Goal: Task Accomplishment & Management: Manage account settings

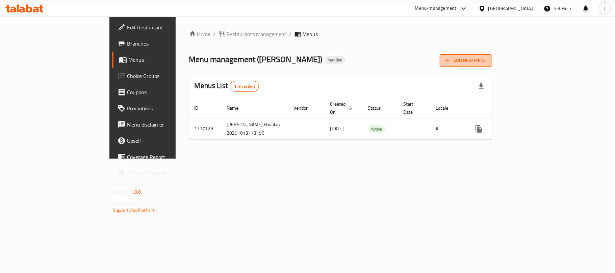
click at [450, 61] on icon "button" at bounding box center [447, 60] width 7 height 7
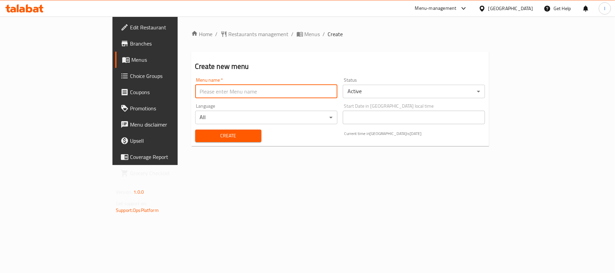
click at [200, 93] on input "text" at bounding box center [266, 92] width 142 height 14
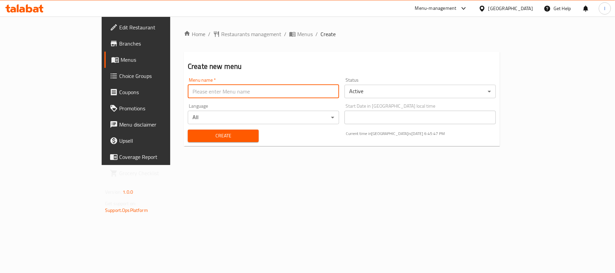
type input "Lavan"
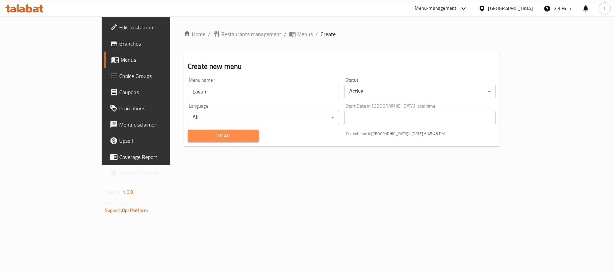
click at [210, 133] on span "Create" at bounding box center [223, 136] width 60 height 8
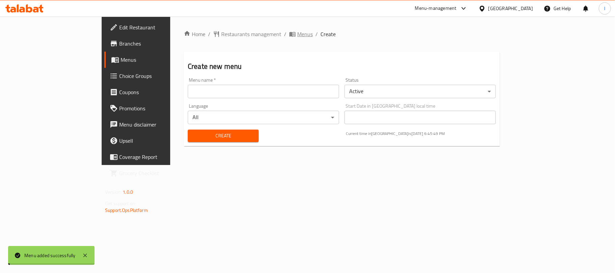
click at [297, 32] on span "Menus" at bounding box center [305, 34] width 16 height 8
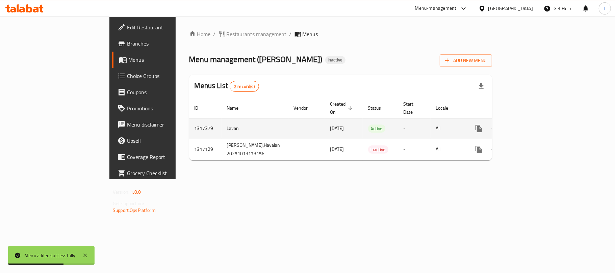
click at [535, 121] on link "enhanced table" at bounding box center [527, 129] width 16 height 16
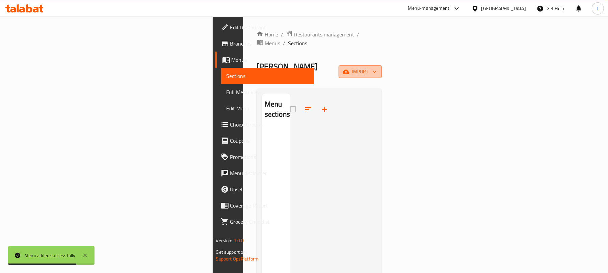
click at [376, 68] on span "import" at bounding box center [360, 72] width 32 height 8
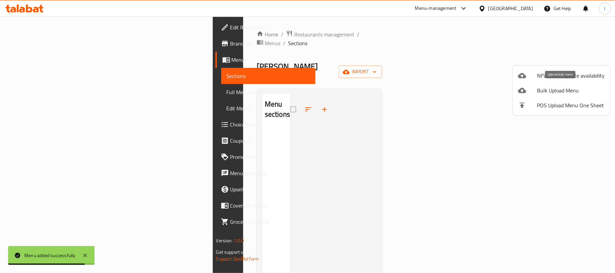
click at [541, 87] on span "Bulk Upload Menu" at bounding box center [571, 90] width 68 height 8
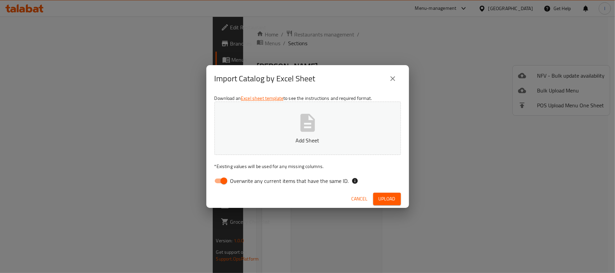
click at [221, 184] on input "Overwrite any current items that have the same ID." at bounding box center [224, 181] width 38 height 13
checkbox input "false"
click at [331, 133] on button "Add Sheet" at bounding box center [307, 128] width 186 height 53
click at [388, 195] on span "Upload" at bounding box center [386, 199] width 17 height 8
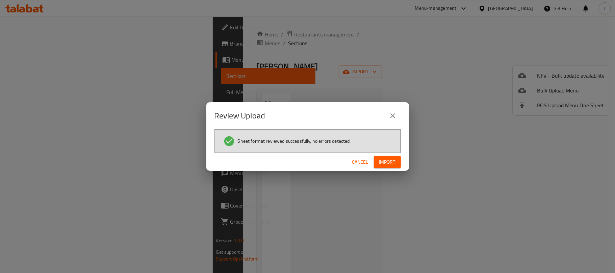
click at [387, 161] on span "Import" at bounding box center [387, 162] width 16 height 8
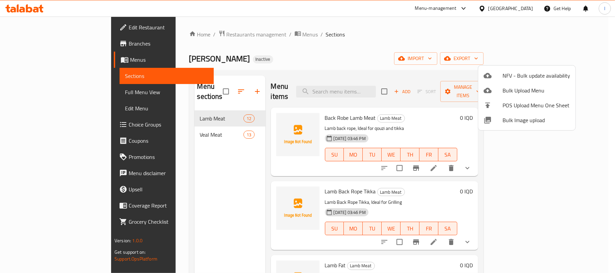
click at [317, 33] on div at bounding box center [307, 136] width 615 height 273
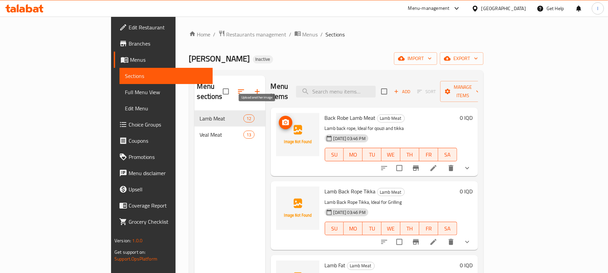
click at [282, 119] on icon "upload picture" at bounding box center [286, 123] width 8 height 8
click at [432, 62] on span "import" at bounding box center [415, 58] width 32 height 8
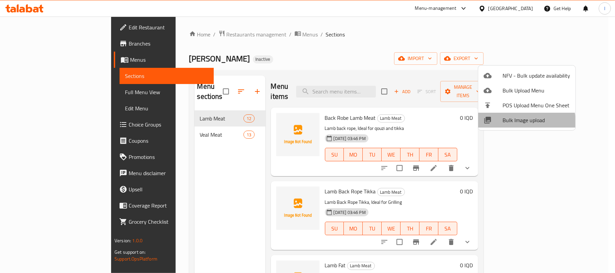
click at [519, 125] on li "Bulk Image upload" at bounding box center [526, 120] width 97 height 15
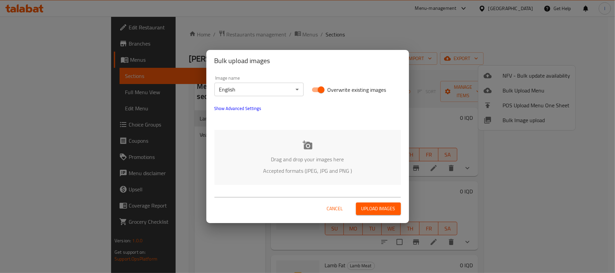
click at [318, 89] on input "Overwrite existing images" at bounding box center [321, 89] width 38 height 13
checkbox input "false"
click at [318, 158] on p "Drag and drop your images here" at bounding box center [308, 159] width 166 height 8
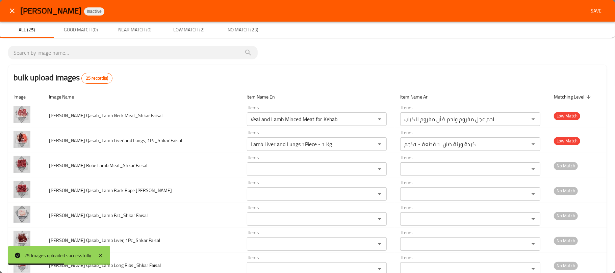
click at [13, 4] on button "close" at bounding box center [12, 11] width 16 height 16
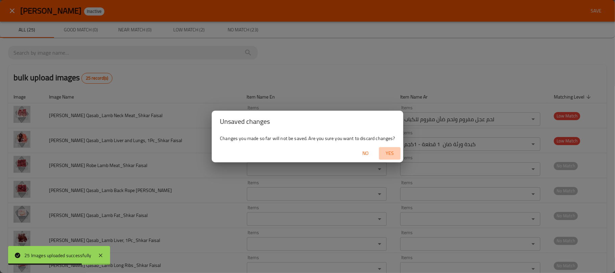
click at [386, 150] on span "Yes" at bounding box center [390, 153] width 16 height 8
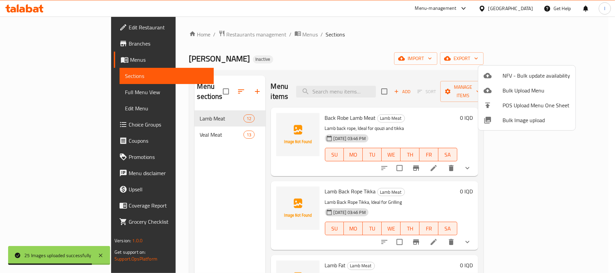
click at [384, 55] on div at bounding box center [307, 136] width 615 height 273
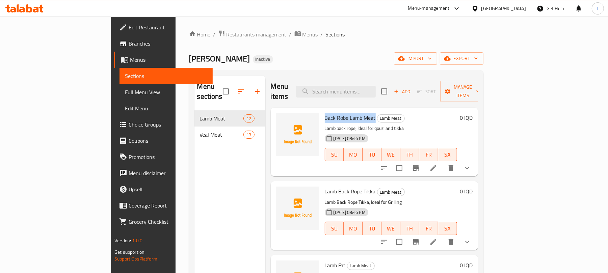
drag, startPoint x: 347, startPoint y: 108, endPoint x: 298, endPoint y: 110, distance: 49.0
click at [325, 113] on h6 "Back Robe Lamb Meat Lamb Meat" at bounding box center [391, 117] width 132 height 9
copy span "Back Robe Lamb Meat"
click at [279, 116] on button "upload picture" at bounding box center [286, 123] width 14 height 14
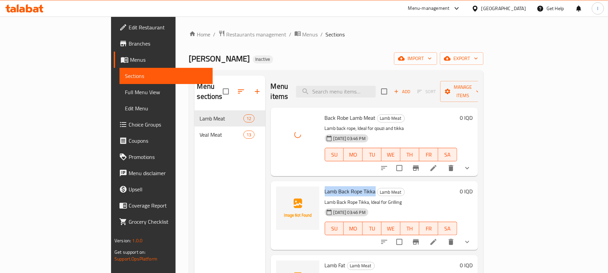
drag, startPoint x: 348, startPoint y: 182, endPoint x: 297, endPoint y: 184, distance: 50.3
click at [325, 187] on h6 "Lamb Back Rope Tikka Lamb Meat" at bounding box center [391, 191] width 132 height 9
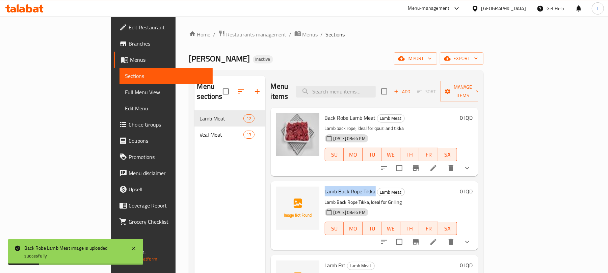
copy span "Lamb Back Rope Tikka"
click at [282, 192] on icon "upload picture" at bounding box center [286, 196] width 8 height 8
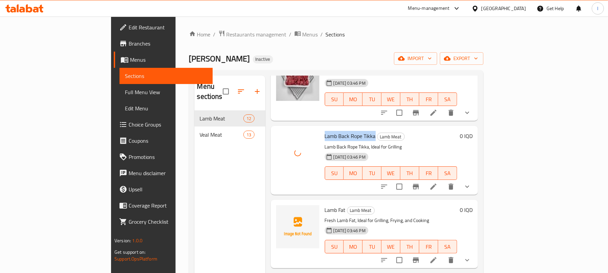
scroll to position [77, 0]
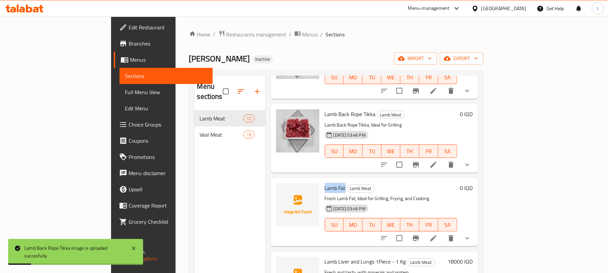
drag, startPoint x: 318, startPoint y: 176, endPoint x: 296, endPoint y: 179, distance: 22.4
click at [322, 181] on div "Lamb Fat Lamb Meat Fresh Lamb Fat, Ideal for Grilling, Frying, and Cooking 14-1…" at bounding box center [391, 212] width 138 height 63
copy span "Lamb Fat"
click at [279, 188] on button "upload picture" at bounding box center [286, 193] width 14 height 14
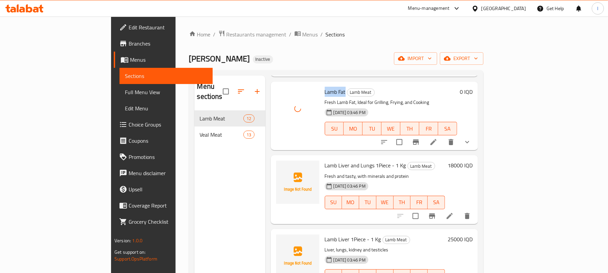
scroll to position [196, 0]
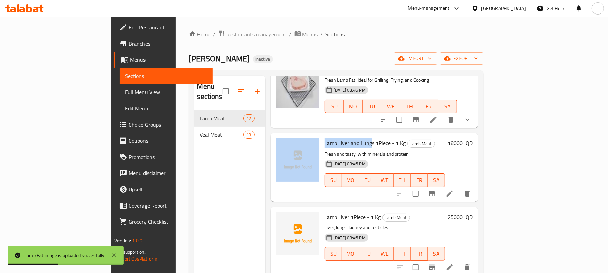
drag, startPoint x: 344, startPoint y: 132, endPoint x: 292, endPoint y: 133, distance: 51.7
click at [292, 136] on div "Lamb Liver and Lungs 1Piece - 1 Kg Lamb Meat Fresh and tasty, with minerals and…" at bounding box center [374, 167] width 202 height 63
copy div "Lamb Liver and Lung"
click at [282, 145] on icon "upload picture" at bounding box center [285, 148] width 7 height 6
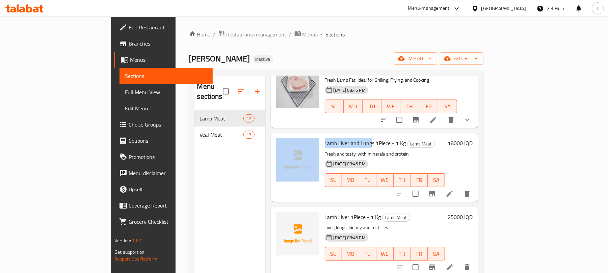
copy div "Lamb Liver and Lung"
click at [279, 144] on span "upload picture" at bounding box center [286, 148] width 14 height 8
click at [325, 138] on span "Lamb Liver and Lungs 1Piece - 1 Kg" at bounding box center [365, 143] width 81 height 10
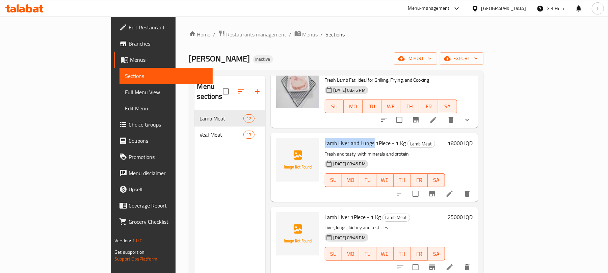
drag, startPoint x: 346, startPoint y: 132, endPoint x: 294, endPoint y: 135, distance: 52.4
click at [322, 136] on div "Lamb Liver and Lungs 1Piece - 1 Kg Lamb Meat Fresh and tasty, with minerals and…" at bounding box center [385, 167] width 126 height 63
copy span "Lamb Liver and Lungs"
click at [282, 144] on icon "upload picture" at bounding box center [286, 148] width 8 height 8
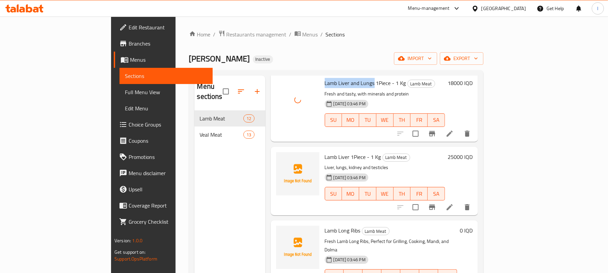
scroll to position [272, 0]
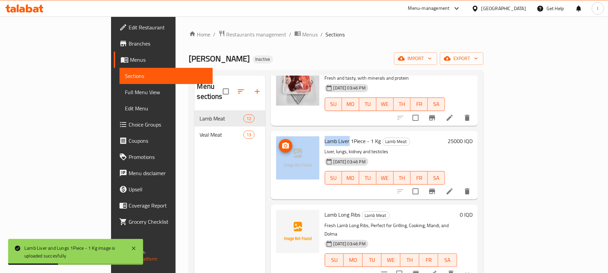
drag, startPoint x: 321, startPoint y: 130, endPoint x: 291, endPoint y: 130, distance: 30.4
click at [291, 134] on div "Lamb Liver 1Piece - 1 Kg Lamb Meat Liver, lungs, kidney and testicles 14-10-202…" at bounding box center [374, 165] width 202 height 63
copy div "Lamb Liver"
click at [282, 142] on icon "upload picture" at bounding box center [285, 145] width 7 height 6
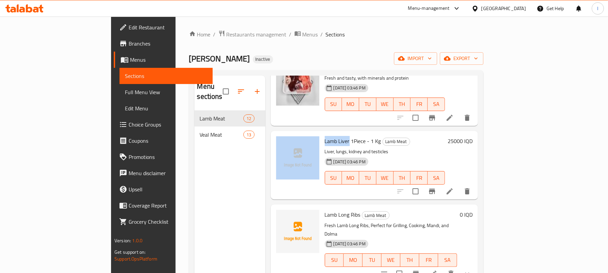
click at [325, 136] on span "Lamb Liver 1Piece - 1 Kg" at bounding box center [353, 141] width 56 height 10
drag, startPoint x: 324, startPoint y: 130, endPoint x: 285, endPoint y: 131, distance: 39.2
click at [285, 134] on div "Lamb Liver 1Piece - 1 Kg Lamb Meat Liver, lungs, kidney and testicles 14-10-202…" at bounding box center [374, 165] width 202 height 63
copy div "Lamb Liver"
click at [282, 142] on icon "upload picture" at bounding box center [286, 146] width 8 height 8
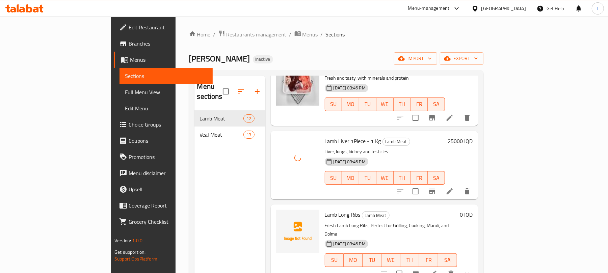
click at [403, 148] on p "Liver, lungs, kidney and testicles" at bounding box center [385, 152] width 120 height 8
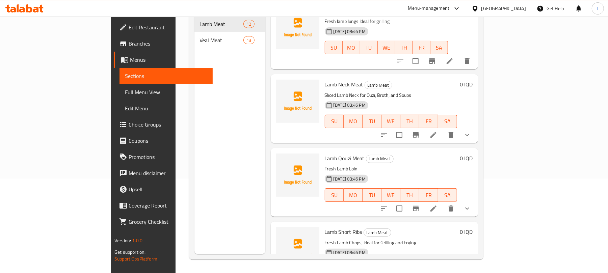
scroll to position [299, 0]
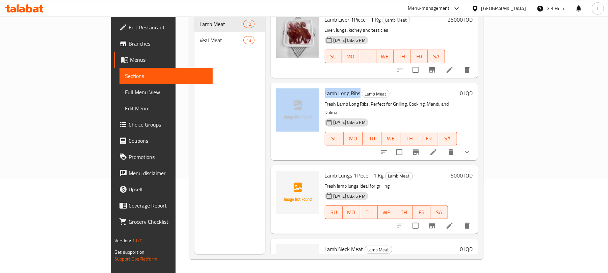
drag, startPoint x: 333, startPoint y: 82, endPoint x: 293, endPoint y: 82, distance: 39.8
click at [293, 86] on div "Lamb Long Ribs Lamb Meat Fresh Lamb Long Ribs, Perfect for Grilling, Cooking, M…" at bounding box center [374, 122] width 202 height 72
copy div "Lamb Long Ribs"
click at [282, 94] on icon "upload picture" at bounding box center [286, 98] width 8 height 8
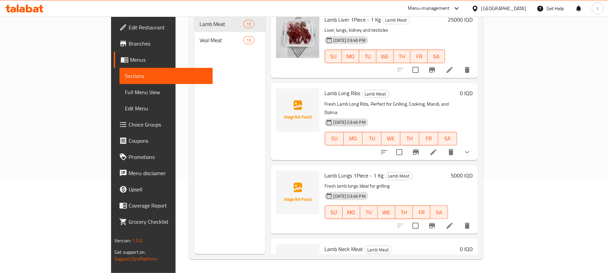
click at [341, 88] on div "Lamb Long Ribs Lamb Meat Fresh Lamb Long Ribs, Perfect for Grilling, Cooking, M…" at bounding box center [391, 122] width 138 height 72
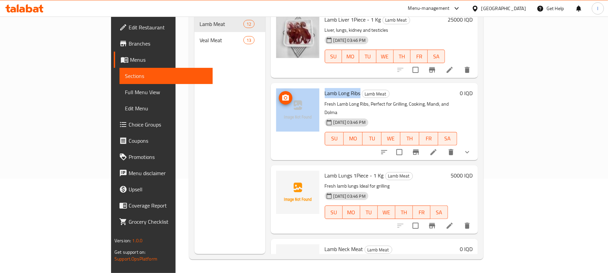
drag, startPoint x: 332, startPoint y: 81, endPoint x: 289, endPoint y: 84, distance: 43.0
click at [289, 86] on div "Lamb Long Ribs Lamb Meat Fresh Lamb Long Ribs, Perfect for Grilling, Cooking, M…" at bounding box center [374, 122] width 202 height 72
copy div "Lamb Long Ribs"
click at [282, 95] on icon "upload picture" at bounding box center [285, 98] width 7 height 6
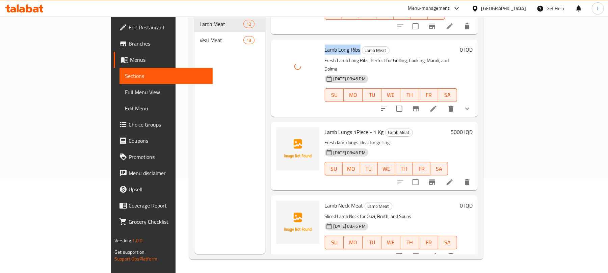
scroll to position [330, 0]
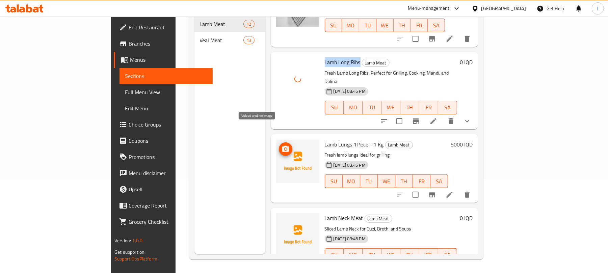
click at [282, 146] on icon "upload picture" at bounding box center [285, 149] width 7 height 6
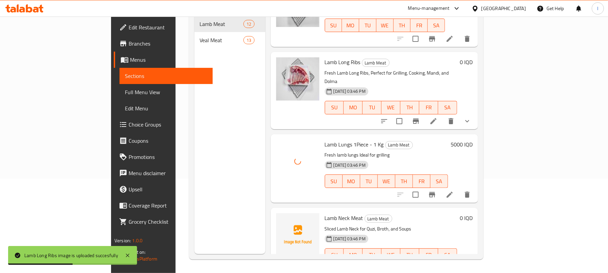
click at [423, 137] on div "Lamb Lungs 1Piece - 1 Kg Lamb Meat Fresh lamb lungs Ideal for grilling 14-10-20…" at bounding box center [386, 168] width 129 height 63
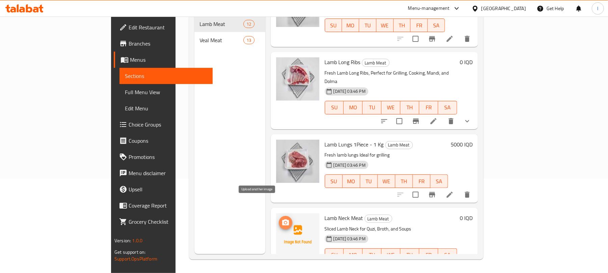
click at [279, 219] on span "upload picture" at bounding box center [286, 223] width 14 height 8
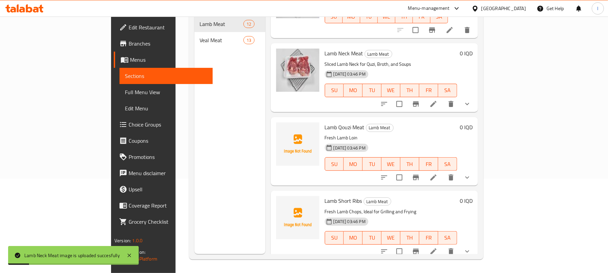
scroll to position [495, 0]
click at [282, 128] on icon "upload picture" at bounding box center [286, 132] width 8 height 8
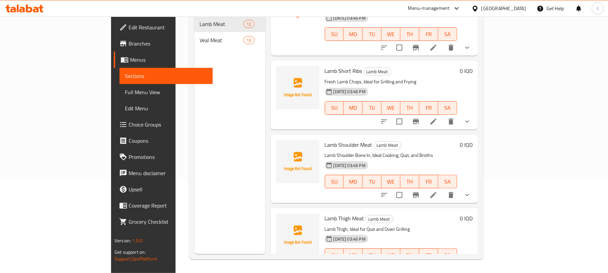
scroll to position [629, 0]
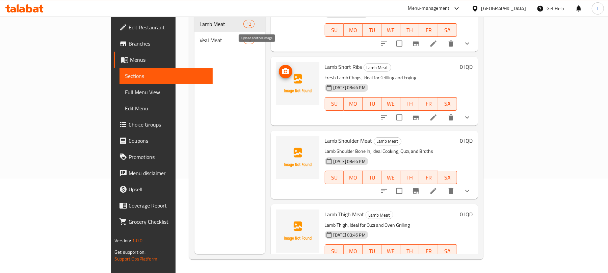
click at [282, 68] on icon "upload picture" at bounding box center [285, 71] width 7 height 6
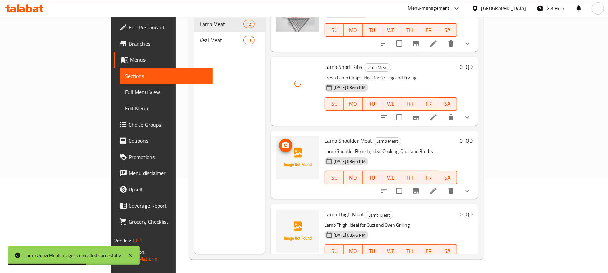
click at [279, 141] on span "upload picture" at bounding box center [286, 145] width 14 height 8
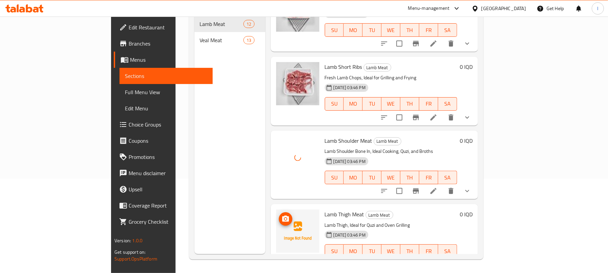
click at [282, 215] on icon "upload picture" at bounding box center [286, 219] width 8 height 8
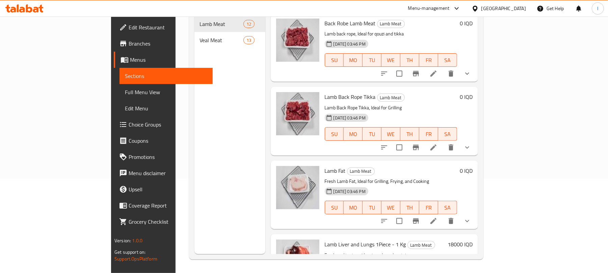
scroll to position [0, 0]
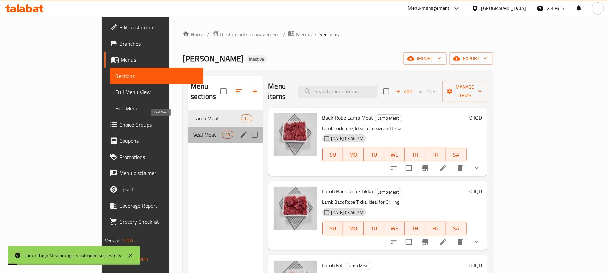
click at [193, 131] on span "Veal Meat" at bounding box center [207, 135] width 29 height 8
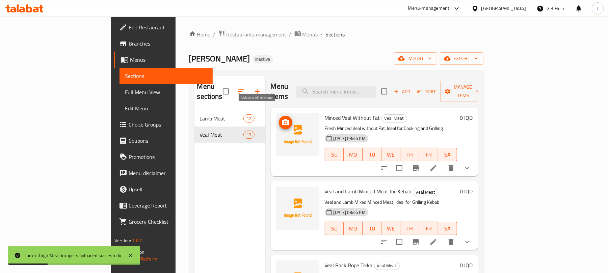
click at [282, 119] on icon "upload picture" at bounding box center [286, 123] width 8 height 8
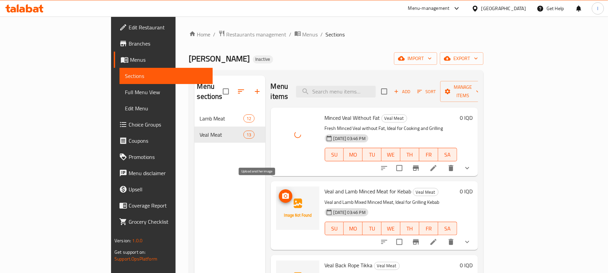
click at [282, 193] on icon "upload picture" at bounding box center [285, 196] width 7 height 6
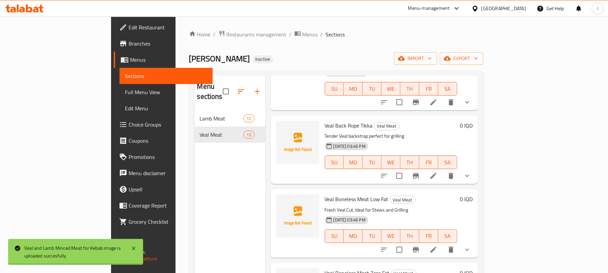
scroll to position [147, 0]
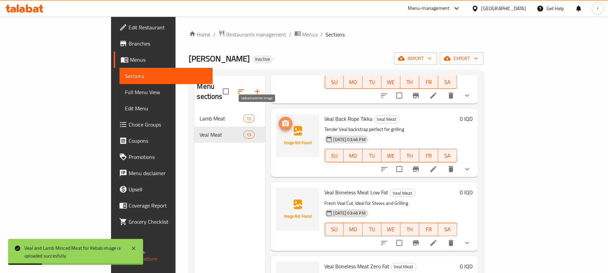
click at [282, 120] on icon "upload picture" at bounding box center [286, 124] width 8 height 8
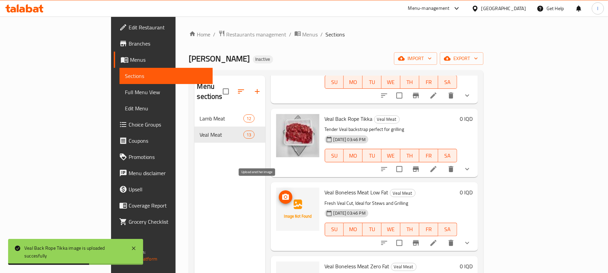
click at [282, 194] on icon "upload picture" at bounding box center [285, 197] width 7 height 6
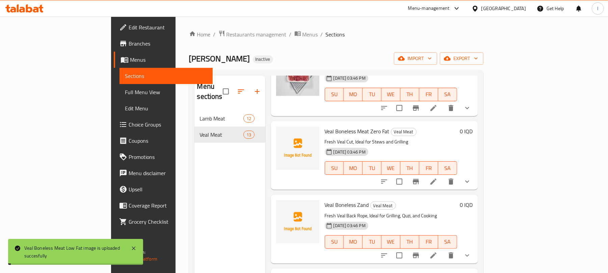
scroll to position [284, 0]
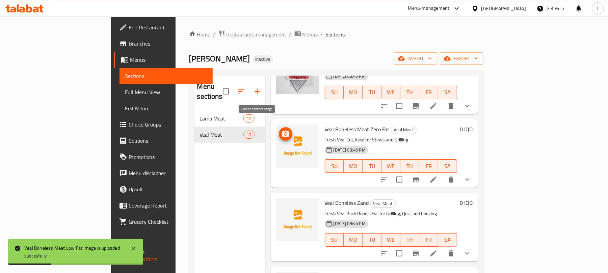
click at [282, 131] on icon "upload picture" at bounding box center [285, 134] width 7 height 6
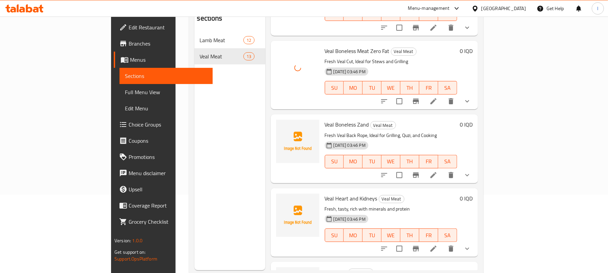
scroll to position [81, 0]
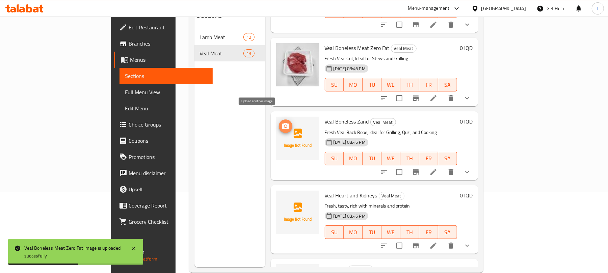
click at [282, 122] on icon "upload picture" at bounding box center [286, 126] width 8 height 8
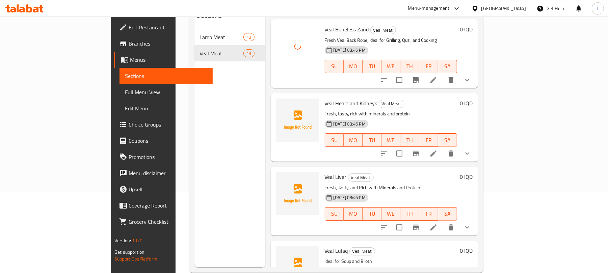
scroll to position [389, 0]
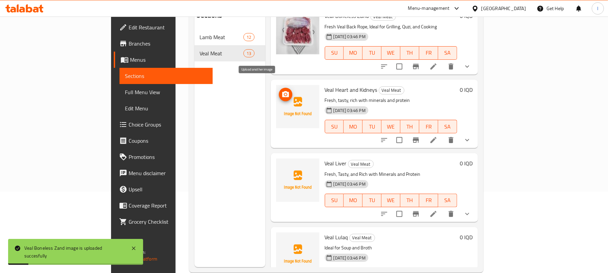
click at [282, 91] on icon "upload picture" at bounding box center [285, 94] width 7 height 6
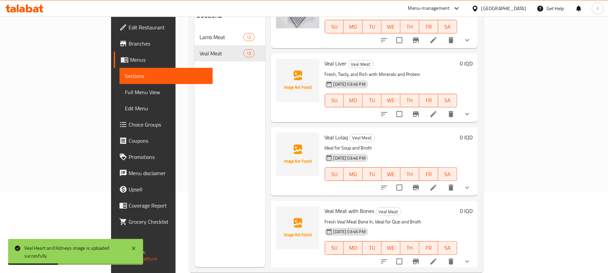
scroll to position [495, 0]
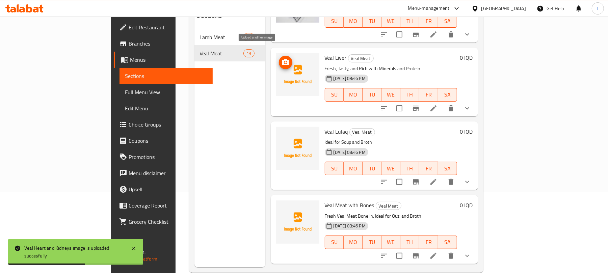
click at [282, 59] on icon "upload picture" at bounding box center [285, 62] width 7 height 6
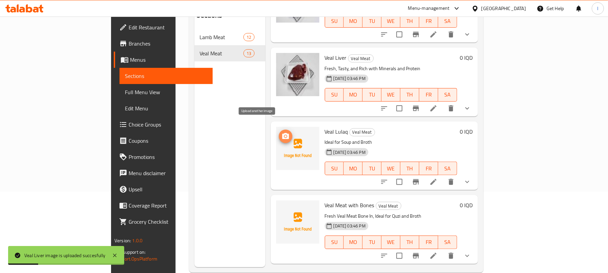
click at [279, 130] on button "upload picture" at bounding box center [286, 137] width 14 height 14
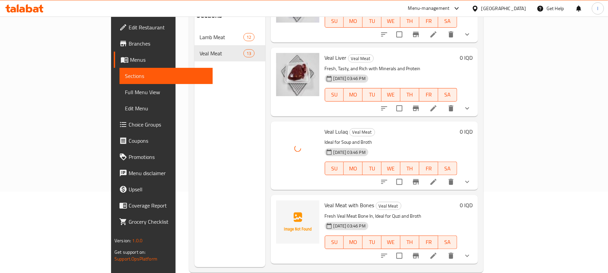
scroll to position [660, 0]
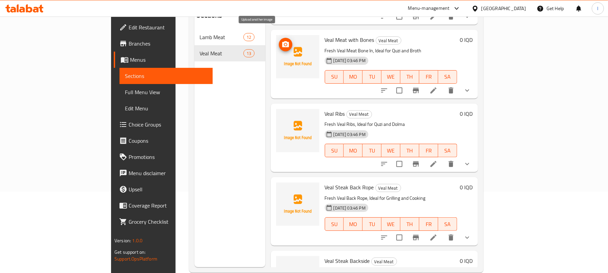
click at [282, 41] on icon "upload picture" at bounding box center [286, 45] width 8 height 8
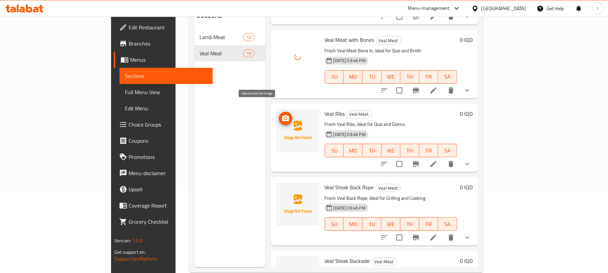
click at [279, 114] on span "upload picture" at bounding box center [286, 118] width 14 height 8
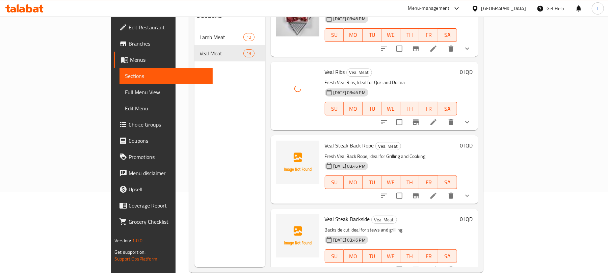
scroll to position [95, 0]
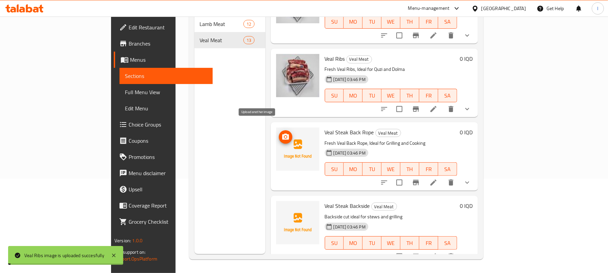
click at [279, 133] on span "upload picture" at bounding box center [286, 137] width 14 height 8
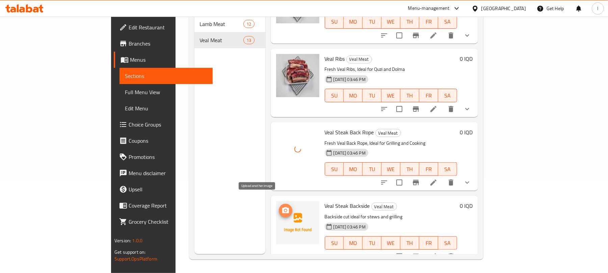
click at [279, 207] on span "upload picture" at bounding box center [286, 211] width 14 height 8
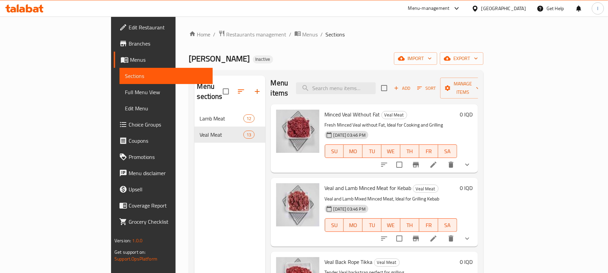
scroll to position [0, 0]
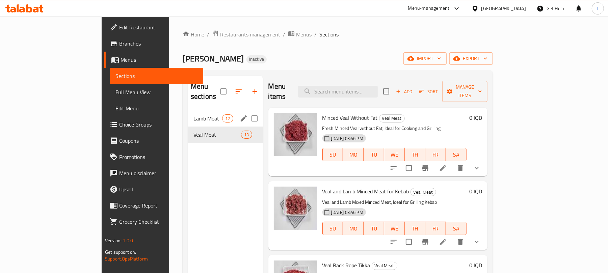
click at [193, 114] on span "Lamb Meat" at bounding box center [207, 118] width 29 height 8
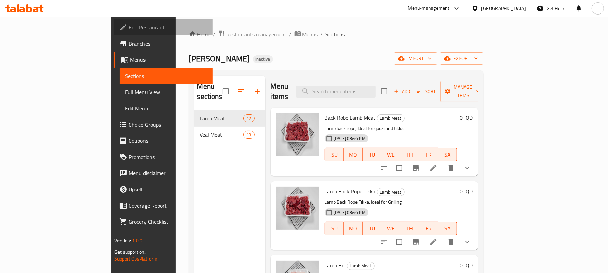
click at [129, 28] on span "Edit Restaurant" at bounding box center [168, 27] width 79 height 8
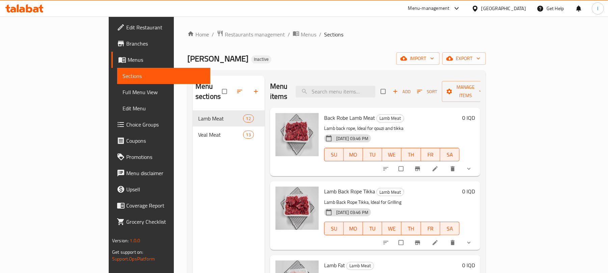
click at [34, 11] on icon at bounding box center [36, 10] width 6 height 6
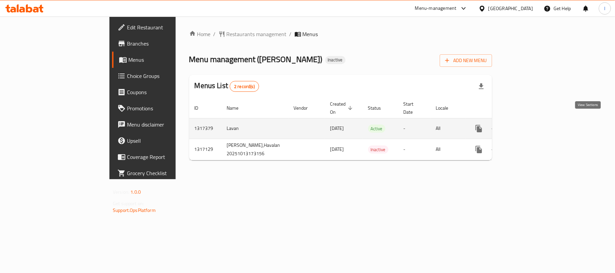
click at [535, 121] on link "enhanced table" at bounding box center [527, 129] width 16 height 16
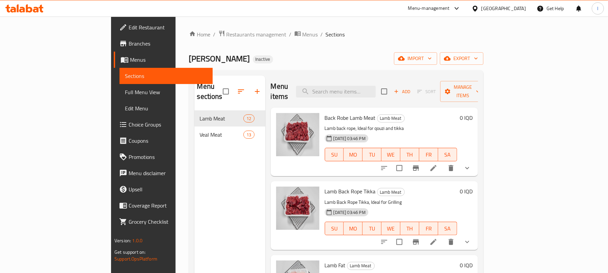
click at [125, 95] on span "Full Menu View" at bounding box center [166, 92] width 82 height 8
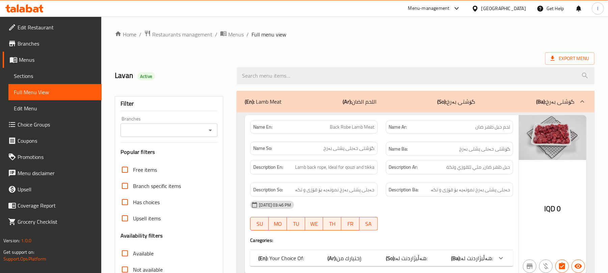
click at [210, 133] on icon "Open" at bounding box center [210, 130] width 8 height 8
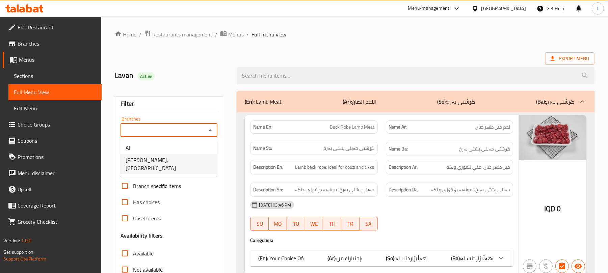
click at [174, 159] on span "Hersh Qasab, Havalan" at bounding box center [169, 164] width 86 height 16
type input "Hersh Qasab, Havalan"
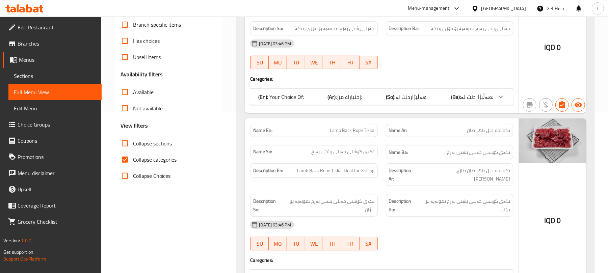
scroll to position [165, 0]
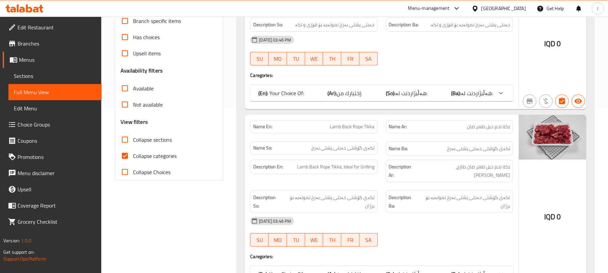
click at [125, 148] on input "Collapse categories" at bounding box center [125, 156] width 16 height 16
checkbox input "false"
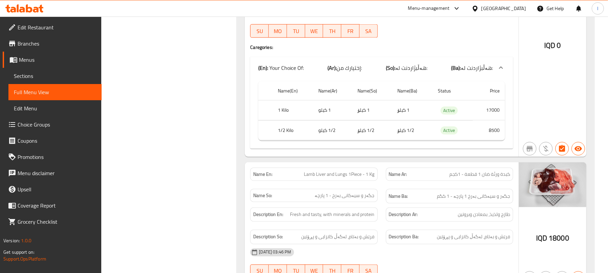
scroll to position [714, 0]
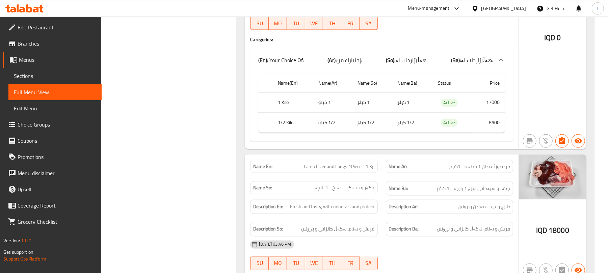
click at [355, 163] on span "Lamb Liver and Lungs 1Piece - 1 Kg" at bounding box center [339, 166] width 71 height 7
copy span "Lamb Liver and Lungs 1Piece - 1 Kg"
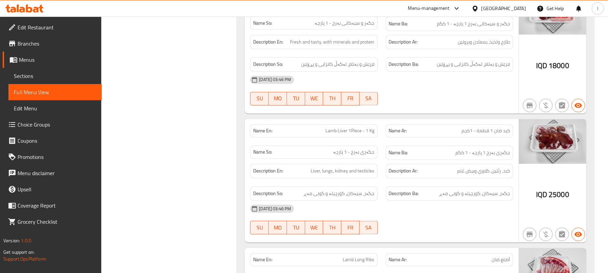
scroll to position [1044, 0]
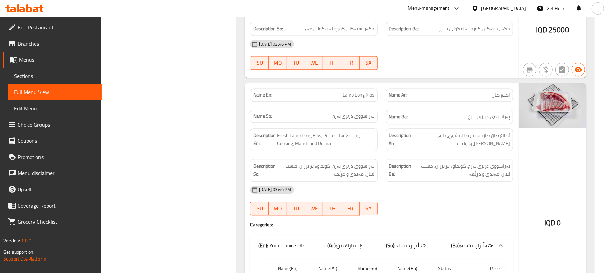
click at [345, 91] on span "Lamb Long Ribs" at bounding box center [359, 94] width 32 height 7
copy span "Lamb Long Ribs"
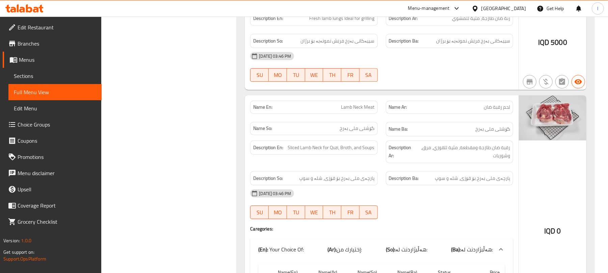
scroll to position [1422, 0]
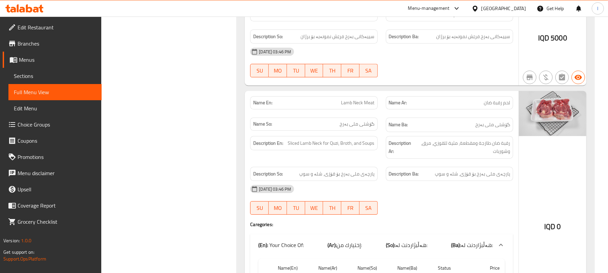
click at [363, 99] on span "Lamb Neck Meat" at bounding box center [357, 102] width 33 height 7
copy span "Lamb Neck Meat"
click at [523, 186] on div "IQD 0" at bounding box center [553, 212] width 68 height 243
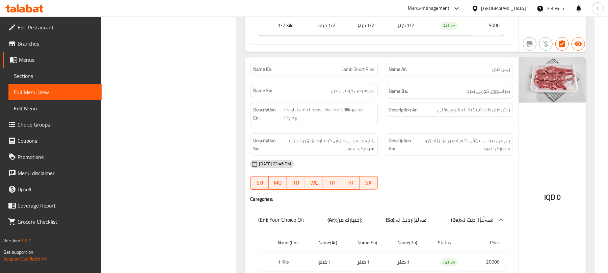
scroll to position [1926, 0]
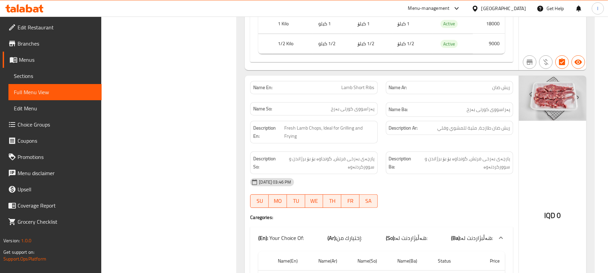
click at [354, 84] on span "Lamb Short Ribs" at bounding box center [358, 87] width 33 height 7
copy span "Lamb Short Ribs"
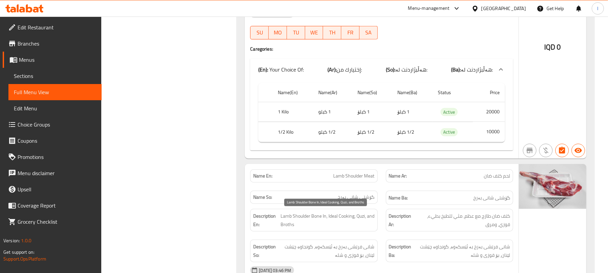
scroll to position [2092, 0]
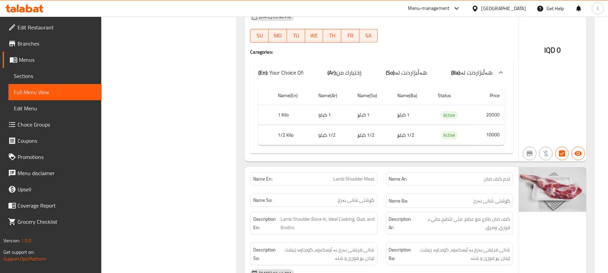
click at [353, 176] on span "Lamb Shoulder Meat" at bounding box center [354, 179] width 41 height 7
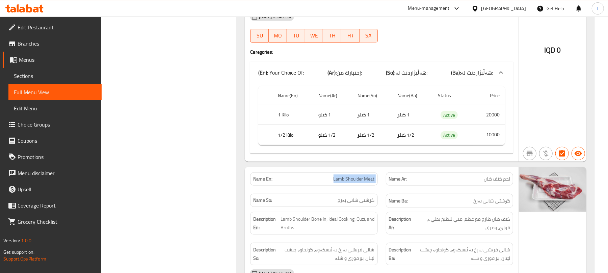
click at [353, 176] on span "Lamb Shoulder Meat" at bounding box center [354, 179] width 41 height 7
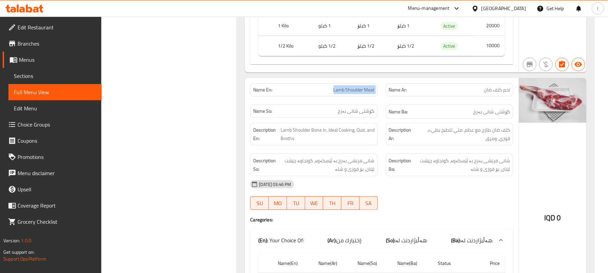
scroll to position [2182, 0]
click at [585, 163] on div "IQD 0" at bounding box center [553, 203] width 68 height 252
click at [363, 83] on div "Name En: Lamb Shoulder Meat" at bounding box center [313, 89] width 127 height 13
click at [363, 86] on span "Lamb Shoulder Meat" at bounding box center [354, 89] width 41 height 7
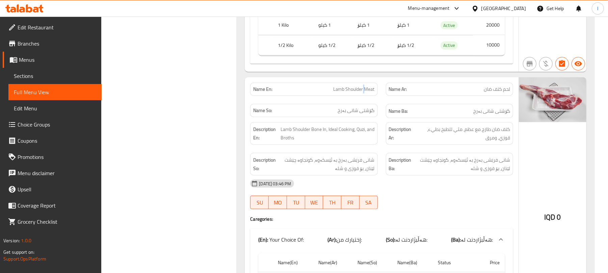
click at [363, 86] on span "Lamb Shoulder Meat" at bounding box center [354, 89] width 41 height 7
click at [483, 190] on div "14-10-2025 03:46 PM" at bounding box center [381, 184] width 271 height 16
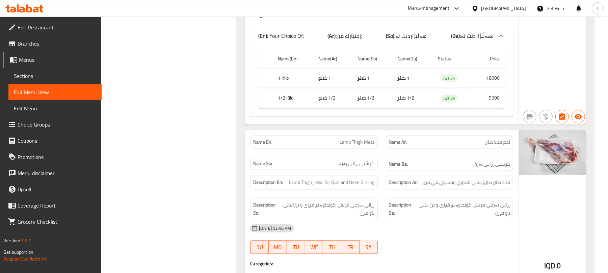
scroll to position [2416, 0]
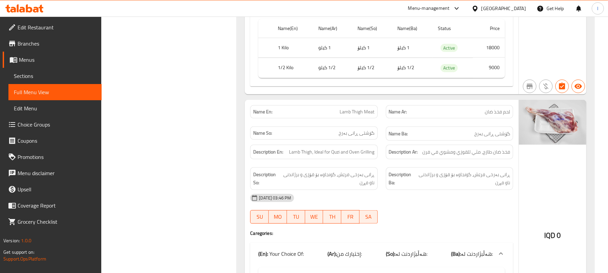
click at [355, 115] on span "Lamb Thigh Meat" at bounding box center [357, 111] width 35 height 7
copy span "Lamb Thigh Meat"
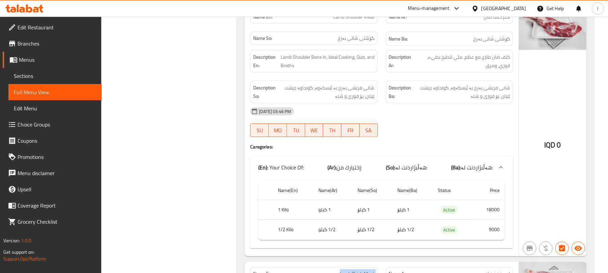
scroll to position [2251, 0]
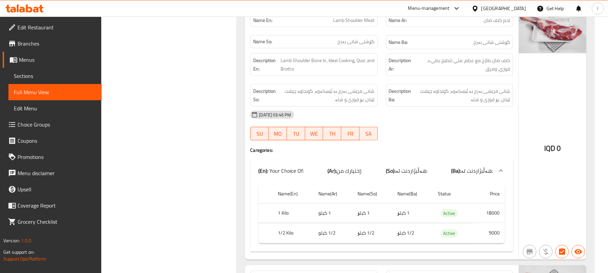
click at [342, 19] on span "Lamb Shoulder Meat" at bounding box center [354, 20] width 41 height 7
copy span "Lamb Shoulder Meat"
click at [580, 178] on div "IQD 0" at bounding box center [553, 134] width 68 height 252
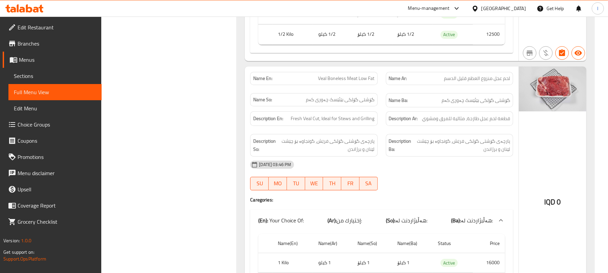
scroll to position [3514, 0]
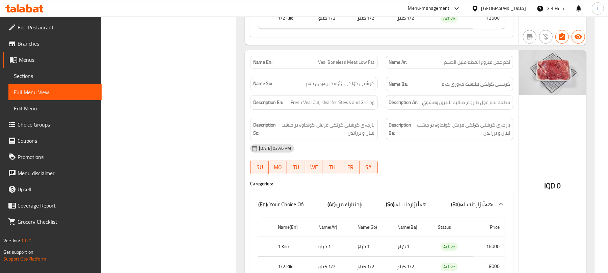
click at [339, 64] on span "Veal Boneless Meat Low Fat" at bounding box center [346, 62] width 56 height 7
copy span "Veal Boneless Meat Low Fat"
click at [498, 184] on h4 "Caregories:" at bounding box center [381, 183] width 263 height 7
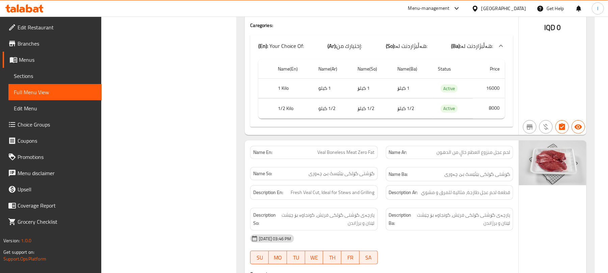
scroll to position [3676, 0]
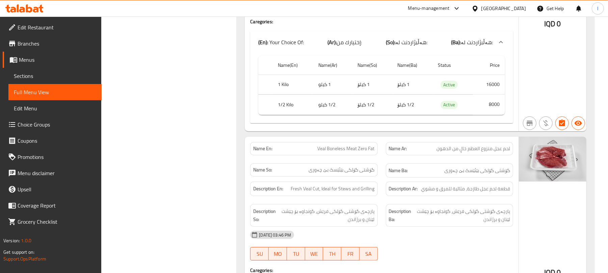
click at [357, 149] on span "Veal Boneless Meat Zero Fat" at bounding box center [346, 148] width 57 height 7
copy span "Veal Boneless Meat Zero Fat"
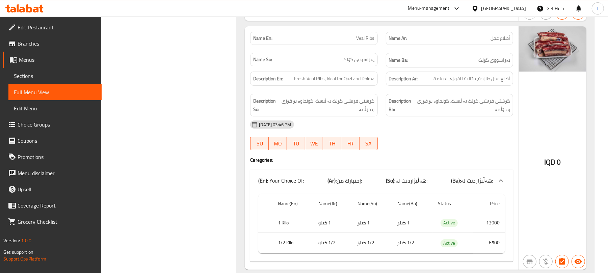
scroll to position [5288, 0]
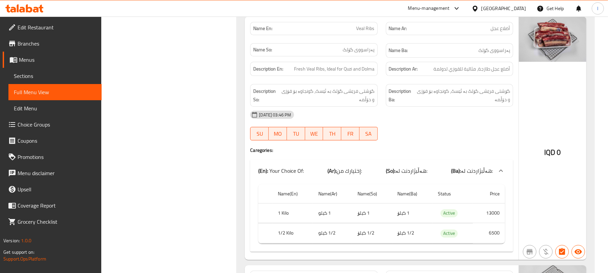
click at [331, 32] on p "Name En: Veal Ribs" at bounding box center [313, 28] width 121 height 7
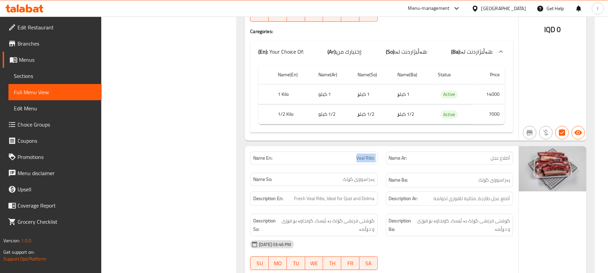
scroll to position [5162, 0]
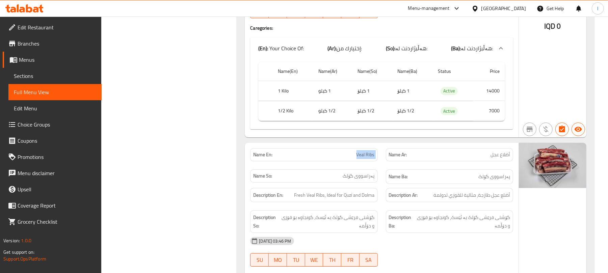
click at [361, 158] on span "Veal Ribs" at bounding box center [366, 154] width 18 height 7
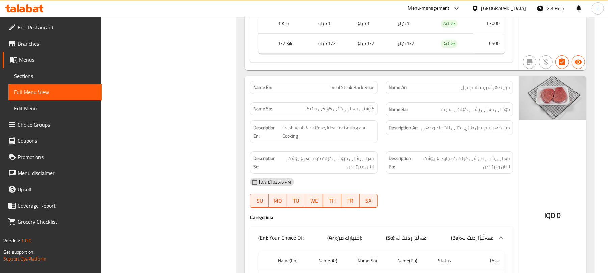
scroll to position [5492, 0]
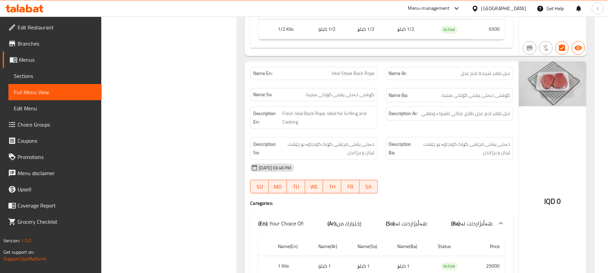
click at [354, 80] on div "Name En: Veal Steak Back Rope" at bounding box center [313, 73] width 127 height 13
copy span "Veal Steak Back Rope"
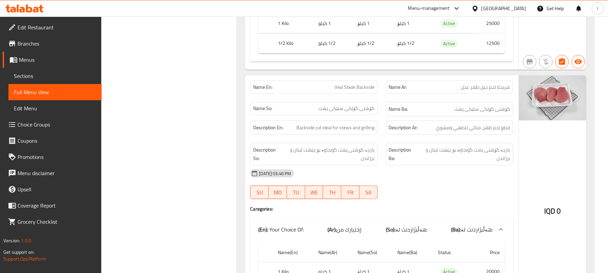
scroll to position [5657, 0]
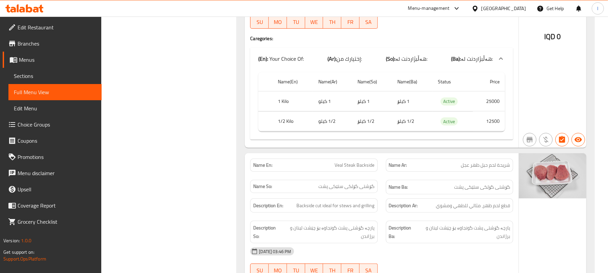
click at [344, 169] on span "Veal Steak Backside" at bounding box center [355, 165] width 40 height 7
copy span "Veal Steak Backside"
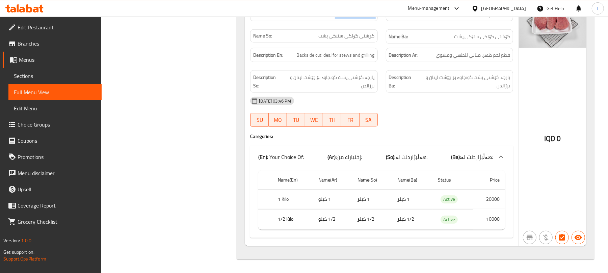
click at [27, 76] on span "Sections" at bounding box center [55, 76] width 82 height 8
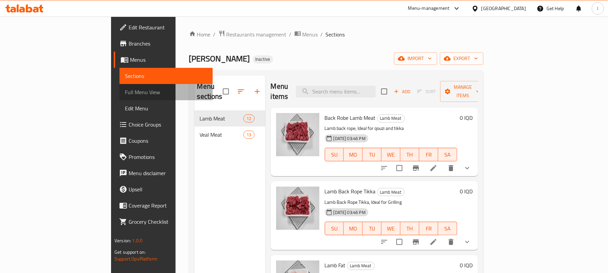
click at [125, 91] on span "Full Menu View" at bounding box center [166, 92] width 82 height 8
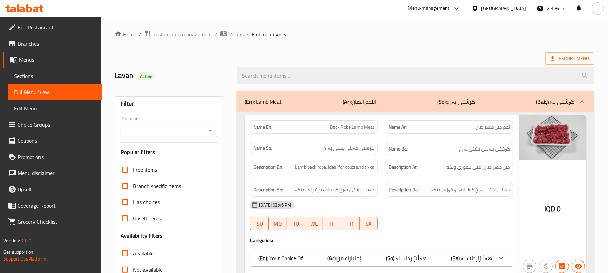
drag, startPoint x: 207, startPoint y: 122, endPoint x: 213, endPoint y: 130, distance: 10.3
click at [210, 124] on div "Branches Branches" at bounding box center [169, 126] width 97 height 21
click at [213, 130] on icon "Open" at bounding box center [210, 130] width 8 height 8
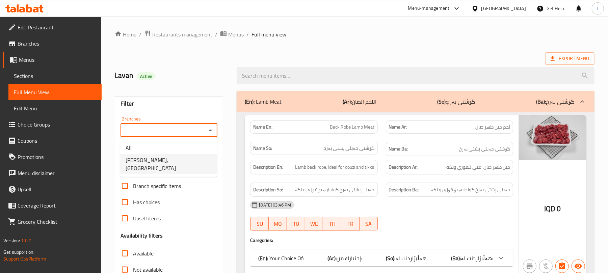
click at [182, 160] on li "Hersh Qasab, Havalan" at bounding box center [168, 164] width 97 height 20
type input "Hersh Qasab, Havalan"
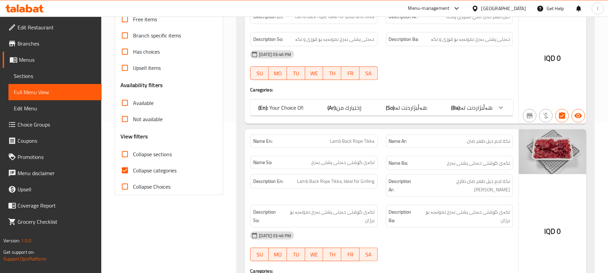
scroll to position [165, 0]
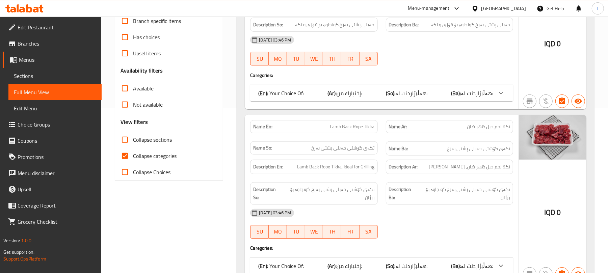
click at [127, 155] on input "Collapse categories" at bounding box center [125, 156] width 16 height 16
checkbox input "false"
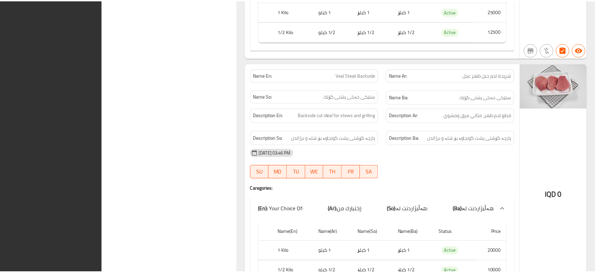
scroll to position [5806, 0]
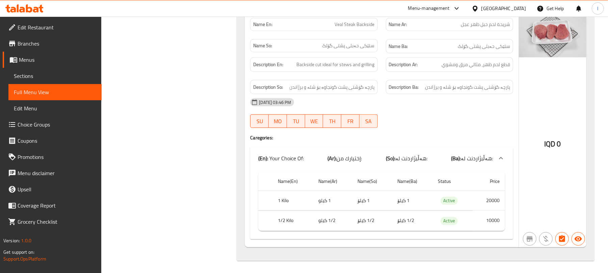
click at [28, 79] on span "Sections" at bounding box center [55, 76] width 82 height 8
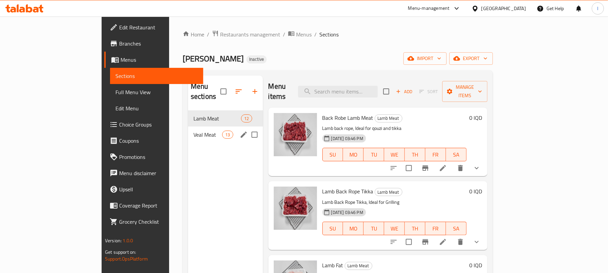
click at [188, 127] on div "Veal Meat 13" at bounding box center [225, 135] width 75 height 16
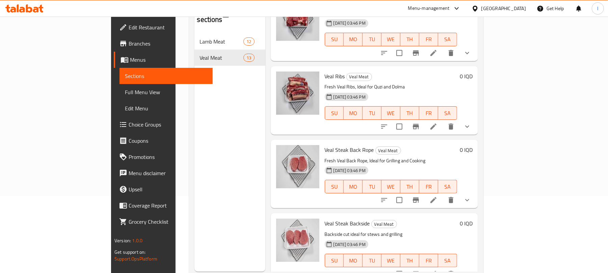
scroll to position [95, 0]
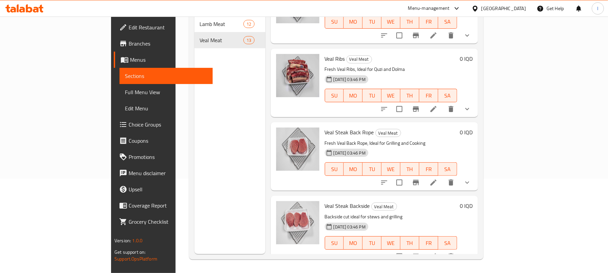
click at [38, 3] on div at bounding box center [24, 9] width 49 height 14
click at [36, 7] on icon at bounding box center [24, 8] width 38 height 8
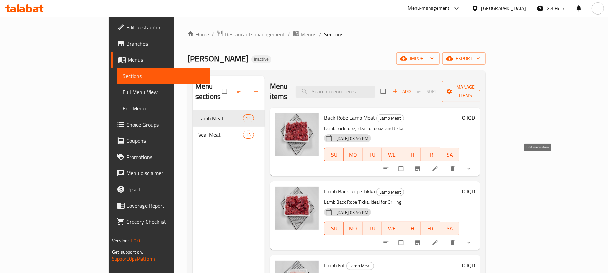
click at [438, 166] on icon at bounding box center [434, 168] width 5 height 5
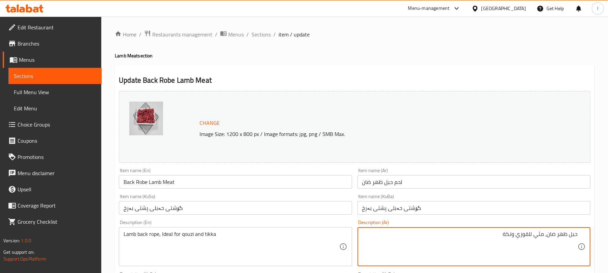
scroll to position [70, 0]
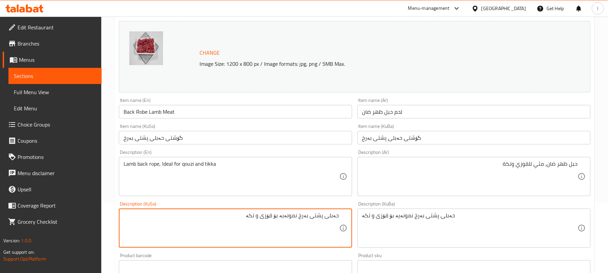
drag, startPoint x: 300, startPoint y: 216, endPoint x: 285, endPoint y: 216, distance: 14.5
click at [285, 216] on textarea "حەبلی پشتی بەرخ نمونەیە بۆ قۆزی و تکە" at bounding box center [231, 228] width 215 height 32
click at [288, 216] on textarea "حەبلی پشتی بەرخ گونجاوە بۆ قۆزی و تکە" at bounding box center [231, 228] width 215 height 32
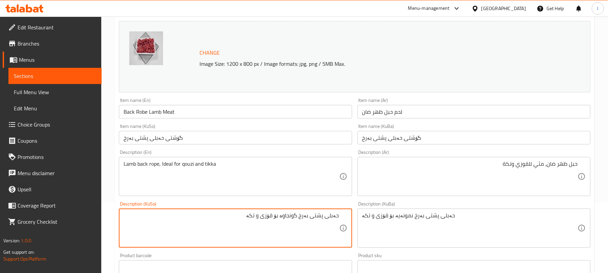
type textarea "حەبلی پشتی بەرخ گونجاوە بۆ قۆزی و تکە"
click at [358, 220] on div "حەبلی پشتی بەرخ نمونەیە بۆ قۆزی و تکە Description (KuBa)" at bounding box center [474, 228] width 233 height 39
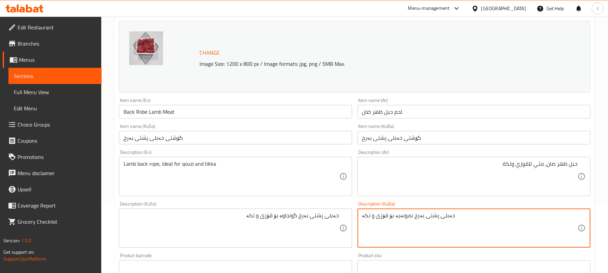
click at [368, 219] on textarea "حەبلی پشتی بەرخ نمونەیە بۆ قۆزی و تکە" at bounding box center [469, 228] width 215 height 32
paste textarea "گونجاو"
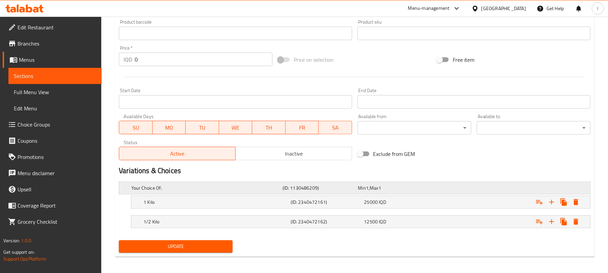
scroll to position [307, 0]
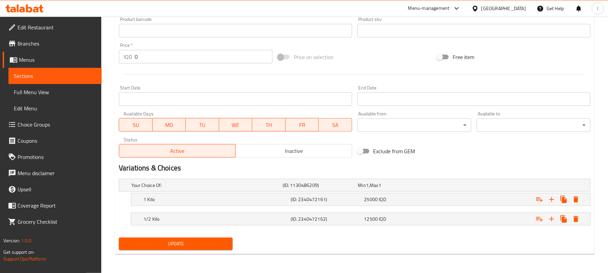
type textarea "حەبلی پشتی بەرخ گونجاوە بۆ قۆزی و تکە"
click at [195, 242] on span "Update" at bounding box center [175, 244] width 103 height 8
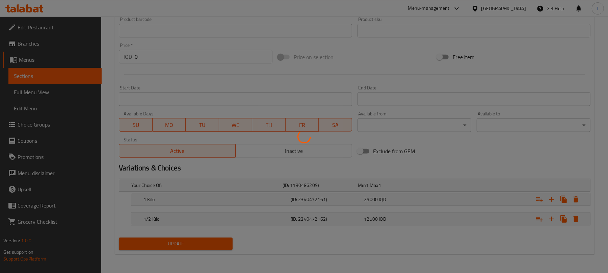
scroll to position [0, 0]
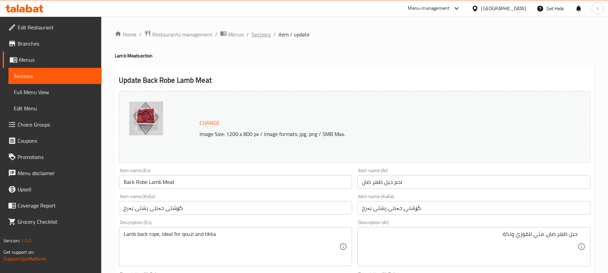
click at [265, 38] on span "Sections" at bounding box center [261, 34] width 19 height 8
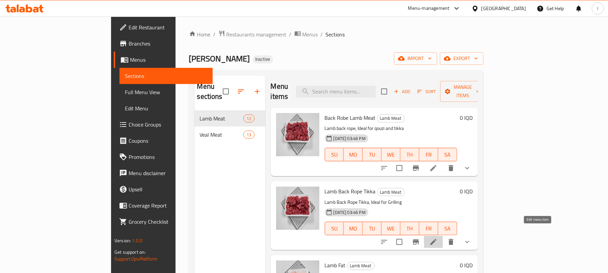
click at [437, 239] on icon at bounding box center [433, 242] width 6 height 6
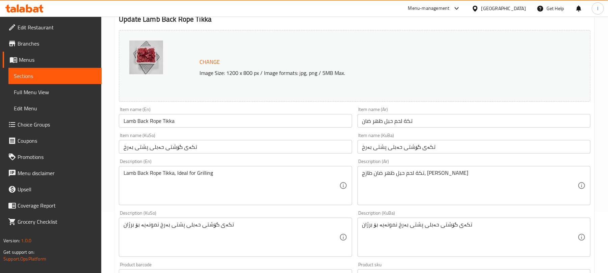
scroll to position [77, 0]
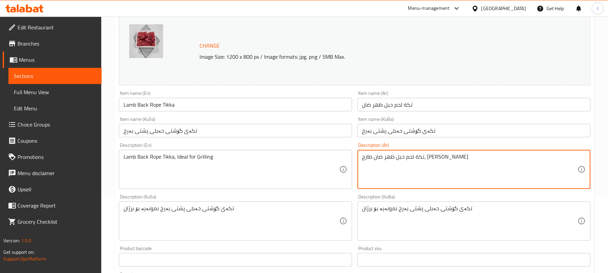
drag, startPoint x: 405, startPoint y: 157, endPoint x: 396, endPoint y: 156, distance: 9.2
type textarea "تكة لحم حبل ظهر ضان، مثي للمشوي"
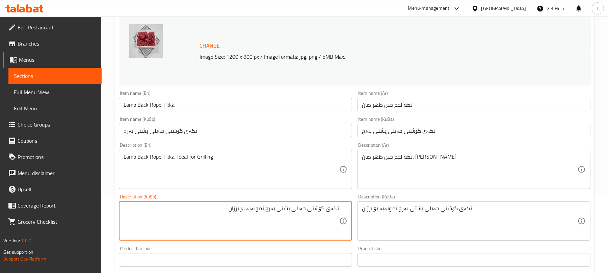
drag, startPoint x: 270, startPoint y: 207, endPoint x: 254, endPoint y: 210, distance: 16.4
click at [254, 210] on textarea "تکەی گۆشتی حەبلی پشتی بەرخ نمونەیە بۆ برژان" at bounding box center [231, 221] width 215 height 32
click at [254, 211] on textarea "تکەی گۆشتی حەبلی پشتی بەرخ گونجاوە بۆ برژان" at bounding box center [231, 221] width 215 height 32
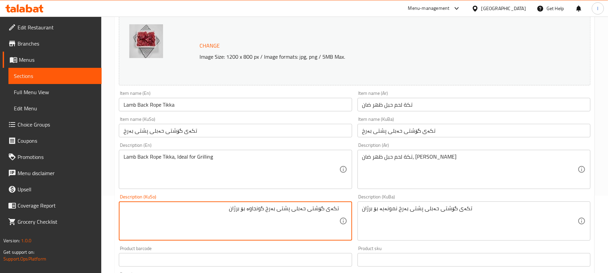
type textarea "تکەی گۆشتی حەبلی پشتی بەرخ گونجاوە بۆ برژان"
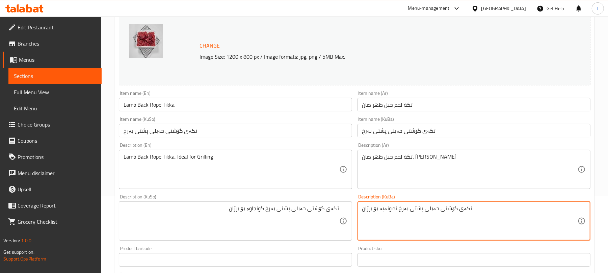
click at [391, 211] on textarea "تکەی گۆشتی حەبلی پشتی بەرخ نمونەیە بۆ برژان" at bounding box center [469, 221] width 215 height 32
paste textarea "گونجاو"
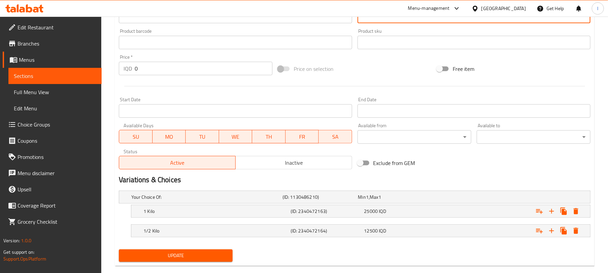
scroll to position [307, 0]
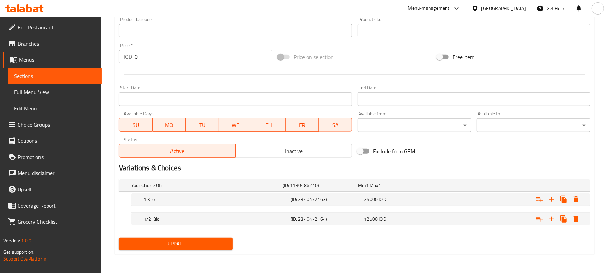
type textarea "تکەی گۆشتی حەبلی پشتی بەرخ گونجاوە بۆ برژان"
click at [227, 249] on button "Update" at bounding box center [176, 244] width 114 height 12
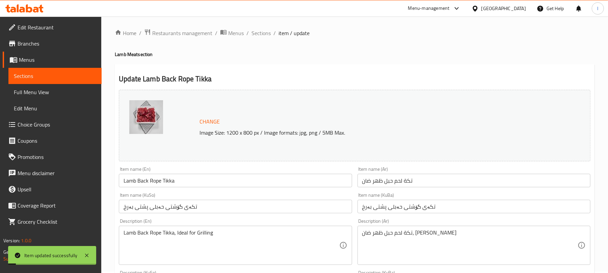
scroll to position [0, 0]
click at [258, 33] on span "Sections" at bounding box center [261, 34] width 19 height 8
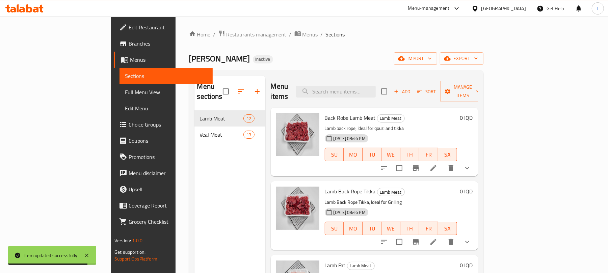
scroll to position [165, 0]
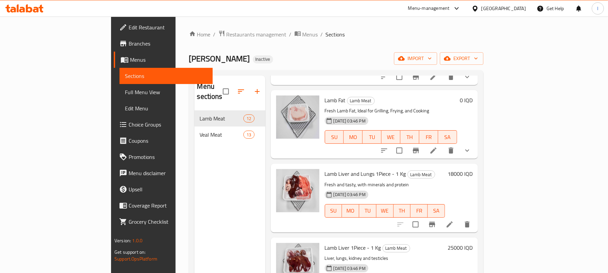
click at [454, 220] on icon at bounding box center [450, 224] width 8 height 8
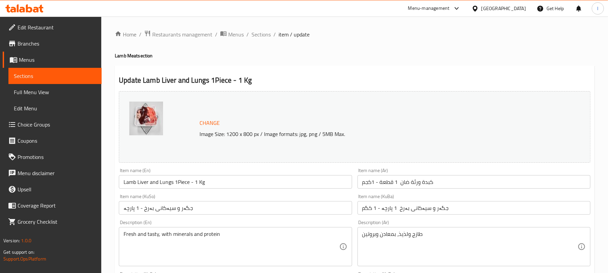
click at [397, 208] on input "جگەر و سیەکانی بەرخ 1 پارچە - 1 کگم" at bounding box center [474, 208] width 233 height 14
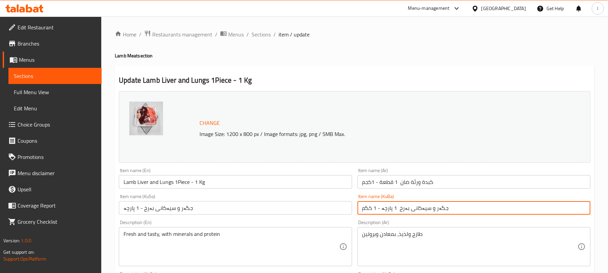
click at [397, 208] on input "جگەر و سیەکانی بەرخ 1 پارچە - 1 کگم" at bounding box center [474, 208] width 233 height 14
click at [187, 206] on input "جگەر و سیەکانی بەرخ - 1 پارچە" at bounding box center [235, 208] width 233 height 14
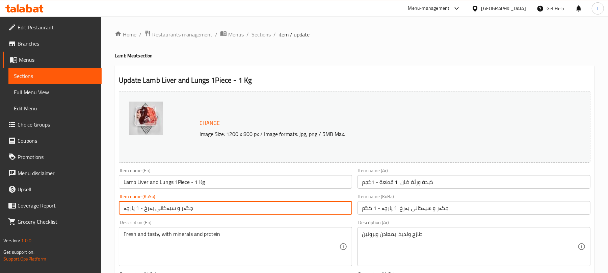
click at [187, 206] on input "جگەر و سیەکانی بەرخ - 1 پارچە" at bounding box center [235, 208] width 233 height 14
paste input "1 پارچە - 1 کگم"
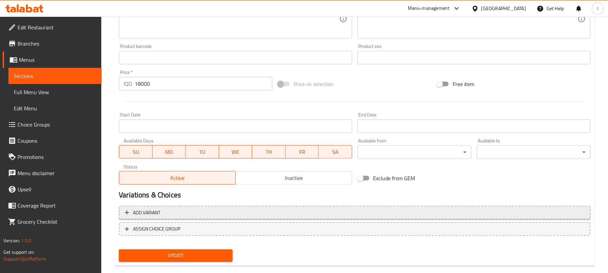
scroll to position [291, 0]
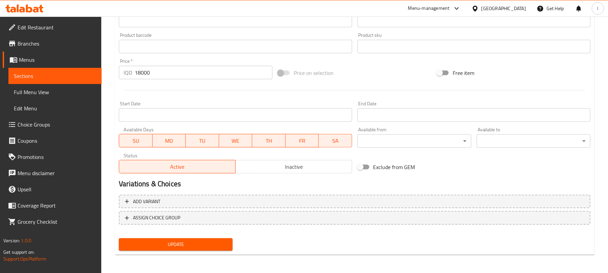
type input "جگەر و سیەکانی بەرخ 1 پارچە - 1 کگم"
click at [215, 241] on span "Update" at bounding box center [175, 244] width 103 height 8
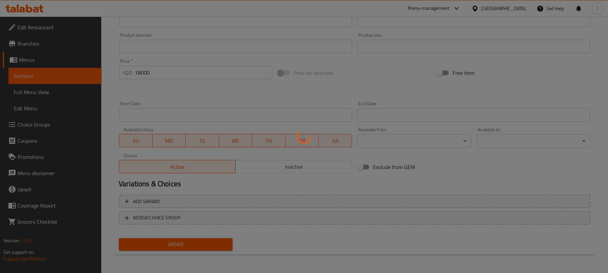
scroll to position [0, 0]
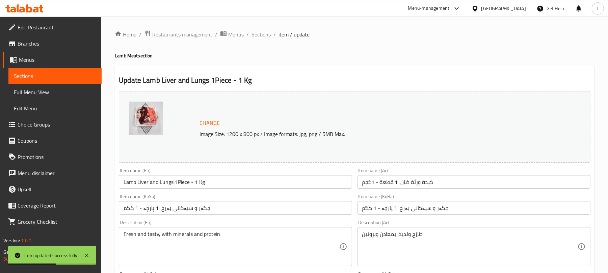
click at [261, 32] on span "Sections" at bounding box center [261, 34] width 19 height 8
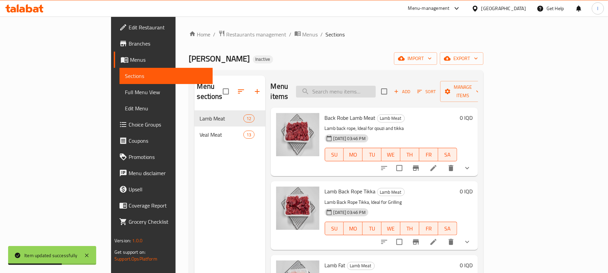
click at [376, 86] on input "search" at bounding box center [336, 92] width 80 height 12
paste input "Lamb Liver and Lungs 1Piece - 1 Kg"
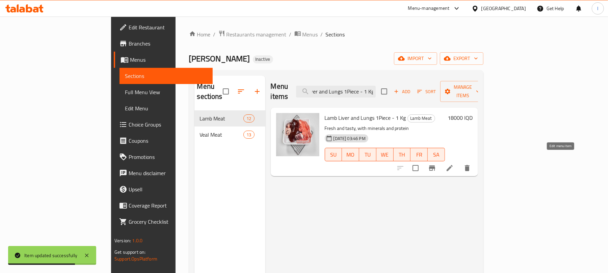
type input "Lamb Liver and Lungs 1Piece - 1 Kg"
click at [453, 165] on icon at bounding box center [450, 168] width 6 height 6
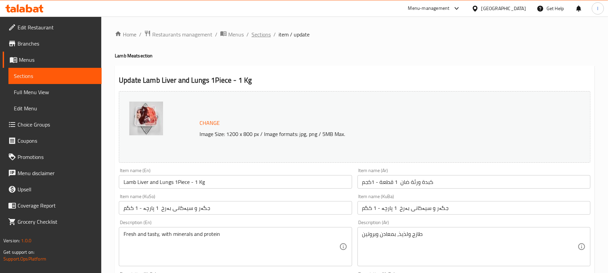
click at [261, 32] on span "Sections" at bounding box center [261, 34] width 19 height 8
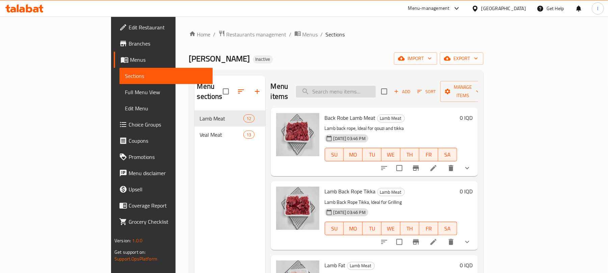
click at [348, 86] on input "search" at bounding box center [336, 92] width 80 height 12
paste input "Lamb Liver and Lungs 1Piece - 1 Kg"
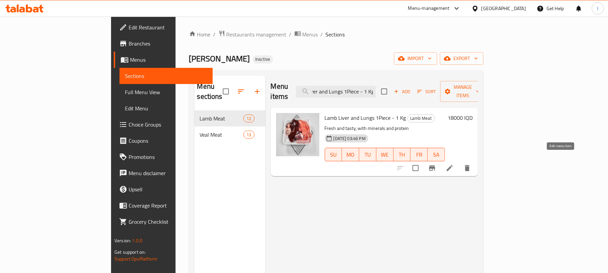
type input "Lamb Liver and Lungs 1Piece - 1 Kg"
click at [453, 165] on icon at bounding box center [450, 168] width 6 height 6
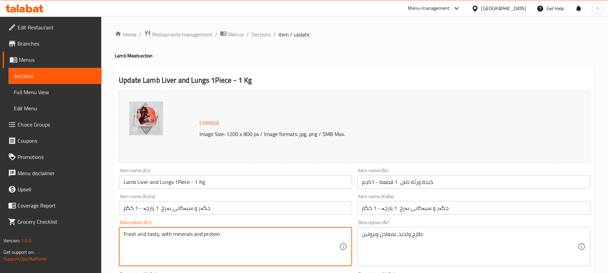
drag, startPoint x: 222, startPoint y: 236, endPoint x: 86, endPoint y: 223, distance: 136.4
paste textarea ""Fresh and tasty, rich with minerals and protein ""
click at [130, 242] on textarea ""Fresh and tasty, rich with minerals and protein "" at bounding box center [231, 247] width 215 height 32
click at [126, 235] on textarea ""Fresh and tasty, rich with minerals and protein" at bounding box center [231, 247] width 215 height 32
type textarea "Fresh and tasty, rich with minerals and protein"
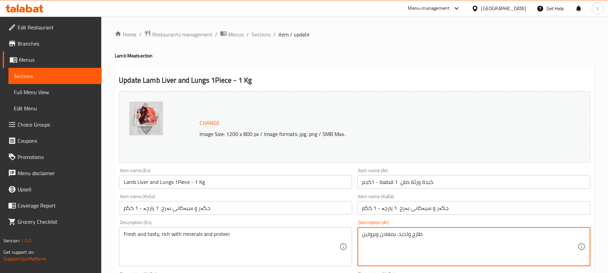
click at [398, 234] on textarea "طازج ولذيذ، بمعادن وبروتين" at bounding box center [469, 247] width 215 height 32
paste textarea ""فرێش و بەتام ، دەوڵەمەندە بە کانزاکان و پرۆتین ""
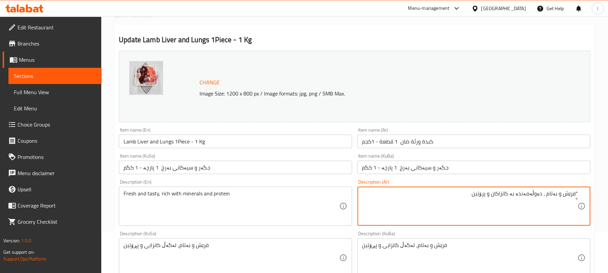
click at [575, 202] on textarea ""فرێش و بەتام ، دەوڵەمەندە بە کانزاکان و پرۆتین "" at bounding box center [469, 206] width 215 height 32
click at [576, 192] on textarea ""فرێش و بەتام ، دەوڵەمەندە بە کانزاکان و پرۆتین" at bounding box center [469, 206] width 215 height 32
click at [556, 196] on textarea "فرێش و بەتام ، دەوڵەمەندە بە کانزاکان و پرۆتین" at bounding box center [469, 206] width 215 height 32
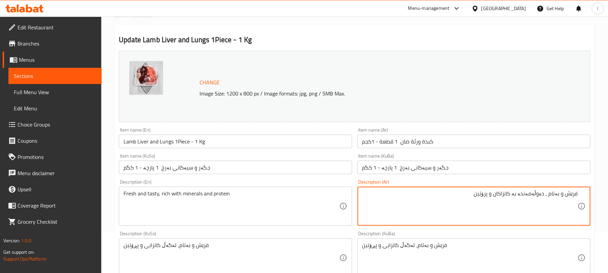
type textarea "فرێش و بەتام ، دەوڵەمەندە بە کانزاکان و پرۆتین"
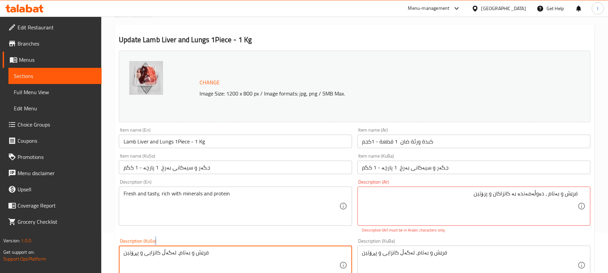
click at [199, 246] on div "فرێش و بەتام، لەگەڵ کانزایی و پڕۆتین Description (KuSo)" at bounding box center [235, 265] width 233 height 39
click at [206, 253] on textarea "فرێش و بەتام، لەگەڵ کانزایی و پڕۆتین" at bounding box center [231, 266] width 215 height 32
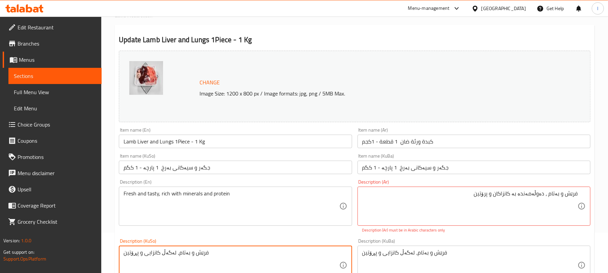
paste textarea "، دەوڵەمەندە بە کانزاکان و پرۆتین"
type textarea "فرێش و بەتام ، دەوڵەمەندە بە کانزاکان و پرۆتین"
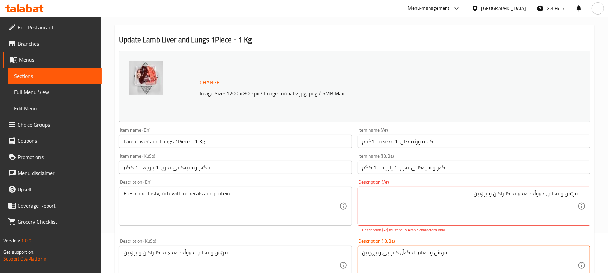
click at [383, 255] on textarea "فرێش و بەتام، لەگەڵ کانزایی و پڕۆتین" at bounding box center [469, 266] width 215 height 32
paste textarea "، دەوڵەمەندە بە کانزاکان و پرۆتین"
type textarea "فرێش و بەتام ، دەوڵەمەندە بە کانزاکان و پرۆتین"
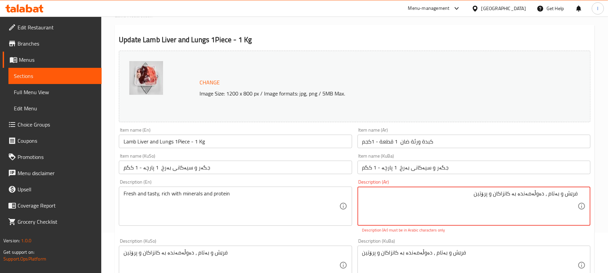
drag, startPoint x: 483, startPoint y: 193, endPoint x: 601, endPoint y: 181, distance: 118.1
paste textarea ""طازج ولذيذ، غني بالمعادن وبروتين ""
click at [576, 193] on textarea ""طازج ولذيذ، غني بالمعادن وبروتين "" at bounding box center [469, 206] width 215 height 32
click at [571, 197] on textarea "طازج ولذيذ، غني بالمعادن وبروتين "" at bounding box center [469, 206] width 215 height 32
click at [574, 200] on textarea "طازج ولذيذ، غني بالمعادن وبروتين "" at bounding box center [469, 206] width 215 height 32
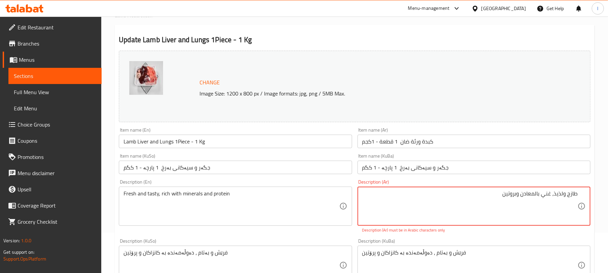
scroll to position [280, 0]
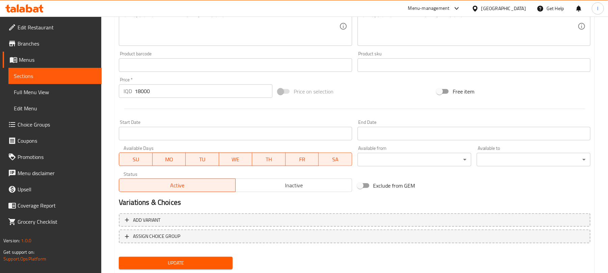
type textarea "طازج ولذيذ، غني بالمعادن وبروتين"
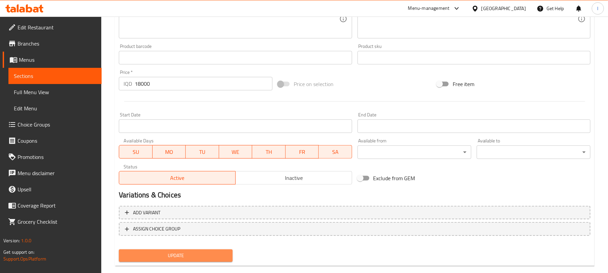
click at [210, 261] on button "Update" at bounding box center [176, 256] width 114 height 12
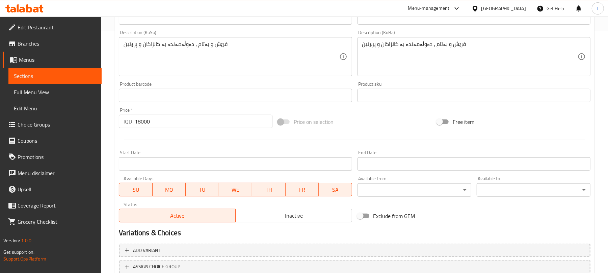
scroll to position [291, 0]
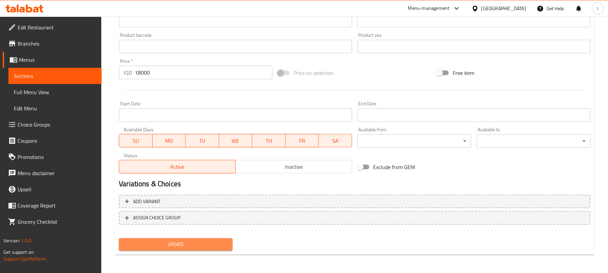
click at [210, 246] on span "Update" at bounding box center [175, 244] width 103 height 8
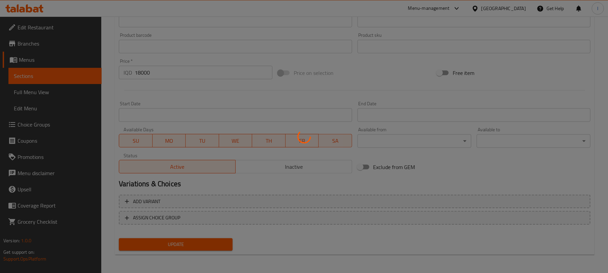
scroll to position [0, 0]
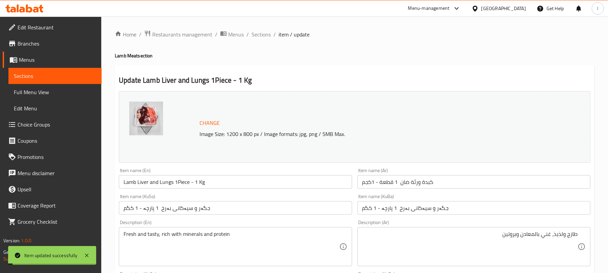
click at [264, 34] on span "Sections" at bounding box center [261, 34] width 19 height 8
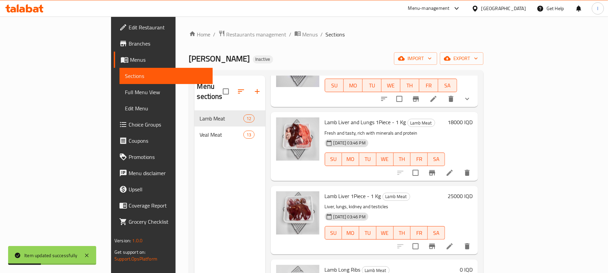
scroll to position [234, 0]
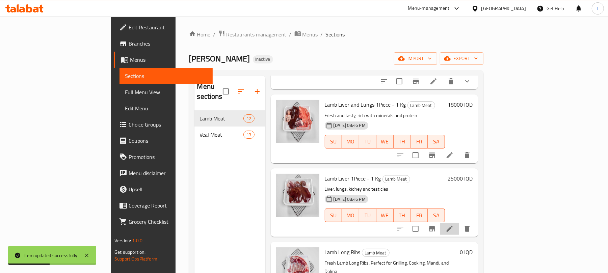
click at [459, 224] on li at bounding box center [449, 229] width 19 height 12
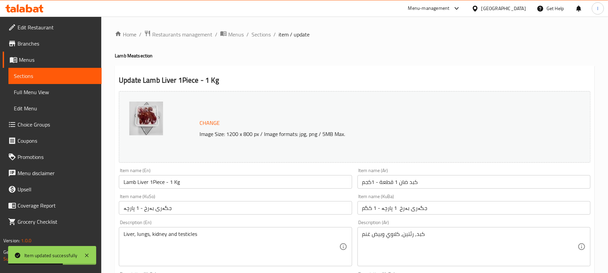
click at [384, 207] on input "جگەری بەرخ 1 پارچە - 1 کگم" at bounding box center [474, 208] width 233 height 14
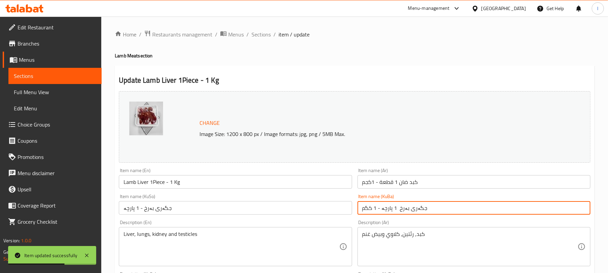
click at [384, 207] on input "جگەری بەرخ 1 پارچە - 1 کگم" at bounding box center [474, 208] width 233 height 14
click at [199, 209] on input "جگەری بەرخ - 1 پارچە" at bounding box center [235, 208] width 233 height 14
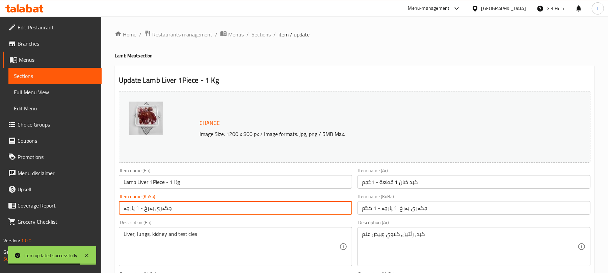
click at [199, 209] on input "جگەری بەرخ - 1 پارچە" at bounding box center [235, 208] width 233 height 14
paste input "1 پارچە - 1 کگم"
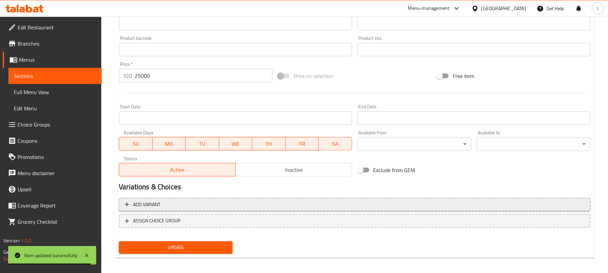
scroll to position [291, 0]
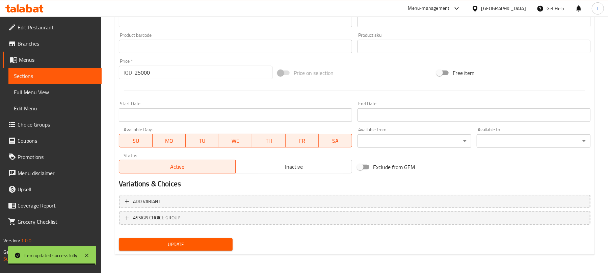
type input "جگەری بەرخ 1 پارچە - 1 کگم"
click at [201, 244] on span "Update" at bounding box center [175, 244] width 103 height 8
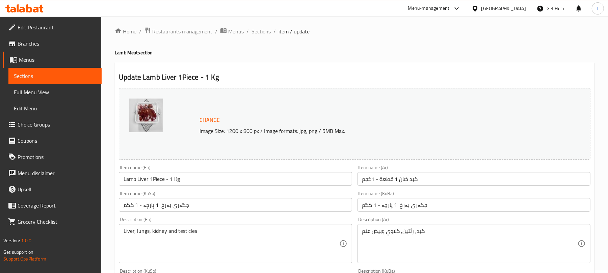
scroll to position [0, 0]
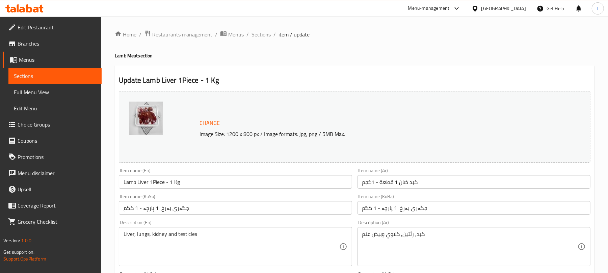
click at [260, 34] on span "Sections" at bounding box center [261, 34] width 19 height 8
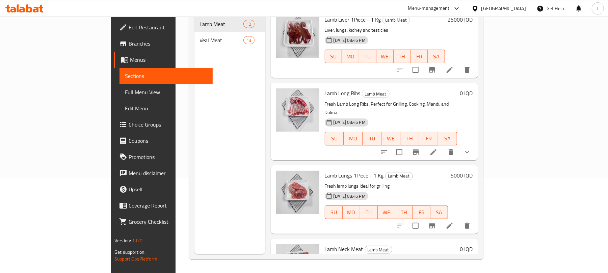
scroll to position [134, 0]
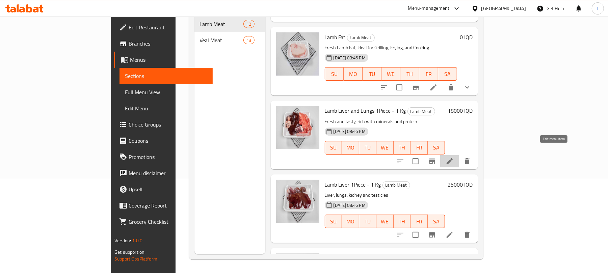
click at [453, 158] on icon at bounding box center [450, 161] width 6 height 6
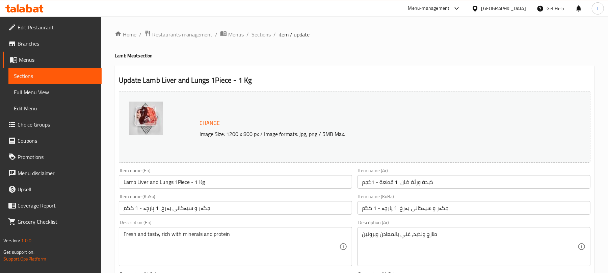
click at [260, 32] on span "Sections" at bounding box center [261, 34] width 19 height 8
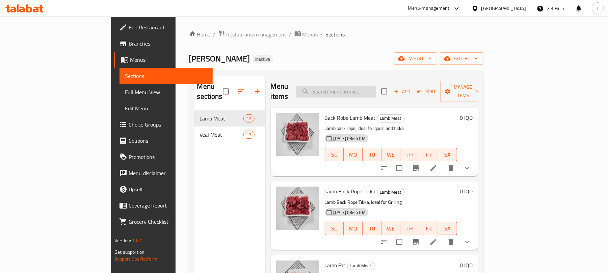
click at [365, 86] on input "search" at bounding box center [336, 92] width 80 height 12
paste input "Lamb Long Ribs"
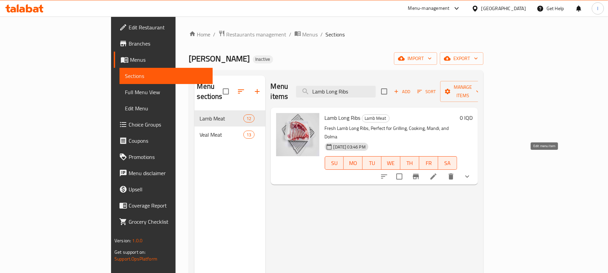
type input "Lamb Long Ribs"
click at [438, 173] on icon at bounding box center [433, 177] width 8 height 8
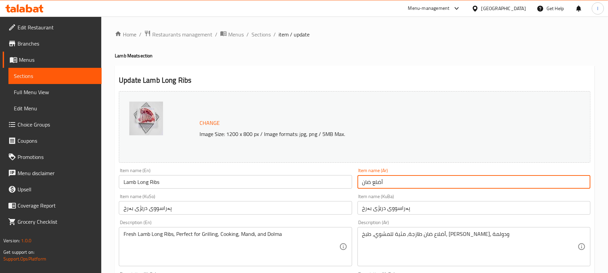
click at [411, 184] on input "أضلع ضان" at bounding box center [474, 182] width 233 height 14
paste input "لطويلة"
click at [562, 181] on input "أضلع ضان لطويلة" at bounding box center [474, 182] width 233 height 14
type input "أضلع ضان طويلة"
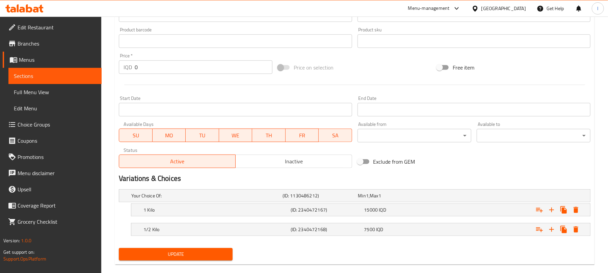
scroll to position [307, 0]
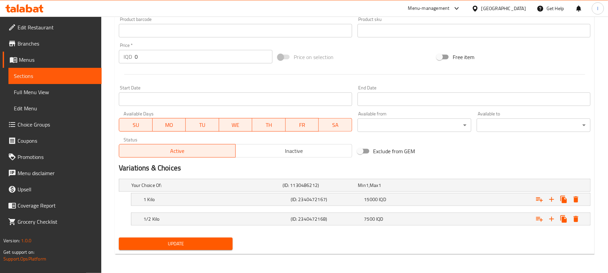
click at [219, 244] on span "Update" at bounding box center [175, 244] width 103 height 8
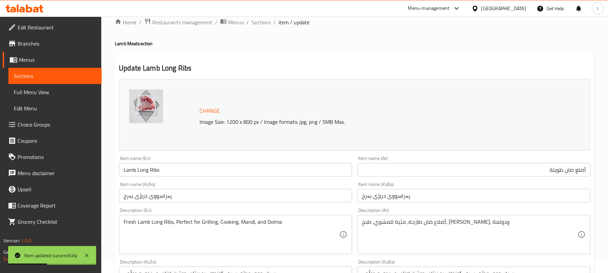
scroll to position [0, 0]
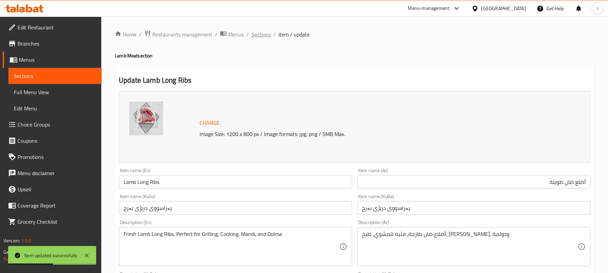
click at [262, 37] on span "Sections" at bounding box center [261, 34] width 19 height 8
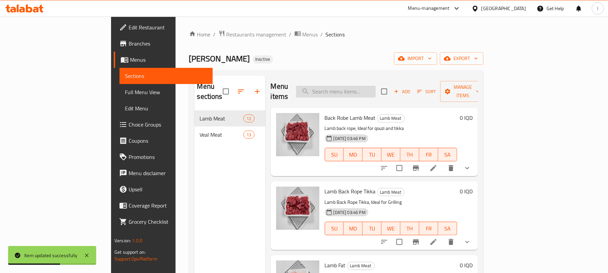
click at [363, 89] on input "search" at bounding box center [336, 92] width 80 height 12
paste input "Lamb Neck Meat"
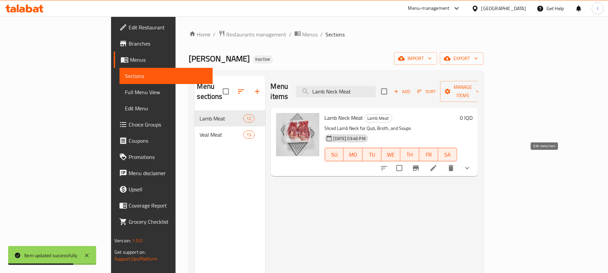
type input "Lamb Neck Meat"
click at [437, 165] on icon at bounding box center [433, 168] width 6 height 6
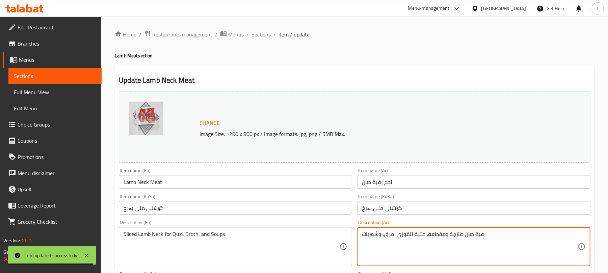
click at [492, 231] on textarea "رقبة ضان طازجة ومقطعة، مثية للقوزي، مرق، وشوربات" at bounding box center [469, 247] width 215 height 32
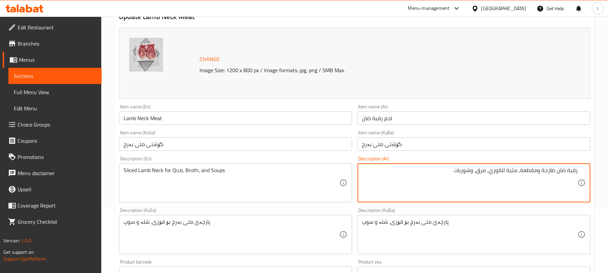
scroll to position [76, 0]
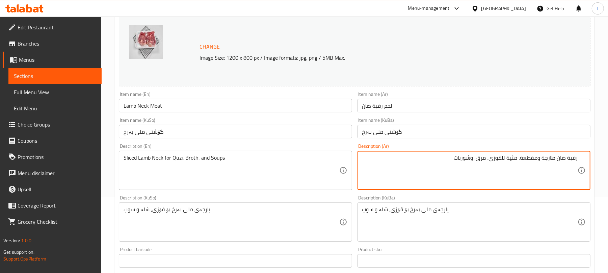
drag, startPoint x: 556, startPoint y: 161, endPoint x: 543, endPoint y: 160, distance: 12.9
click at [543, 160] on textarea "رقبة ضان طازجة ومقطعة، مثية للقوزي، مرق، وشوربات" at bounding box center [469, 171] width 215 height 32
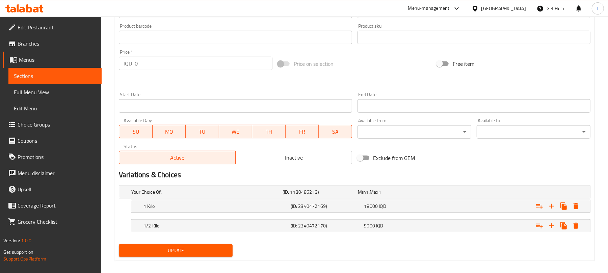
scroll to position [307, 0]
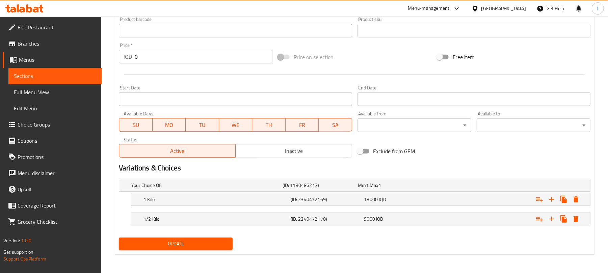
type textarea "رقبة ضان ومقطعة، مثية للقوزي، مرق، وشوربات"
click at [201, 246] on span "Update" at bounding box center [175, 244] width 103 height 8
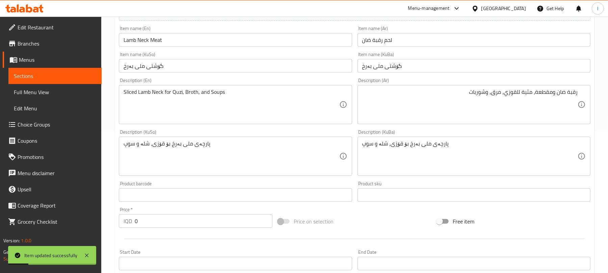
scroll to position [0, 0]
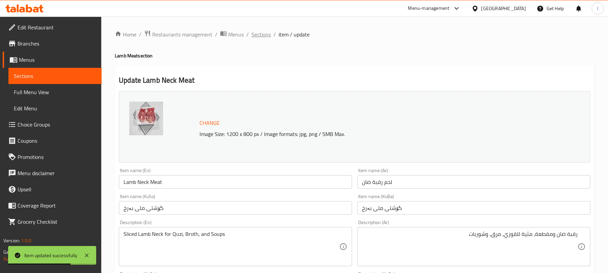
click at [252, 36] on span "Sections" at bounding box center [261, 34] width 19 height 8
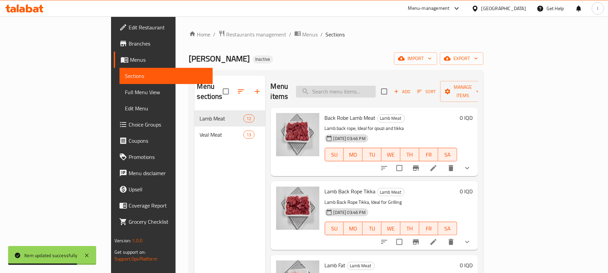
click at [372, 86] on input "search" at bounding box center [336, 92] width 80 height 12
paste input "Lamb Short Ribs"
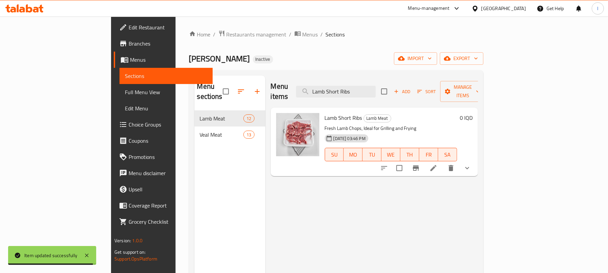
type input "Lamb Short Ribs"
click at [443, 162] on li at bounding box center [433, 168] width 19 height 12
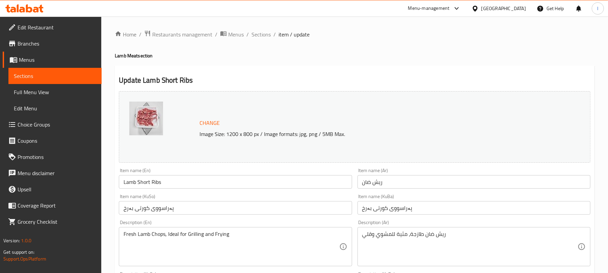
click at [391, 184] on input "ريش ضان" at bounding box center [474, 182] width 233 height 14
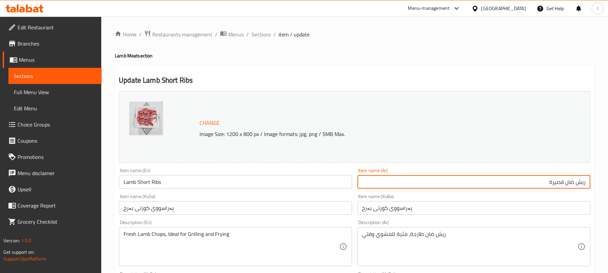
scroll to position [307, 0]
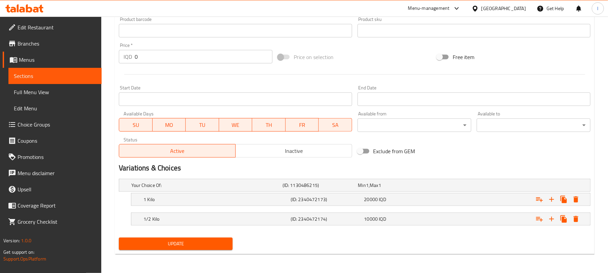
type input "ريش ضان قصيرة"
click at [210, 243] on span "Update" at bounding box center [175, 244] width 103 height 8
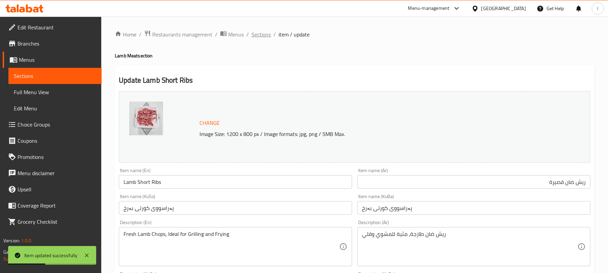
click at [267, 33] on span "Sections" at bounding box center [261, 34] width 19 height 8
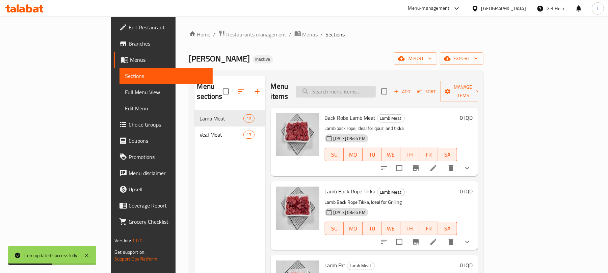
click at [376, 93] on input "search" at bounding box center [336, 92] width 80 height 12
paste input "Lamb Shoulder Meat"
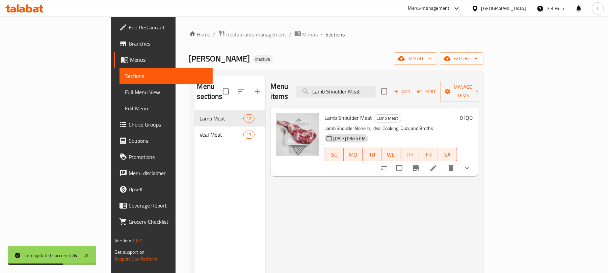
type input "Lamb Shoulder Meat"
click at [437, 165] on icon at bounding box center [433, 168] width 6 height 6
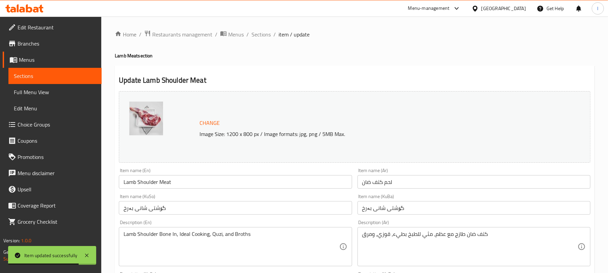
scroll to position [165, 0]
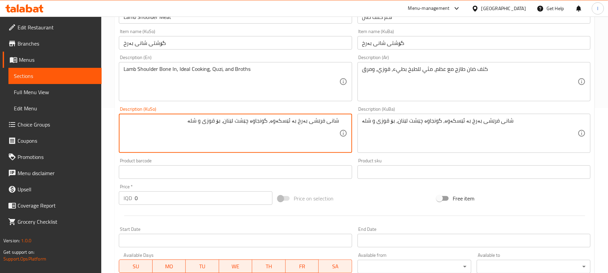
click at [256, 119] on textarea "شانی فرێشی بەرخ بە ئێسکەوە، گونجاوە چێشت لێنان، بۆ قوزی و شلە" at bounding box center [231, 133] width 215 height 32
click at [266, 125] on textarea "شانی فرێشی بەرخ بە ئێسکەوە، گونجاوە بۆ چێشت لێنان، بۆ قوزی و شلە" at bounding box center [231, 133] width 215 height 32
type textarea "شانی فرێشی بەرخ بە ئێسکەوە، گونجاوە بۆ چێشت لێنان، بۆ قوزی و شلە"
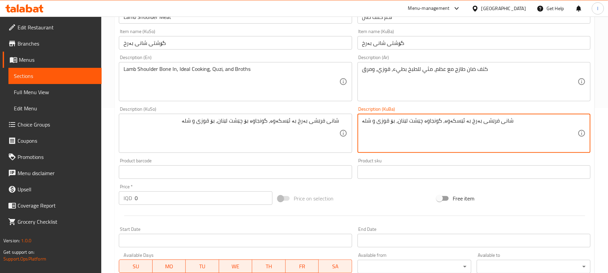
click at [387, 123] on textarea "شانی فرێشی بەرخ بە ئێسکەوە، گونجاوە چێشت لێنان، بۆ قوزی و شلە" at bounding box center [469, 133] width 215 height 32
paste textarea "بۆ"
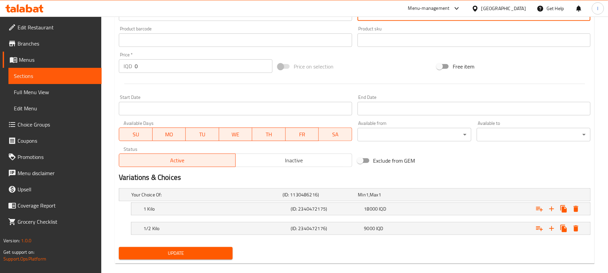
scroll to position [307, 0]
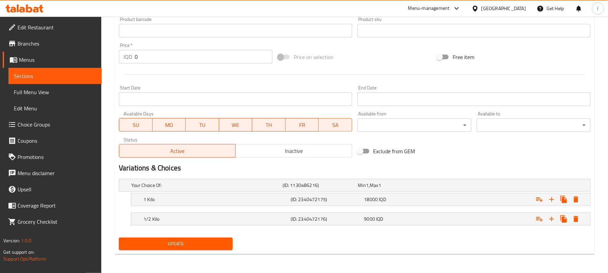
type textarea "شانی فرێشی بەرخ بە ئێسکەوە، گونجاوە بۆ چێشت لێنان، بۆ قوزی و شلە"
click at [224, 245] on span "Update" at bounding box center [175, 244] width 103 height 8
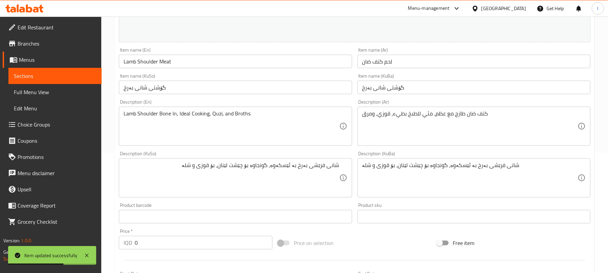
scroll to position [165, 0]
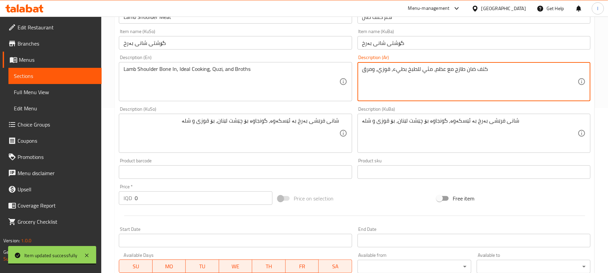
drag, startPoint x: 405, startPoint y: 70, endPoint x: 392, endPoint y: 71, distance: 12.9
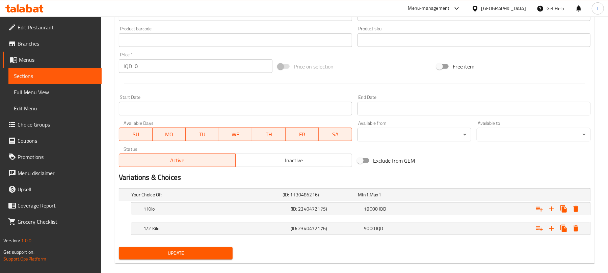
scroll to position [307, 0]
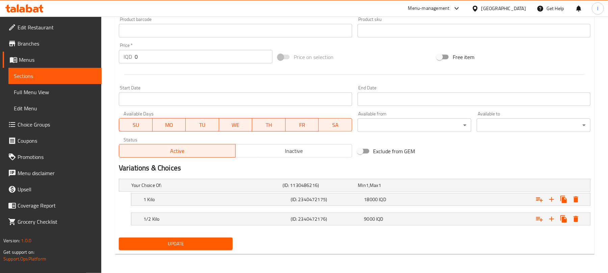
type textarea "كتف ضان طازج مع عظم، مثي للطبخ، قوزي، ومرق"
click at [231, 246] on button "Update" at bounding box center [176, 244] width 114 height 12
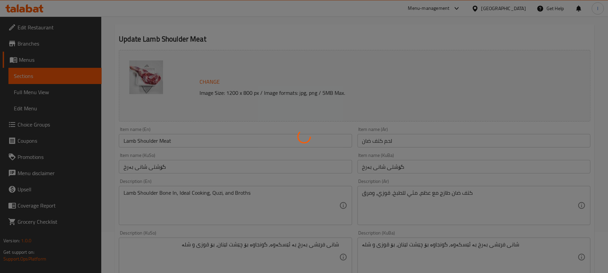
scroll to position [0, 0]
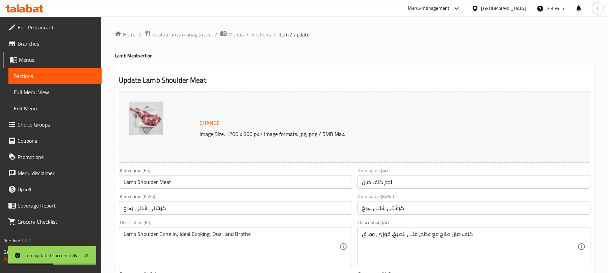
click at [267, 31] on span "Sections" at bounding box center [261, 34] width 19 height 8
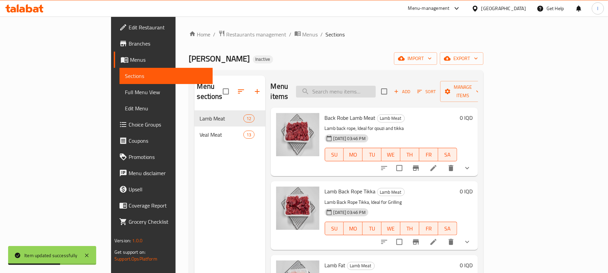
click at [359, 87] on input "search" at bounding box center [336, 92] width 80 height 12
paste input "Lamb Thigh Meat"
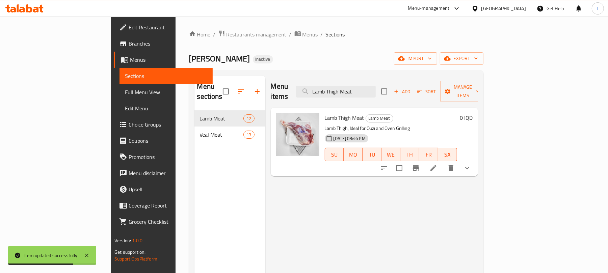
type input "Lamb Thigh Meat"
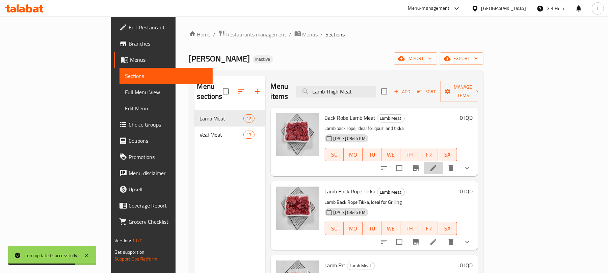
click at [443, 162] on li at bounding box center [433, 168] width 19 height 12
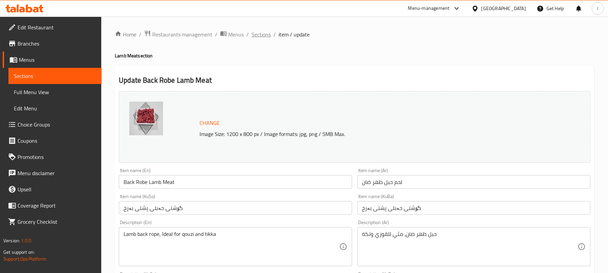
click at [255, 38] on span "Sections" at bounding box center [261, 34] width 19 height 8
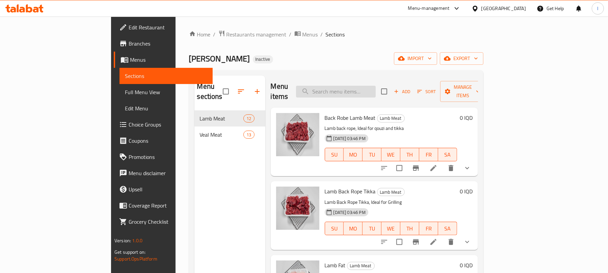
click at [368, 86] on input "search" at bounding box center [336, 92] width 80 height 12
paste input "Lamb Thigh Meat"
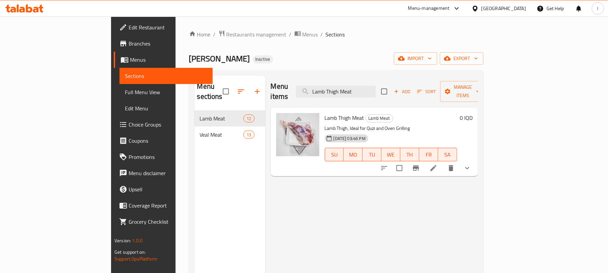
type input "Lamb Thigh Meat"
click at [443, 162] on li at bounding box center [433, 168] width 19 height 12
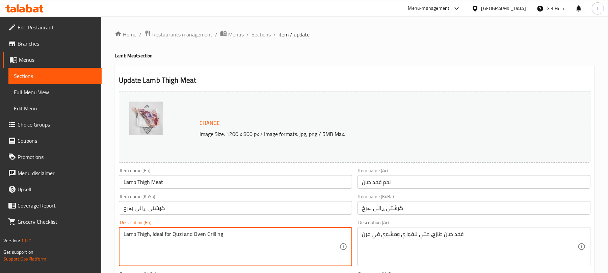
click at [179, 234] on textarea "Lamb Thigh, Ideal for Quzi and Oven Grilling" at bounding box center [231, 247] width 215 height 32
click at [229, 243] on textarea "Lamb Thigh, Ideal for Quozi and Oven Grilling" at bounding box center [231, 247] width 215 height 32
drag, startPoint x: 185, startPoint y: 234, endPoint x: 172, endPoint y: 233, distance: 13.6
click at [172, 233] on textarea "Lamb Thigh, Ideal for Quozi and Oven Grilling" at bounding box center [231, 247] width 215 height 32
click at [177, 236] on textarea "Lamb Thigh, Ideal for Quozi and Oven Grilling" at bounding box center [231, 247] width 215 height 32
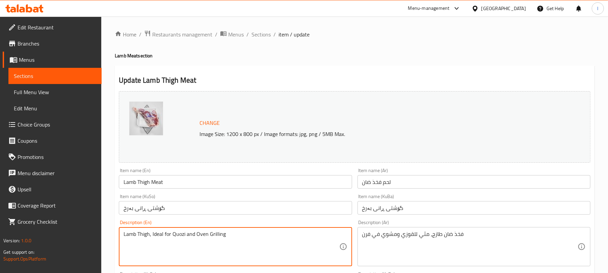
click at [180, 236] on textarea "Lamb Thigh, Ideal for Quozi and Oven Grilling" at bounding box center [231, 247] width 215 height 32
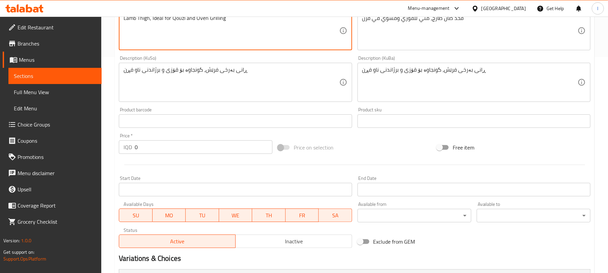
scroll to position [307, 0]
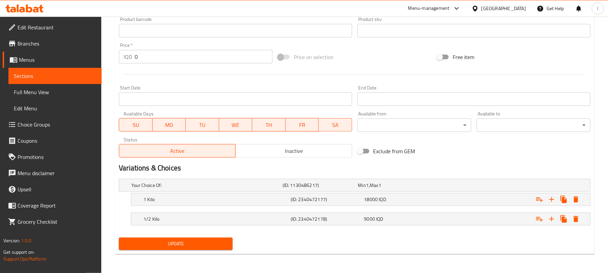
type textarea "Lamb Thigh, Ideal for Qouzi and Oven Grilling"
click at [198, 247] on span "Update" at bounding box center [175, 244] width 103 height 8
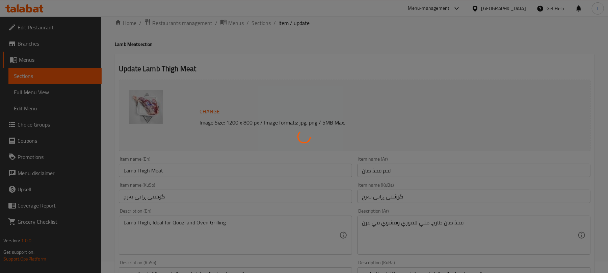
scroll to position [0, 0]
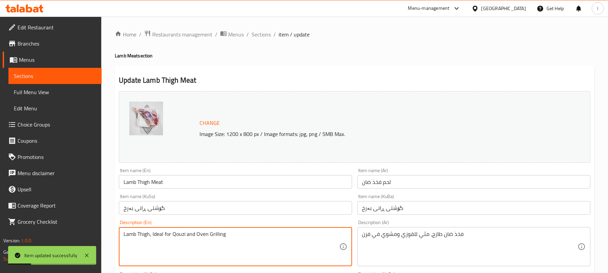
drag, startPoint x: 185, startPoint y: 235, endPoint x: 173, endPoint y: 236, distance: 11.9
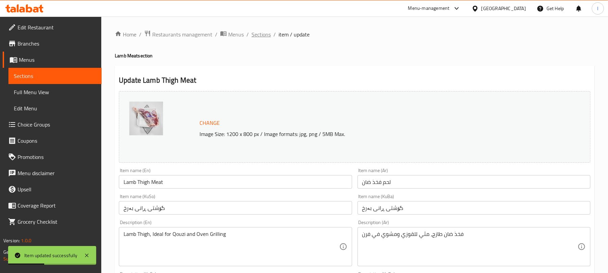
click at [262, 34] on span "Sections" at bounding box center [261, 34] width 19 height 8
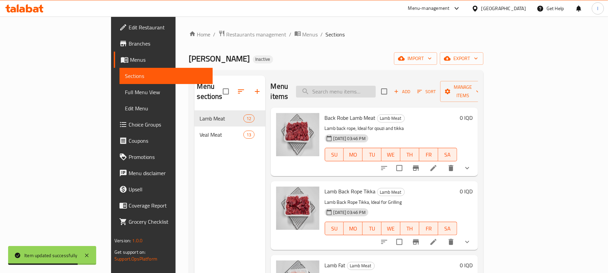
click at [365, 87] on input "search" at bounding box center [336, 92] width 80 height 12
paste input "Lamb Shoulder Meat"
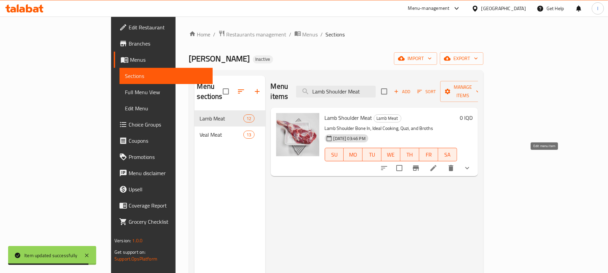
type input "Lamb Shoulder Meat"
click at [438, 164] on icon at bounding box center [433, 168] width 8 height 8
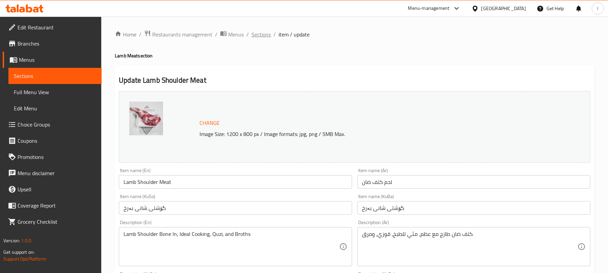
click at [265, 35] on span "Sections" at bounding box center [261, 34] width 19 height 8
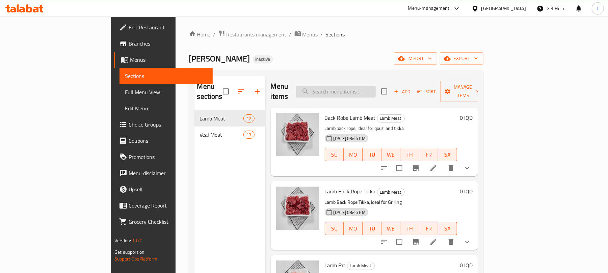
click at [368, 89] on input "search" at bounding box center [336, 92] width 80 height 12
paste input "Veal Boneless Meat Low Fat"
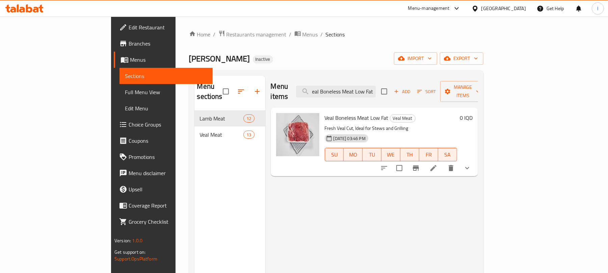
type input "Veal Boneless Meat Low Fat"
click at [438, 164] on icon at bounding box center [433, 168] width 8 height 8
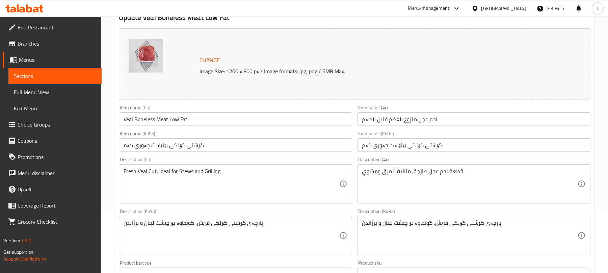
scroll to position [76, 0]
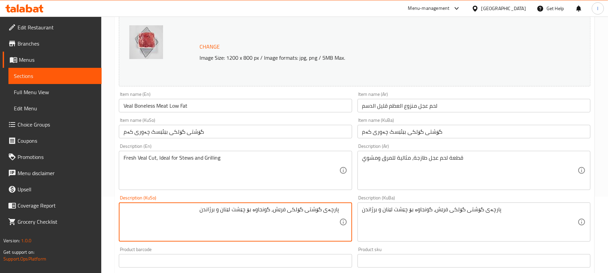
drag, startPoint x: 250, startPoint y: 211, endPoint x: 226, endPoint y: 212, distance: 24.0
click at [226, 212] on textarea "پارچەی گۆشتی گۆلکی فرێش، گونجاوە بۆ چێشت لێنان و برژاندن" at bounding box center [231, 222] width 215 height 32
click at [251, 217] on textarea "پارچەی گۆشتی گۆلکی فرێش، گونجاوە بۆ شلە و برژاندن" at bounding box center [231, 222] width 215 height 32
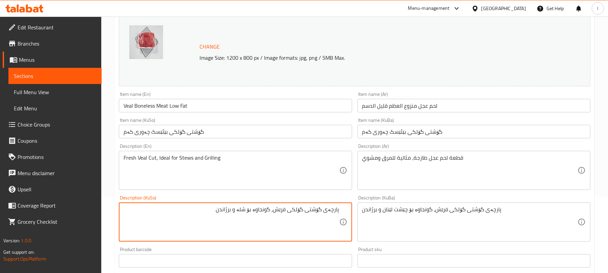
type textarea "پارچەی گۆشتی گۆلکی فرێش، گونجاوە بۆ شلە و برژاندن"
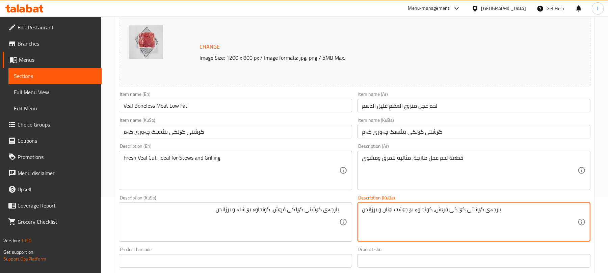
click at [381, 210] on textarea "پارچەی گۆشتی گۆلکی فرێش، گونجاوە بۆ چێشت لێنان و برژاندن" at bounding box center [469, 222] width 215 height 32
paste textarea "شلە"
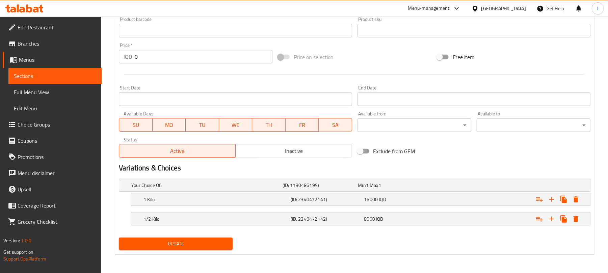
type textarea "پارچەی گۆشتی گۆلکی فرێش، گونجاوە بۆ شلە و برژاندن"
click at [189, 241] on span "Update" at bounding box center [175, 244] width 103 height 8
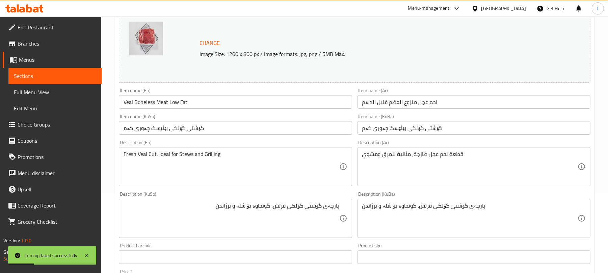
scroll to position [0, 0]
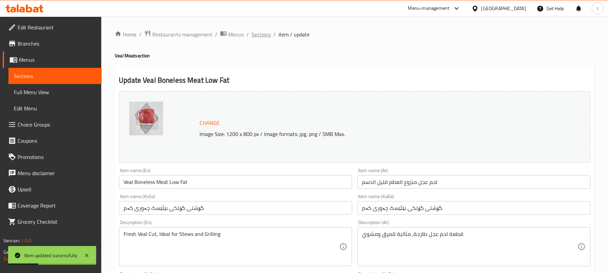
click at [258, 33] on span "Sections" at bounding box center [261, 34] width 19 height 8
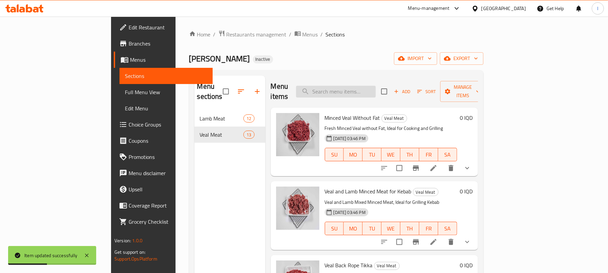
click at [372, 87] on input "search" at bounding box center [336, 92] width 80 height 12
paste input "Veal Boneless Meat Zero Fat"
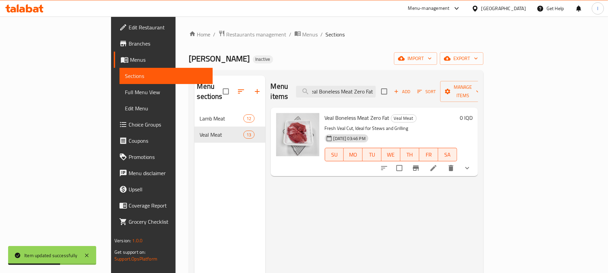
type input "Veal Boneless Meat Zero Fat"
click at [438, 164] on icon at bounding box center [433, 168] width 8 height 8
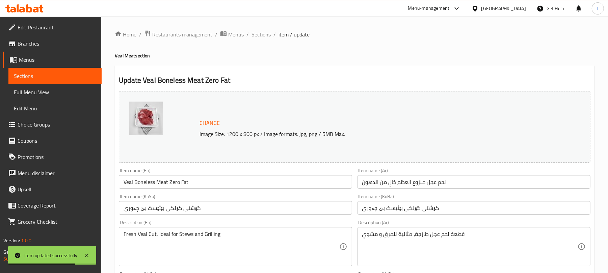
click at [389, 184] on input "لحم عجل منزوع العظم خالٍ من الدهون" at bounding box center [474, 182] width 233 height 14
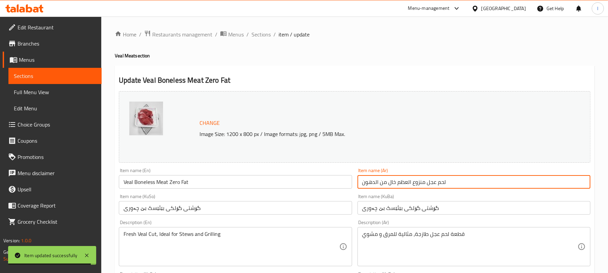
scroll to position [307, 0]
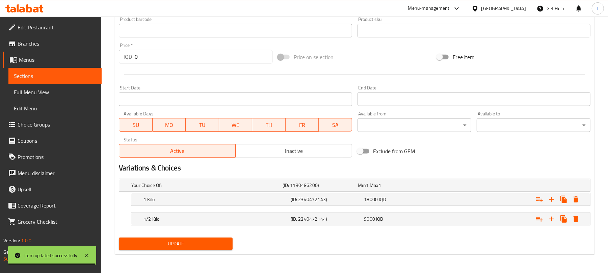
type input "لحم عجل منزوع العظم خال من الدهون"
click at [192, 244] on span "Update" at bounding box center [175, 244] width 103 height 8
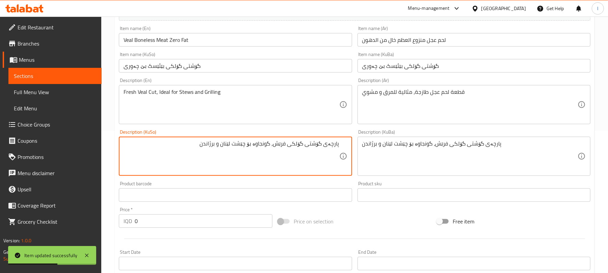
drag, startPoint x: 250, startPoint y: 145, endPoint x: 227, endPoint y: 148, distance: 23.4
click at [227, 148] on textarea "پارچەی گۆشتی گۆلکی فرێش، گونجاوە بۆ چێشت لێنان و برژاندن" at bounding box center [231, 156] width 215 height 32
click at [231, 148] on textarea "پارچەی گۆشتی گۆلکی فرێش، گونجاوە بۆ شلە و برژاندن" at bounding box center [231, 156] width 215 height 32
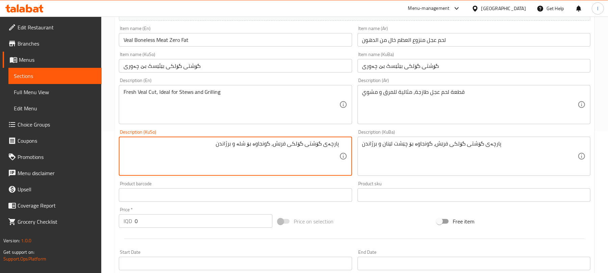
type textarea "پارچەی گۆشتی گۆلکی فرێش، گونجاوە بۆ شلە و برژاندن"
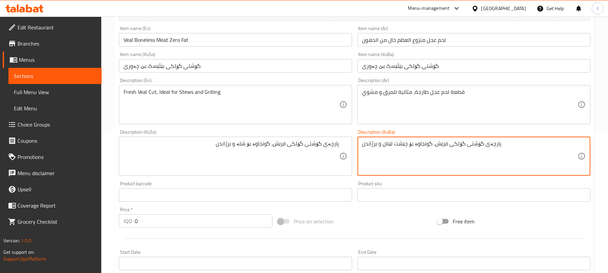
click at [382, 149] on textarea "پارچەی گۆشتی گۆلکی فرێش، گونجاوە بۆ چێشت لێنان و برژاندن" at bounding box center [469, 156] width 215 height 32
paste textarea "شلە"
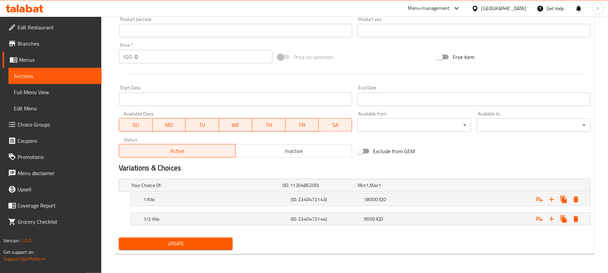
type textarea "پارچەی گۆشتی گۆلکی فرێش، گونجاوە بۆ شلە و برژاندن"
click at [158, 238] on button "Update" at bounding box center [176, 244] width 114 height 12
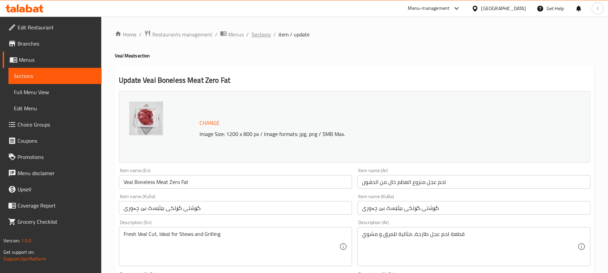
click at [265, 38] on span "Sections" at bounding box center [261, 34] width 19 height 8
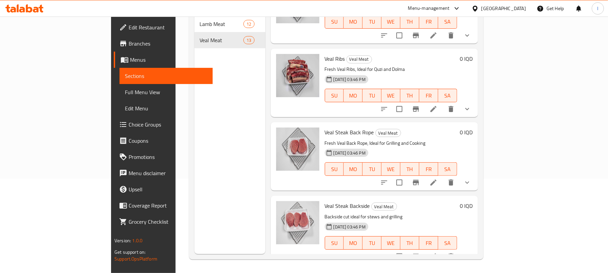
scroll to position [537, 0]
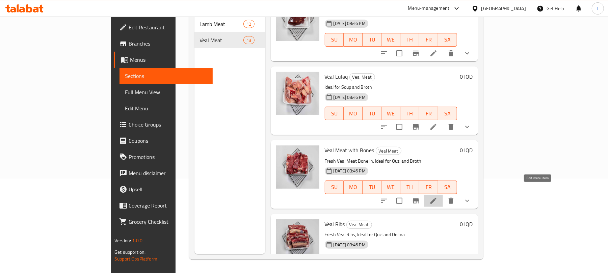
click at [437, 198] on icon at bounding box center [433, 201] width 6 height 6
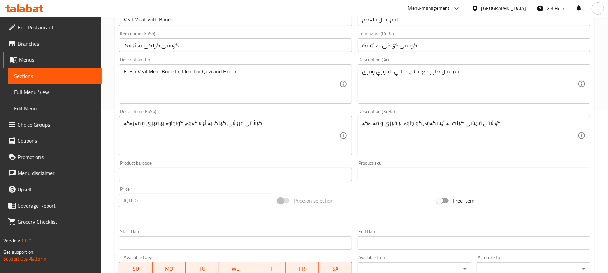
scroll to position [165, 0]
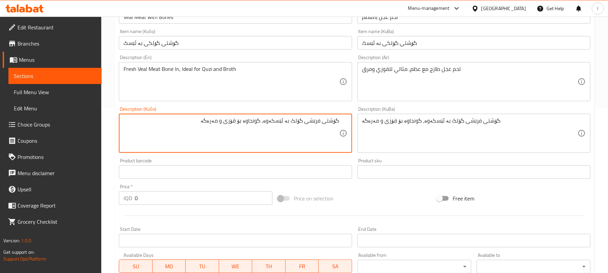
drag, startPoint x: 223, startPoint y: 120, endPoint x: 207, endPoint y: 131, distance: 18.9
click at [207, 131] on textarea "گۆشتی فرێشی گۆلک بە ئێسکەوە، گونجاوە بۆ قۆزی و مەرەگە" at bounding box center [231, 133] width 215 height 32
click at [261, 128] on textarea "گۆشتی فرێشی گۆلک بە ئێسکەوە، گونجاوە بۆ قۆزی و شلە" at bounding box center [231, 133] width 215 height 32
drag, startPoint x: 261, startPoint y: 128, endPoint x: 265, endPoint y: 136, distance: 9.7
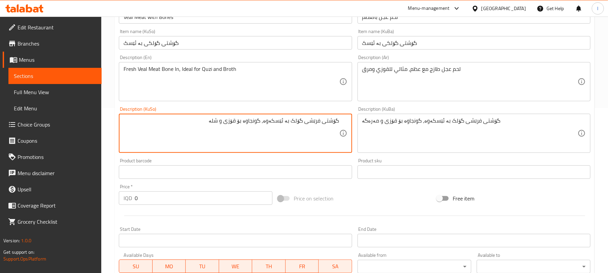
click at [265, 136] on textarea "گۆشتی فرێشی گۆلک بە ئێسکەوە، گونجاوە بۆ قۆزی و شلە" at bounding box center [231, 133] width 215 height 32
type textarea "گۆشتی فرێشی گۆلک بە ئێسکەوە، گونجاوە بۆ قۆزی و شلە"
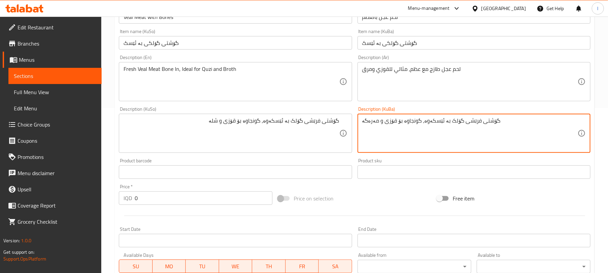
drag, startPoint x: 393, startPoint y: 123, endPoint x: 400, endPoint y: 125, distance: 7.2
click at [400, 125] on textarea "گۆشتی فرێشی گۆلک بە ئێسکەوە، گونجاوە بۆ قۆزی و مەرەگە" at bounding box center [469, 133] width 215 height 32
click at [409, 137] on textarea "گۆشتی فرێشی گۆلک بە ئێسکەوە، گونجاوە بۆ قۆزی و مەرەگە" at bounding box center [469, 133] width 215 height 32
click at [403, 124] on textarea "گۆشتی فرێشی گۆلک بە ئێسکەوە، گونجاوە بۆ قۆزی و مەرەگە" at bounding box center [469, 133] width 215 height 32
click at [402, 123] on textarea "گۆشتی فرێشی گۆلک بە ئێسکەوە، گونجاوە بۆ قۆزی و مەرەگە" at bounding box center [469, 133] width 215 height 32
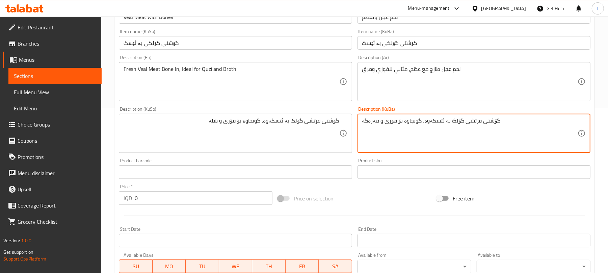
click at [402, 123] on textarea "گۆشتی فرێشی گۆلک بە ئێسکەوە، گونجاوە بۆ قۆزی و مەرەگە" at bounding box center [469, 133] width 215 height 32
paste textarea "شلە"
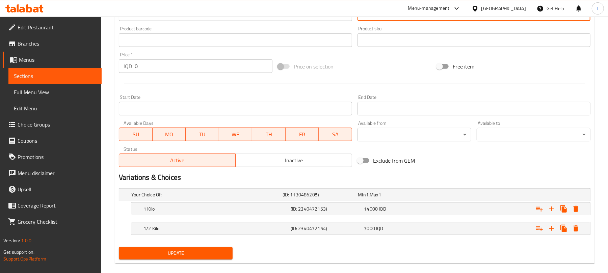
scroll to position [307, 0]
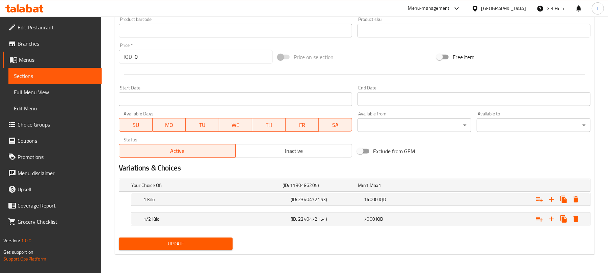
type textarea "گۆشتی فرێشی گۆلک بە ئێسکەوە، گونجاوە بۆ قۆزی و شلە"
click at [201, 246] on span "Update" at bounding box center [175, 244] width 103 height 8
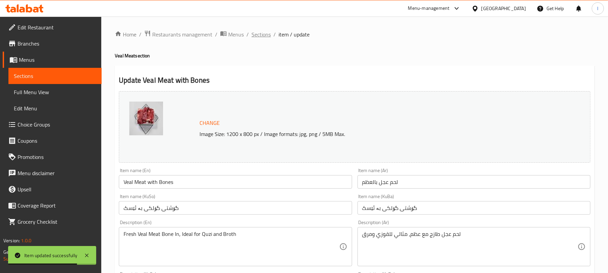
click at [261, 33] on span "Sections" at bounding box center [261, 34] width 19 height 8
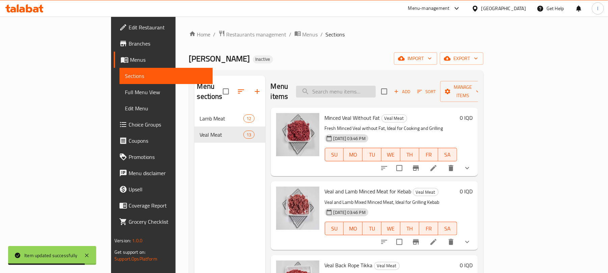
click at [359, 82] on div "Menu items Add Sort Manage items" at bounding box center [374, 92] width 207 height 32
click at [361, 86] on input "search" at bounding box center [336, 92] width 80 height 12
paste input "گۆشتی فرێشی گۆلک بە ئێسکەوە، گونجاوە بۆ قۆزی و شلە"
type input "گۆشتی فرێشی گۆلک بە ئێسکەوە، گونجاوە بۆ قۆزی و شلە"
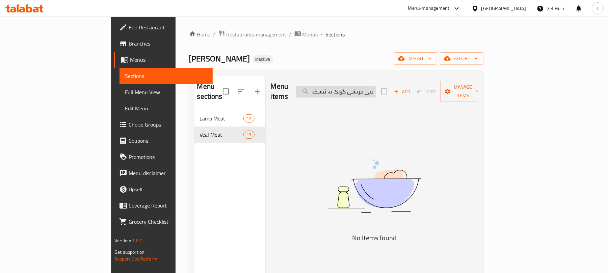
click at [374, 93] on input "گۆشتی فرێشی گۆلک بە ئێسکەوە، گونجاوە بۆ قۆزی و شلە" at bounding box center [336, 92] width 80 height 12
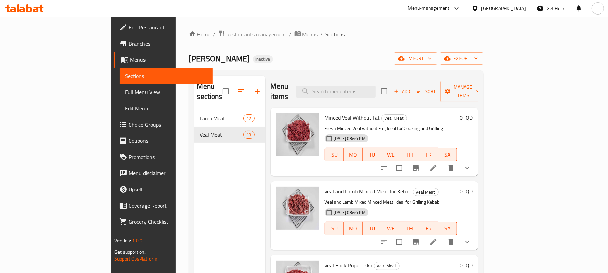
click at [373, 94] on div "Menu items Add Sort Manage items" at bounding box center [374, 92] width 207 height 32
click at [376, 88] on input "search" at bounding box center [336, 92] width 80 height 12
paste input "Veal Ribs"
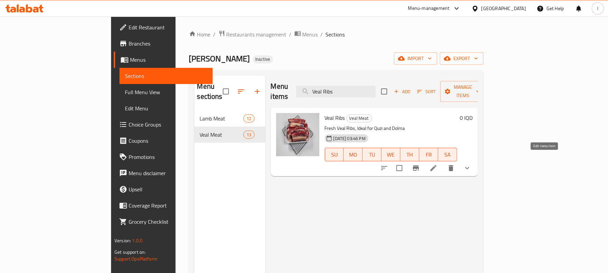
type input "Veal Ribs"
click at [438, 164] on icon at bounding box center [433, 168] width 8 height 8
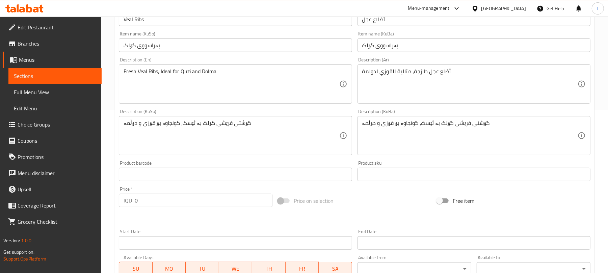
scroll to position [165, 0]
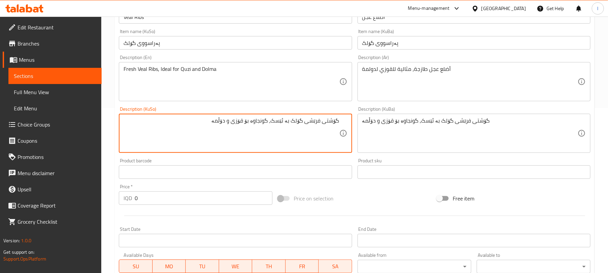
drag, startPoint x: 339, startPoint y: 122, endPoint x: 276, endPoint y: 125, distance: 63.2
click at [276, 125] on textarea "گۆشتی فرێشی گۆلک بە ئێسک، گونجاوە بۆ قۆزی و دۆڵمە" at bounding box center [231, 133] width 215 height 32
click at [284, 121] on textarea "پەراسووی گۆلکی فرێش، گونجاوە بۆ قۆزی و دۆڵمە" at bounding box center [231, 133] width 215 height 32
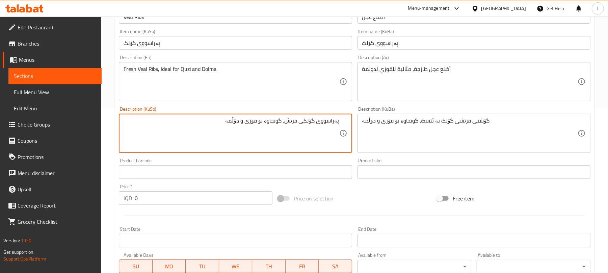
type textarea "پەراسووی گۆلکی فرێش، گونجاوە بۆ قۆزی و دۆڵمە"
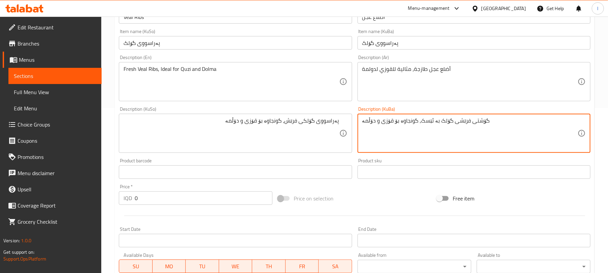
click at [397, 125] on textarea "گۆشتی فرێشی گۆلک بە ئێسک، گونجاوە بۆ قۆزی و دۆڵمە" at bounding box center [469, 133] width 215 height 32
paste textarea "پەراسووی گۆلکی فرێش"
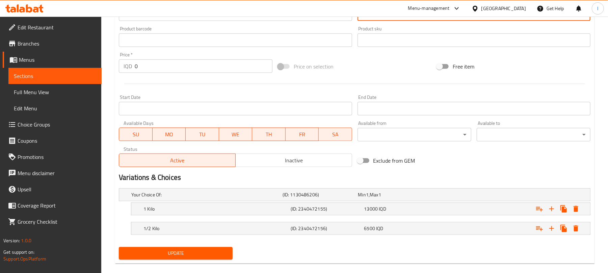
scroll to position [307, 0]
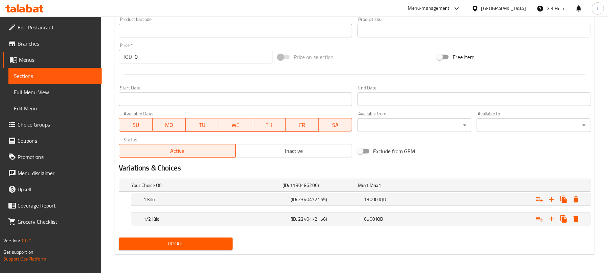
type textarea "پەراسووی گۆلکی فرێش، گونجاوە بۆ قۆزی و دۆڵمە"
click at [218, 240] on span "Update" at bounding box center [175, 244] width 103 height 8
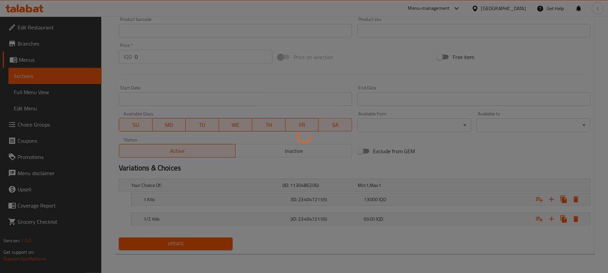
scroll to position [0, 0]
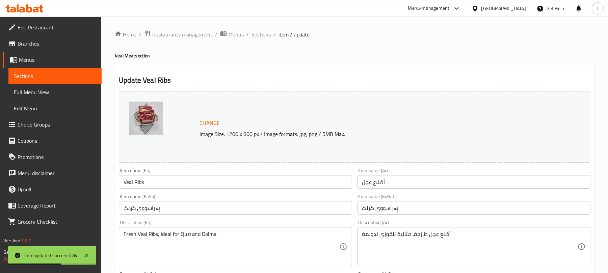
click at [268, 33] on span "Sections" at bounding box center [261, 34] width 19 height 8
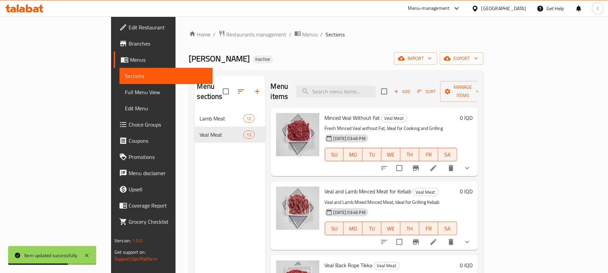
click at [383, 97] on div "Menu items Add Sort Manage items" at bounding box center [374, 92] width 207 height 32
click at [376, 91] on input "search" at bounding box center [336, 92] width 80 height 12
paste input "Veal Steak Back Rope"
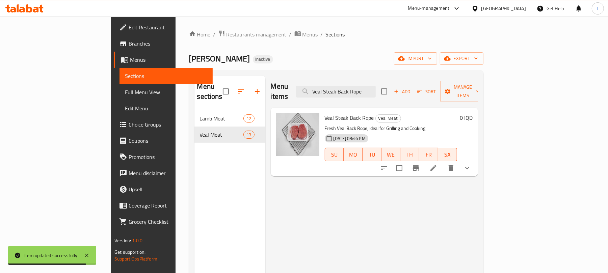
type input "Veal Steak Back Rope"
click at [438, 164] on icon at bounding box center [433, 168] width 8 height 8
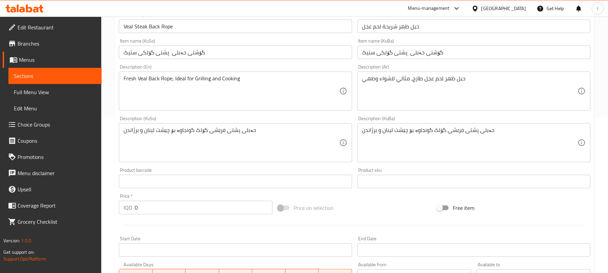
scroll to position [165, 0]
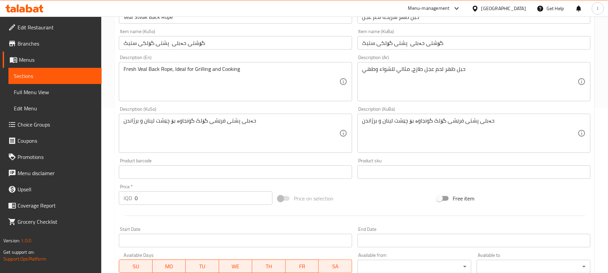
click at [270, 115] on div "حەبلی پشتی فرێشی گۆلک گونجاوە بۆ چێشت لینان و برژاندن Description (KuSo)" at bounding box center [235, 133] width 233 height 39
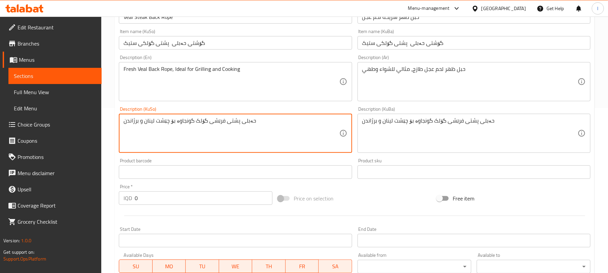
click at [274, 119] on textarea "حەبلی پشتی فرێشی گۆلک گونجاوە بۆ چێشت لینان و برژاندن" at bounding box center [231, 133] width 215 height 32
drag, startPoint x: 231, startPoint y: 122, endPoint x: 172, endPoint y: 118, distance: 58.9
click at [172, 118] on textarea "حەبلی پشتی فرێشی گۆلک گونجاوە بۆ چێشت لینان و برژاندن" at bounding box center [231, 133] width 215 height 32
click at [258, 122] on textarea "حەبلی پشتی فرێشی گۆلک گونجاوە بۆ چێشت لینان" at bounding box center [231, 133] width 215 height 32
click at [256, 121] on textarea "حەبلی پشتی فرێشی گۆلک گونجاوە بۆ چێشت لینان" at bounding box center [231, 133] width 215 height 32
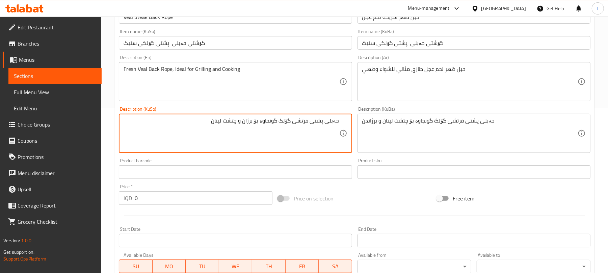
click at [261, 131] on textarea "حەبلی پشتی فرێشی گۆلک گونجاوە بۆ برژان و چێشت لینان" at bounding box center [231, 133] width 215 height 32
type textarea "حەبلی پشتی فرێشی گۆلک گونجاوە بۆ برژان و چێشت لینان"
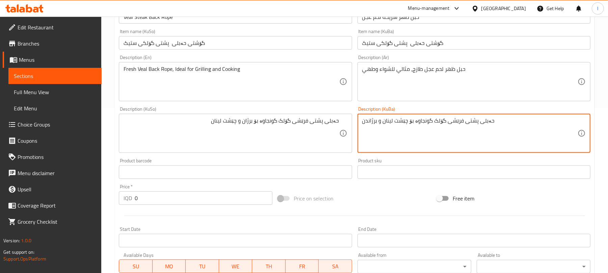
click at [391, 126] on textarea "حەبلی پشتی فرێشی گۆلک گونجاوە بۆ چێشت لینان و برژاندن" at bounding box center [469, 133] width 215 height 32
paste textarea "برژان و چێشت لینان"
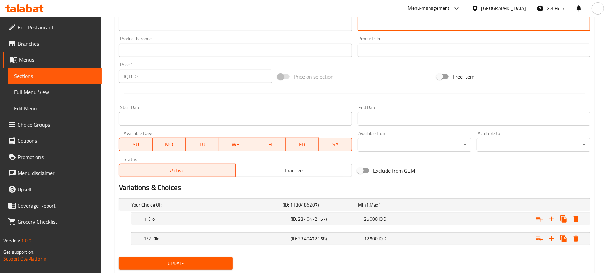
scroll to position [307, 0]
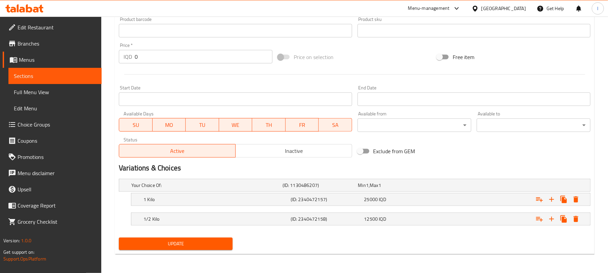
type textarea "حەبلی پشتی فرێشی گۆلک گونجاوە بۆ برژان و چێشت لینان"
click at [199, 245] on span "Update" at bounding box center [175, 244] width 103 height 8
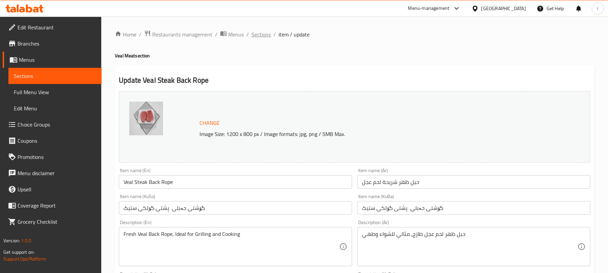
click at [259, 34] on span "Sections" at bounding box center [261, 34] width 19 height 8
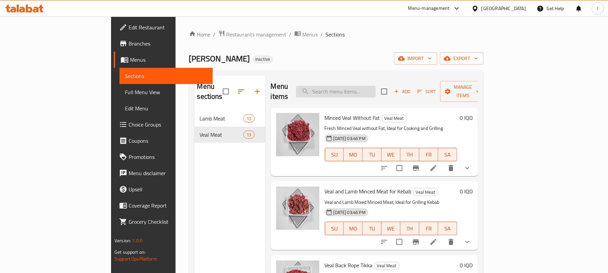
click at [376, 89] on input "search" at bounding box center [336, 92] width 80 height 12
paste input "Veal Steak Backside"
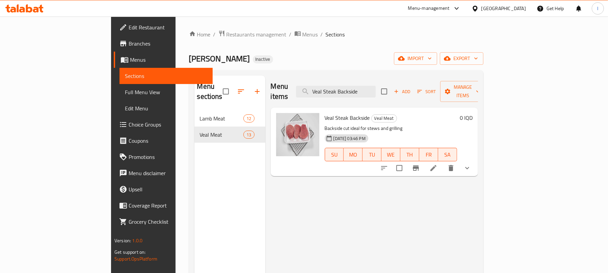
type input "Veal Steak Backside"
click at [443, 162] on li at bounding box center [433, 168] width 19 height 12
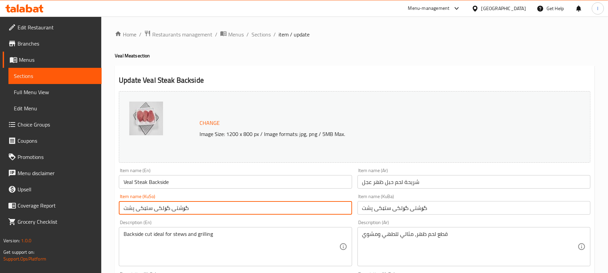
click at [200, 210] on input "گۆشتی گۆلکی ستێکی پشت" at bounding box center [235, 208] width 233 height 14
drag, startPoint x: 282, startPoint y: 205, endPoint x: 391, endPoint y: 196, distance: 109.8
click at [391, 196] on div "Change Image Size: 1200 x 800 px / Image formats: jpg, png / 5MB Max. Item name…" at bounding box center [354, 277] width 477 height 378
type input "پ"
click at [306, 211] on input "ستێکی حەبلی پشتی گۆلک" at bounding box center [235, 208] width 233 height 14
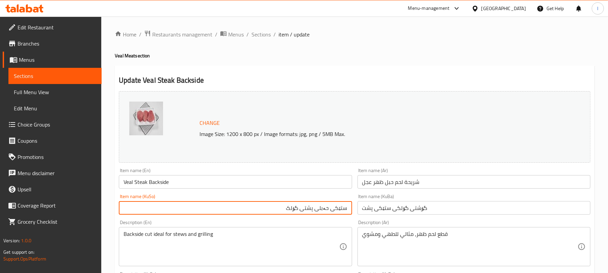
click at [306, 211] on input "ستێکی حەبلی پشتی گۆلک" at bounding box center [235, 208] width 233 height 14
type input "ستێکی حەبلی پشتی گۆلک"
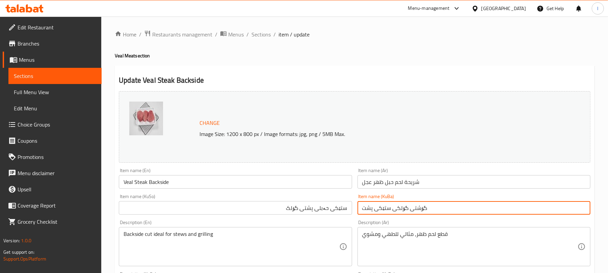
click at [396, 210] on input "گۆشتی گۆلکی ستێکی پشت" at bounding box center [474, 208] width 233 height 14
paste input "ستێکی حەبلی پشتی گۆلک"
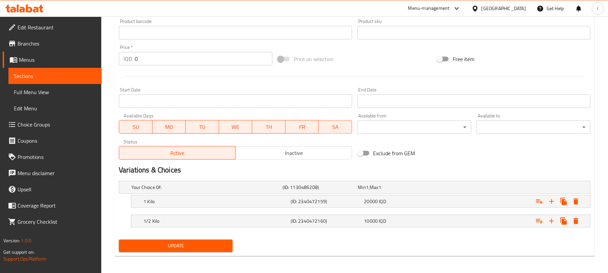
scroll to position [307, 0]
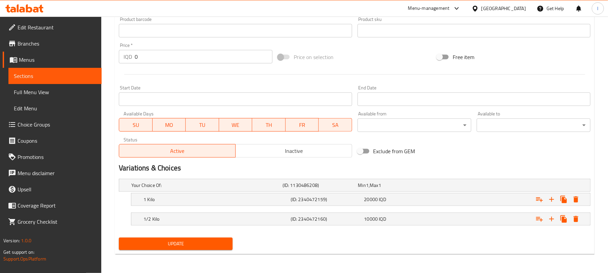
type input "ستێکی حەبلی پشتی گۆلک"
click at [225, 242] on span "Update" at bounding box center [175, 244] width 103 height 8
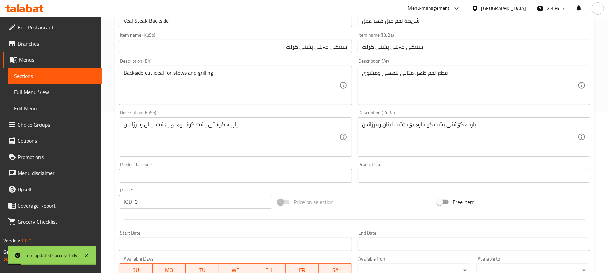
scroll to position [165, 0]
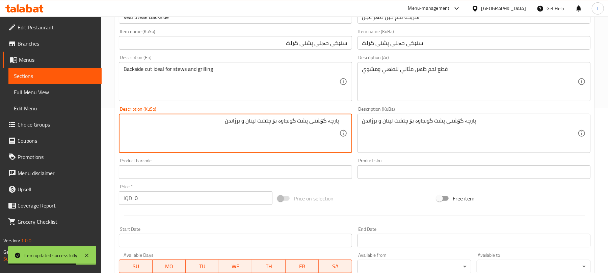
drag, startPoint x: 274, startPoint y: 119, endPoint x: 222, endPoint y: 117, distance: 52.4
click at [222, 117] on div "پارچە گۆشتی پشت گونجاوە بۆ چێشت لینان و برژاندن Description (KuSo)" at bounding box center [235, 133] width 233 height 39
click at [246, 122] on textarea "پارچە گۆشتی پشت گونجاوە بۆ چێشت لینان و برژاندن" at bounding box center [231, 133] width 215 height 32
drag, startPoint x: 275, startPoint y: 122, endPoint x: 251, endPoint y: 125, distance: 23.8
click at [251, 125] on textarea "پارچە گۆشتی پشت گونجاوە بۆ چێشت لینان و برژاندن" at bounding box center [231, 133] width 215 height 32
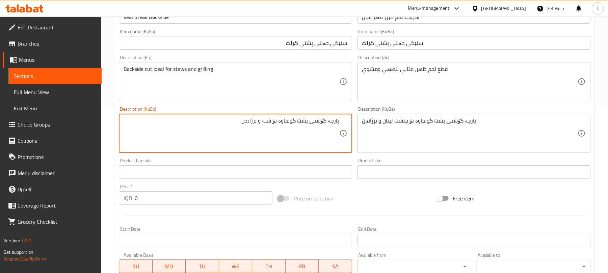
click at [257, 119] on textarea "پارچە گۆشتی پشت گونجاوە بۆ شلە و برژاندن" at bounding box center [231, 133] width 215 height 32
type textarea "پارچە گۆشتی پشت گونجاوە بۆ شلە و برژاندن"
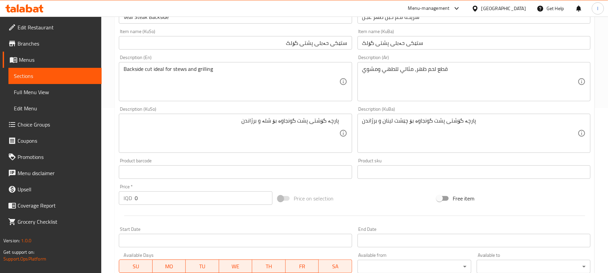
click at [396, 117] on div "پارچە گۆشتی پشت گونجاوە بۆ چێشت لینان و برژاندن Description (KuBa)" at bounding box center [474, 133] width 233 height 39
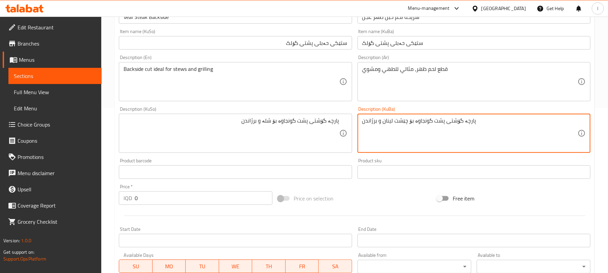
click at [407, 122] on textarea "پارچە گۆشتی پشت گونجاوە بۆ چێشت لینان و برژاندن" at bounding box center [469, 133] width 215 height 32
paste textarea "شلە"
type textarea "پارچە گۆشتی پشت گونجاوە بۆ شلە و برژاندن"
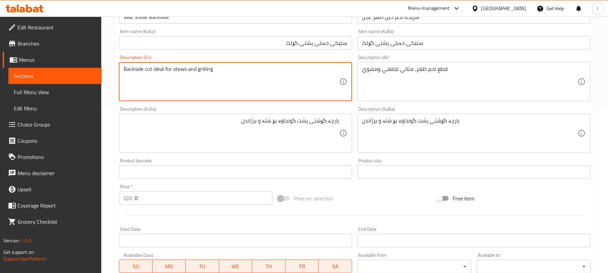
drag, startPoint x: 195, startPoint y: 73, endPoint x: 191, endPoint y: 74, distance: 4.1
click at [187, 74] on textarea "Backside cut ideal for stews and grilling" at bounding box center [231, 82] width 215 height 32
drag, startPoint x: 186, startPoint y: 70, endPoint x: 173, endPoint y: 70, distance: 13.2
click at [173, 70] on textarea "Backside cut ideal for stews and grilling" at bounding box center [231, 82] width 215 height 32
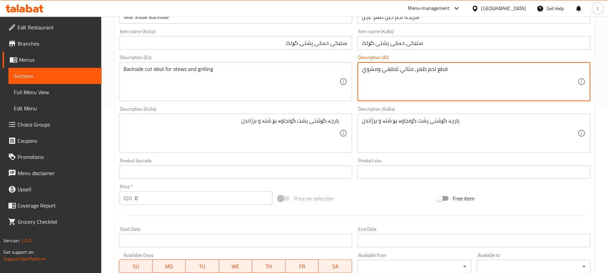
drag, startPoint x: 398, startPoint y: 70, endPoint x: 384, endPoint y: 70, distance: 14.9
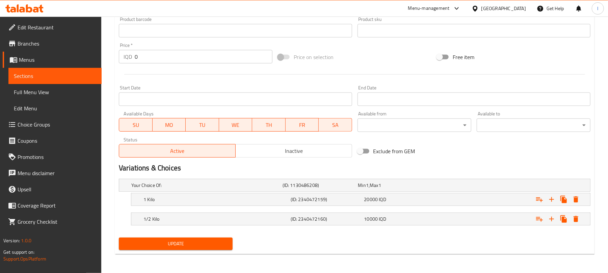
type textarea "قطع لحم ظهر، مثالي مرق ومشوي"
click at [219, 247] on span "Update" at bounding box center [175, 244] width 103 height 8
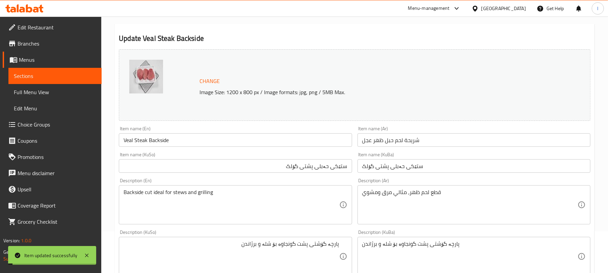
scroll to position [0, 0]
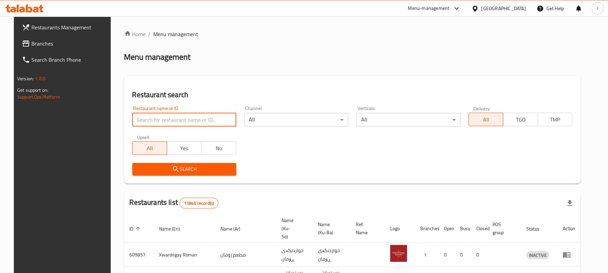
click at [176, 121] on input "search" at bounding box center [184, 120] width 104 height 14
paste input "[PERSON_NAME] Shisha"
type input "[PERSON_NAME] Shisha"
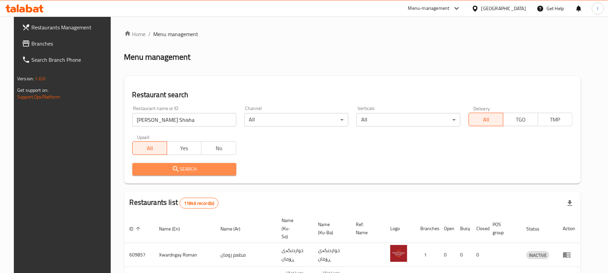
click at [197, 169] on span "Search" at bounding box center [184, 169] width 93 height 8
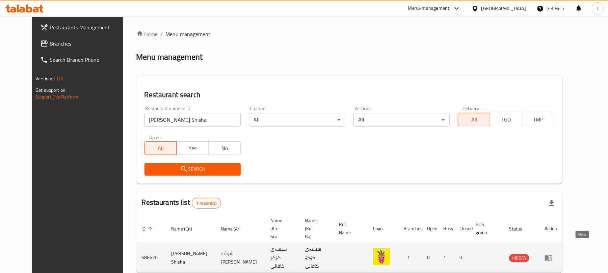
click at [552, 255] on icon "enhanced table" at bounding box center [548, 258] width 7 height 6
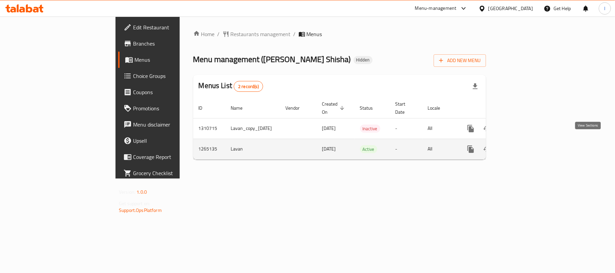
click at [523, 145] on icon "enhanced table" at bounding box center [519, 149] width 8 height 8
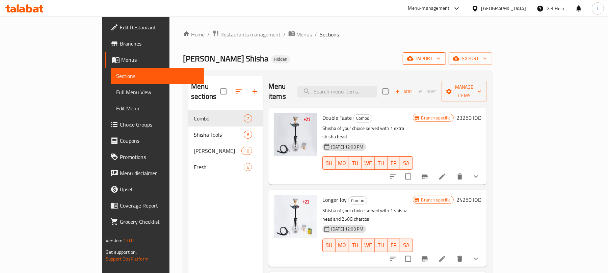
click at [446, 53] on button "import" at bounding box center [424, 58] width 43 height 12
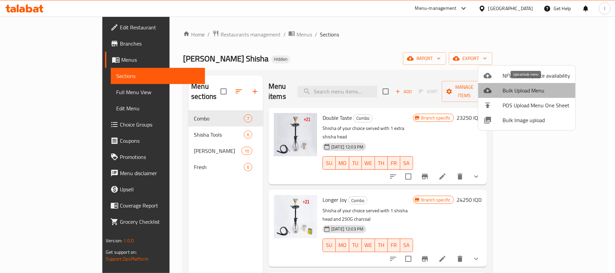
click at [531, 86] on span "Bulk Upload Menu" at bounding box center [536, 90] width 68 height 8
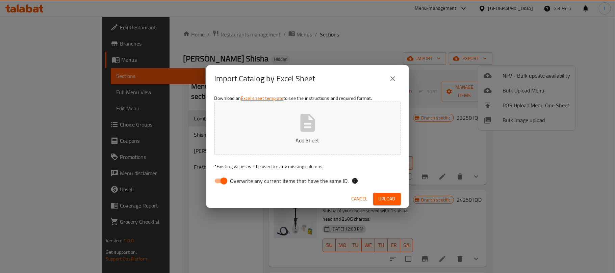
click at [213, 179] on input "Overwrite any current items that have the same ID." at bounding box center [224, 181] width 38 height 13
checkbox input "false"
click at [310, 145] on button "Add Sheet" at bounding box center [307, 128] width 186 height 53
click at [381, 197] on span "Upload" at bounding box center [386, 199] width 17 height 8
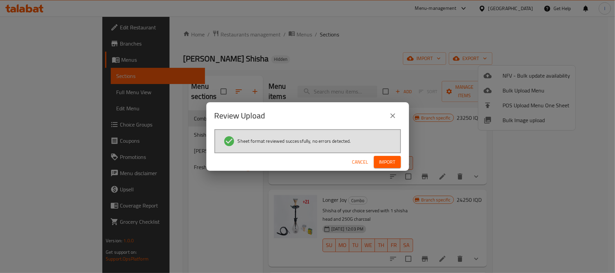
click at [392, 161] on span "Import" at bounding box center [387, 162] width 16 height 8
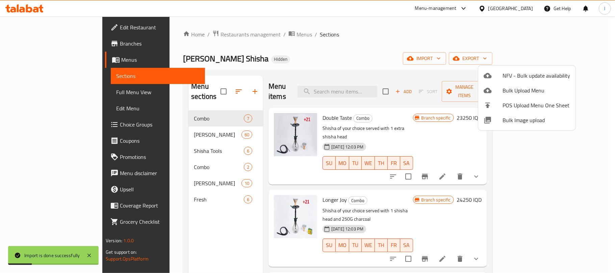
click at [371, 55] on div at bounding box center [307, 136] width 615 height 273
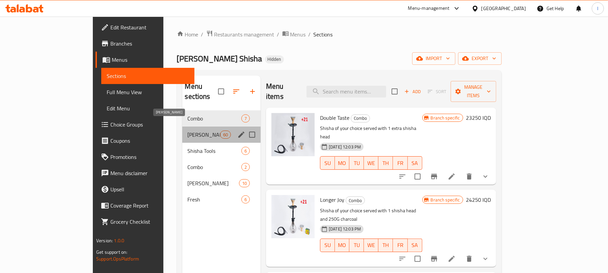
click at [188, 131] on span "[PERSON_NAME]" at bounding box center [204, 135] width 32 height 8
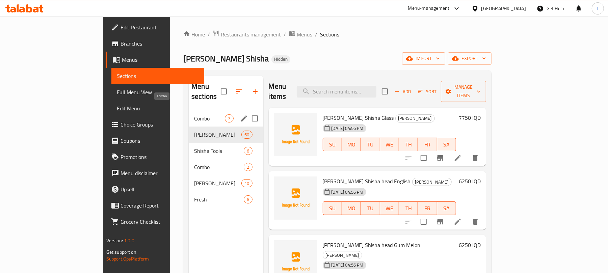
click at [194, 114] on span "Combo" at bounding box center [209, 118] width 31 height 8
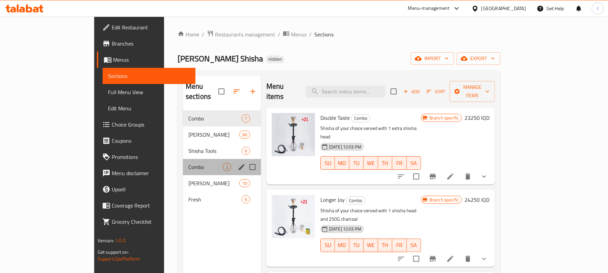
click at [183, 163] on div "Combo 2" at bounding box center [222, 167] width 78 height 16
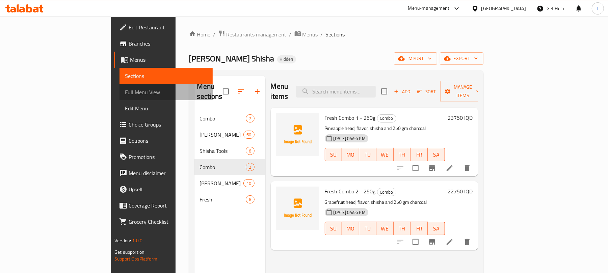
click at [125, 88] on span "Full Menu View" at bounding box center [166, 92] width 82 height 8
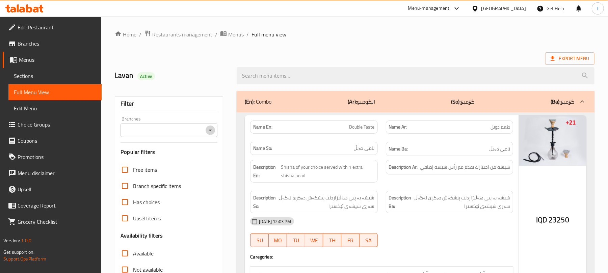
click at [208, 131] on icon "Open" at bounding box center [210, 130] width 8 height 8
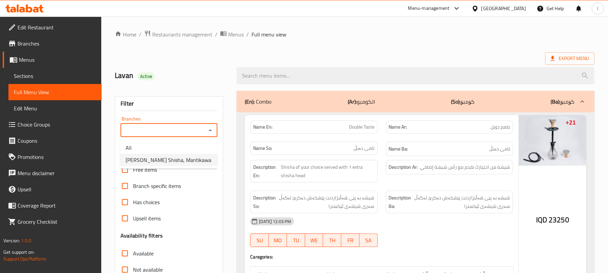
click at [185, 161] on span "Coco Cavalli Shisha, Mantikawa" at bounding box center [169, 160] width 86 height 8
type input "Coco Cavalli Shisha, Mantikawa"
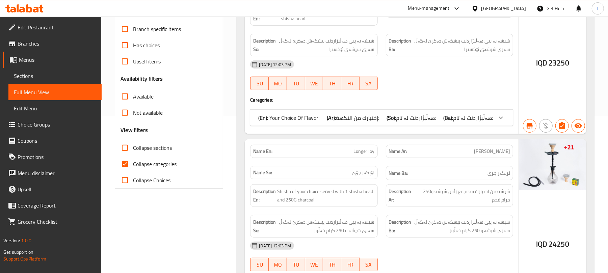
scroll to position [165, 0]
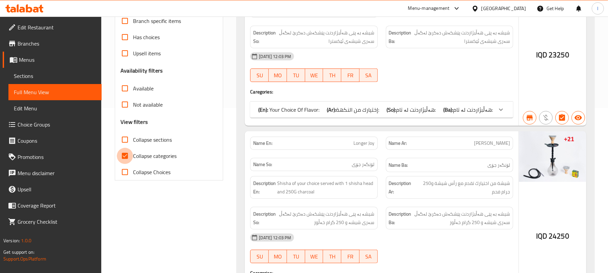
click at [125, 154] on input "Collapse categories" at bounding box center [125, 156] width 16 height 16
checkbox input "false"
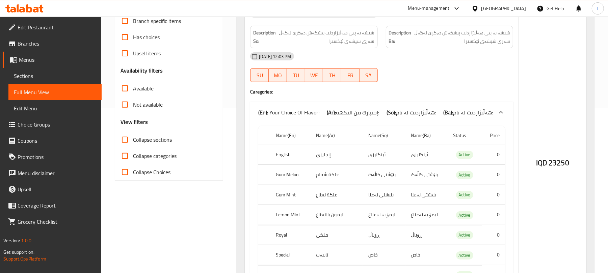
click at [127, 140] on input "Collapse sections" at bounding box center [125, 140] width 16 height 16
checkbox input "true"
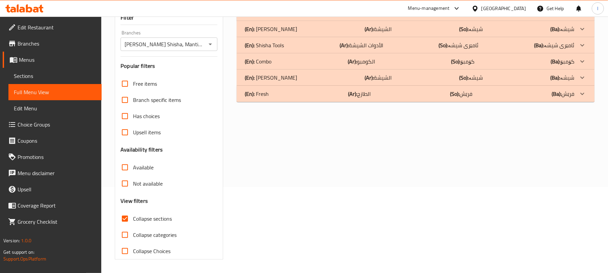
scroll to position [87, 0]
click at [298, 27] on div "(En): Shisha (Ar): الشيشة (So): شیشە (Ba): شیشە" at bounding box center [410, 29] width 330 height 8
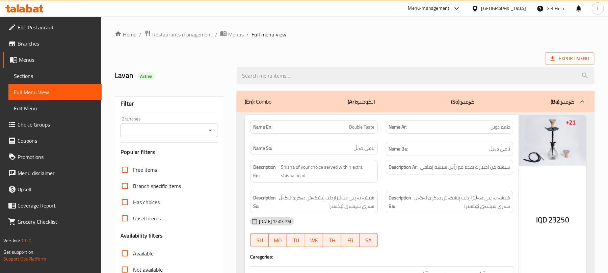
click at [26, 78] on span "Sections" at bounding box center [55, 76] width 82 height 8
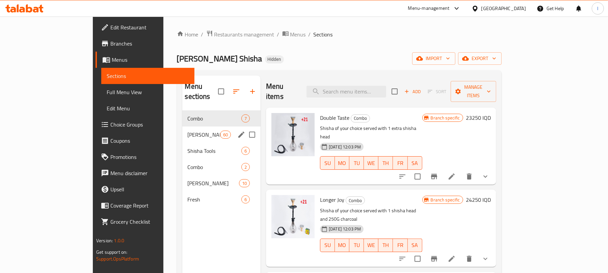
click at [188, 131] on span "[PERSON_NAME]" at bounding box center [204, 135] width 32 height 8
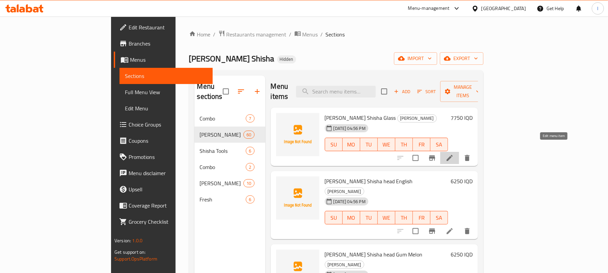
click at [454, 154] on icon at bounding box center [450, 158] width 8 height 8
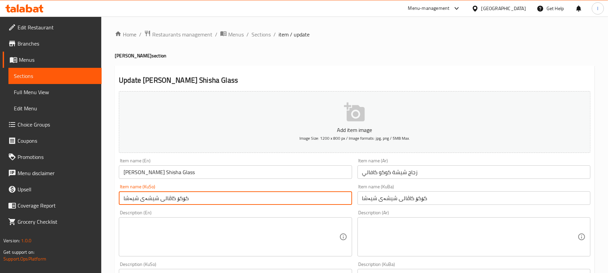
click at [206, 194] on input "کۆكۆ کاڤالی شیشەی شیەشا" at bounding box center [235, 198] width 233 height 14
drag, startPoint x: 309, startPoint y: 199, endPoint x: 264, endPoint y: 199, distance: 44.6
click at [264, 199] on input "کۆكۆ کاڤالی شیشەی شیەشا" at bounding box center [235, 198] width 233 height 14
click at [264, 199] on input "کۆكۆ کاڤالی شیشەی گڵاس" at bounding box center [235, 198] width 233 height 14
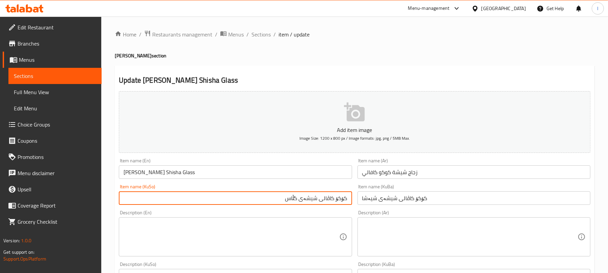
click at [264, 199] on input "کۆكۆ کاڤالی شیشەی گڵاس" at bounding box center [235, 198] width 233 height 14
type input "کۆكۆ کاڤالی شیشەی گڵاس"
click at [427, 200] on input "کۆكۆ کاڤالی شیشەی شیەشا" at bounding box center [474, 198] width 233 height 14
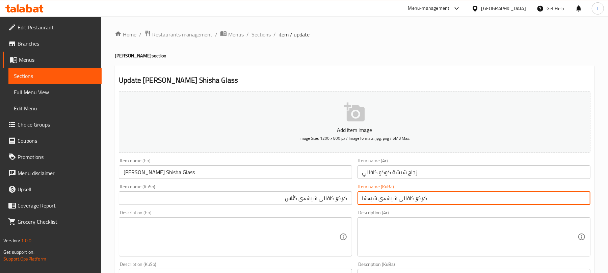
click at [427, 200] on input "کۆكۆ کاڤالی شیشەی شیەشا" at bounding box center [474, 198] width 233 height 14
paste input "گڵاس"
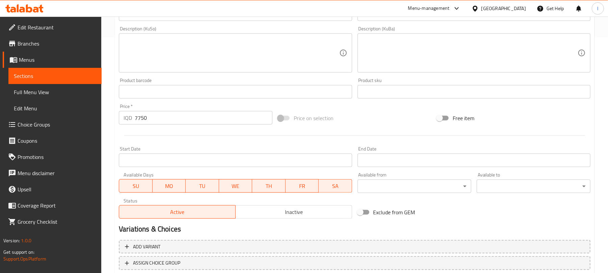
scroll to position [281, 0]
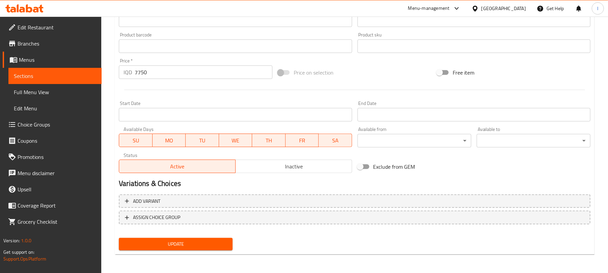
type input "کۆكۆ کاڤالی شیشەی گڵاس"
click at [186, 246] on span "Update" at bounding box center [175, 244] width 103 height 8
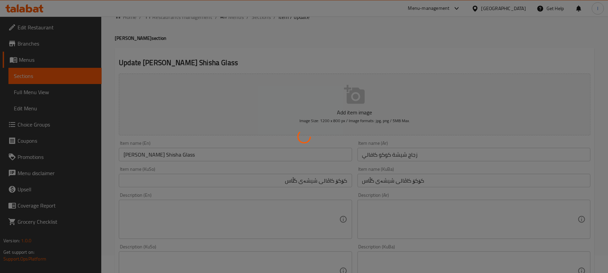
scroll to position [0, 0]
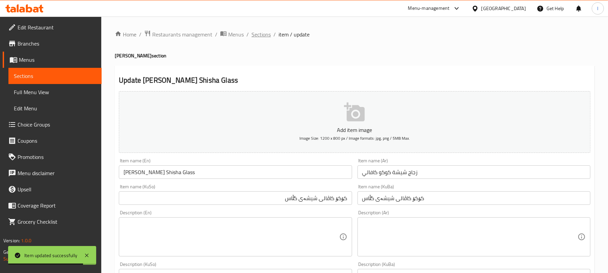
click at [258, 32] on span "Sections" at bounding box center [261, 34] width 19 height 8
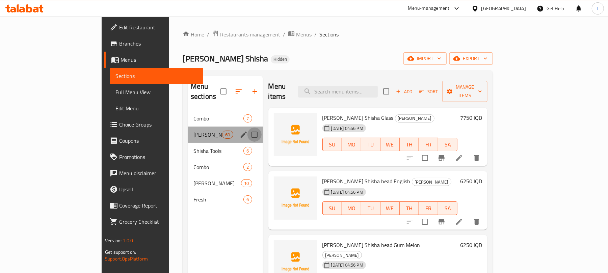
click at [247, 128] on input "Menu sections" at bounding box center [254, 135] width 14 height 14
checkbox input "true"
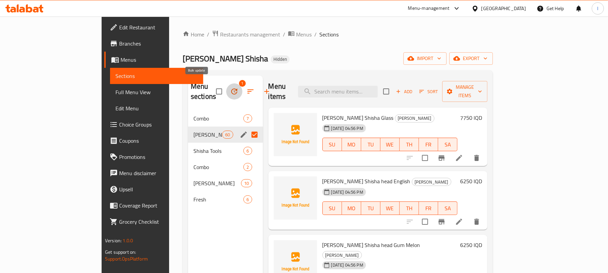
click at [231, 88] on icon "button" at bounding box center [234, 91] width 6 height 6
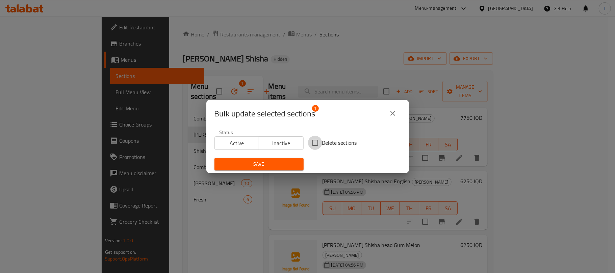
click at [308, 141] on input "Delete sections" at bounding box center [315, 143] width 14 height 14
checkbox input "true"
click at [291, 163] on span "Save" at bounding box center [259, 164] width 78 height 8
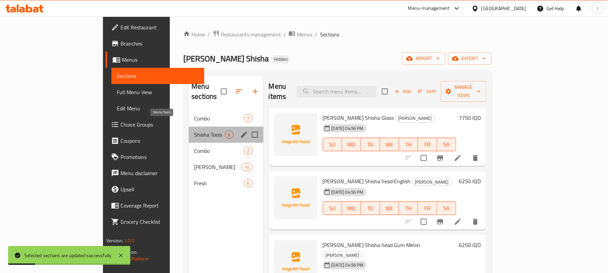
click at [194, 131] on span "Shisha Tools" at bounding box center [209, 135] width 31 height 8
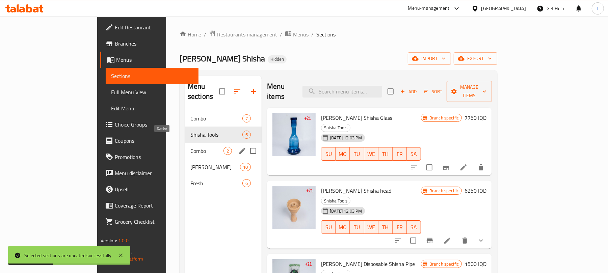
click at [190, 147] on span "Combo" at bounding box center [206, 151] width 33 height 8
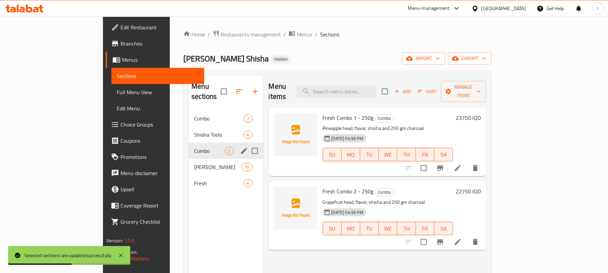
click at [248, 144] on input "Menu sections" at bounding box center [255, 151] width 14 height 14
checkbox input "true"
click at [231, 87] on icon "button" at bounding box center [235, 91] width 8 height 8
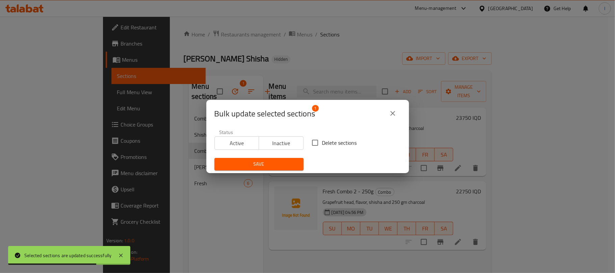
click at [312, 141] on input "Delete sections" at bounding box center [315, 143] width 14 height 14
checkbox input "true"
click at [284, 165] on span "Save" at bounding box center [259, 164] width 78 height 8
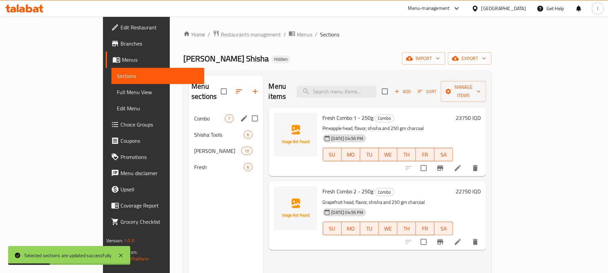
click at [189, 113] on div "Combo 7" at bounding box center [226, 118] width 74 height 16
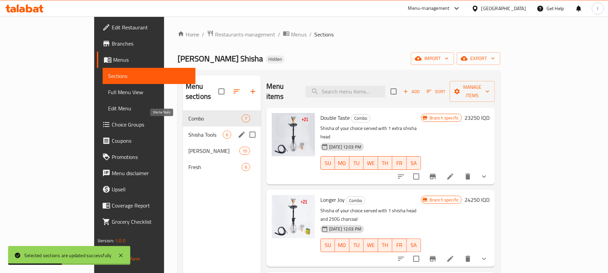
click at [188, 131] on span "Shisha Tools" at bounding box center [205, 135] width 34 height 8
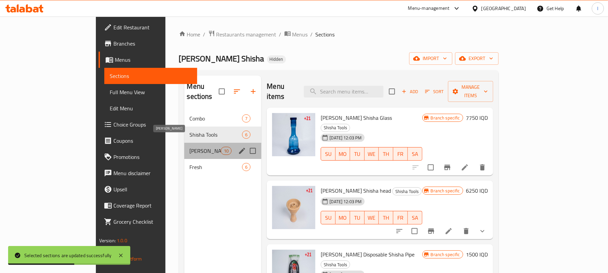
click at [190, 147] on span "[PERSON_NAME]" at bounding box center [205, 151] width 31 height 8
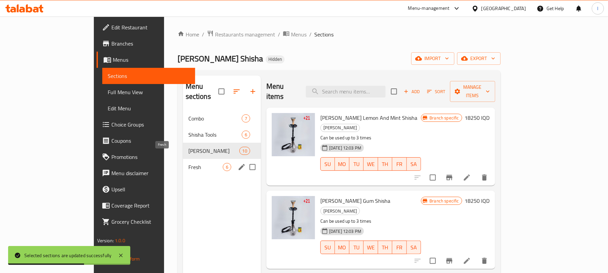
click at [188, 163] on span "Fresh" at bounding box center [205, 167] width 34 height 8
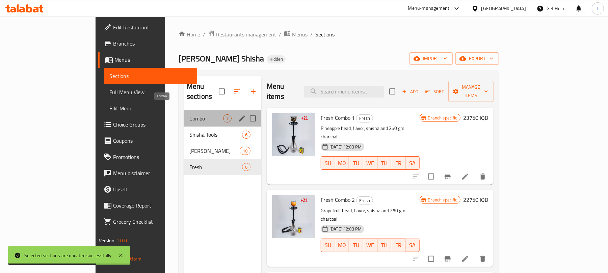
click at [189, 114] on span "Combo" at bounding box center [206, 118] width 34 height 8
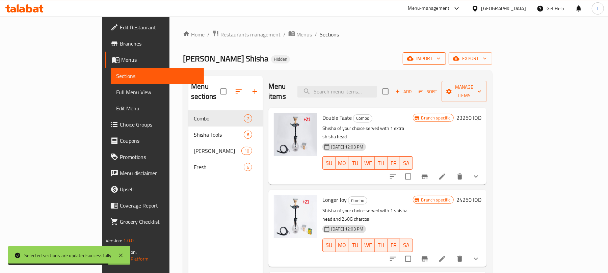
click at [441, 57] on span "import" at bounding box center [424, 58] width 32 height 8
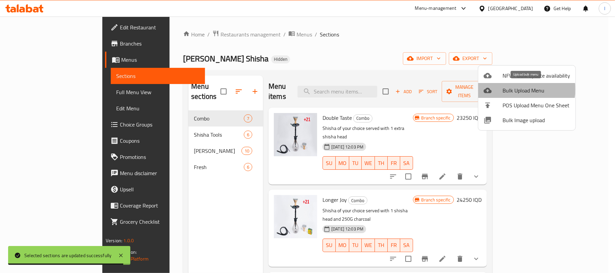
click at [520, 89] on span "Bulk Upload Menu" at bounding box center [536, 90] width 68 height 8
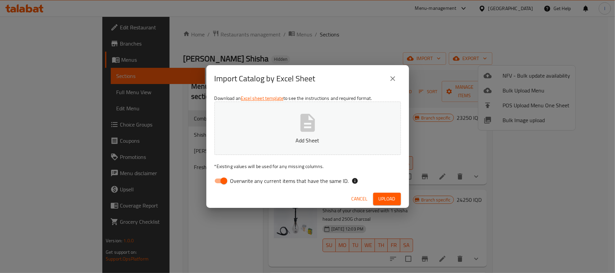
click at [225, 185] on input "Overwrite any current items that have the same ID." at bounding box center [224, 181] width 38 height 13
checkbox input "false"
click at [299, 142] on p "Add Sheet" at bounding box center [307, 140] width 165 height 8
click at [385, 199] on span "Upload" at bounding box center [386, 199] width 17 height 8
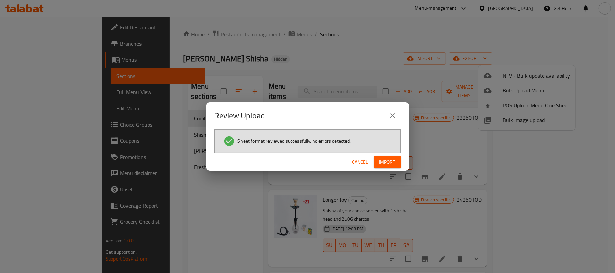
click at [391, 156] on button "Import" at bounding box center [387, 162] width 27 height 12
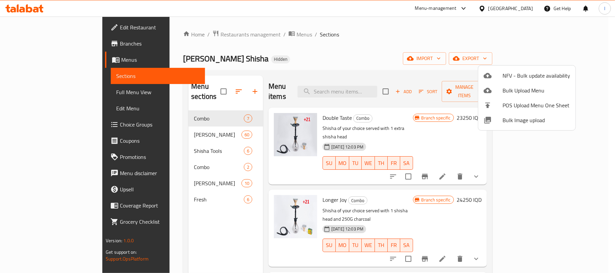
click at [53, 90] on div at bounding box center [307, 136] width 615 height 273
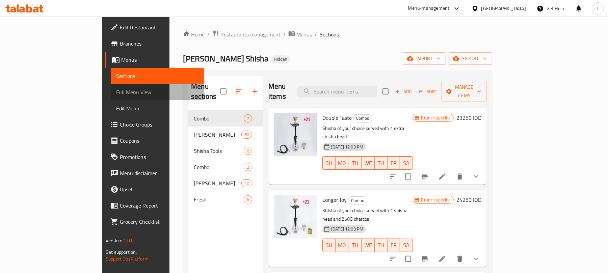
click at [116, 90] on span "Full Menu View" at bounding box center [157, 92] width 82 height 8
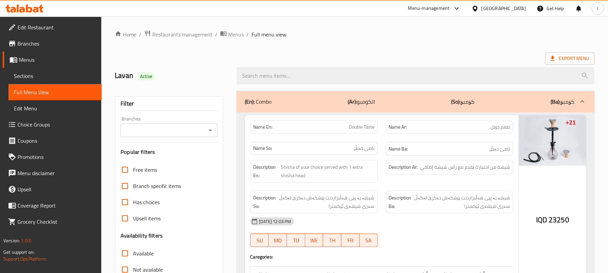
click at [214, 126] on icon "Open" at bounding box center [210, 130] width 8 height 8
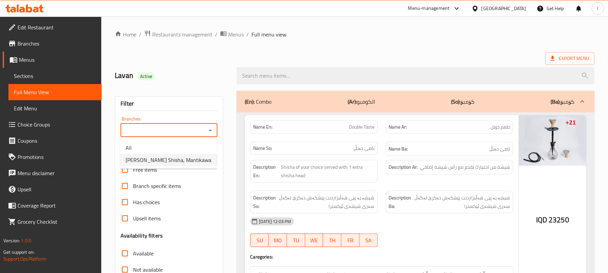
click at [192, 163] on span "Coco Cavalli Shisha, Mantikawa" at bounding box center [169, 160] width 86 height 8
type input "Coco Cavalli Shisha, Mantikawa"
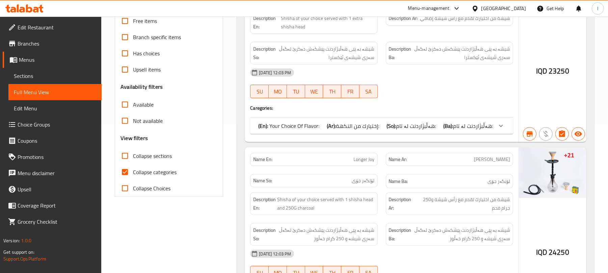
scroll to position [165, 0]
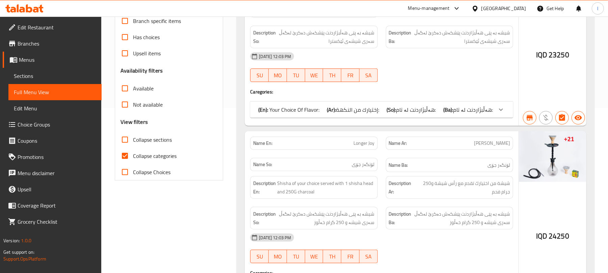
click at [122, 142] on input "Collapse sections" at bounding box center [125, 140] width 16 height 16
checkbox input "true"
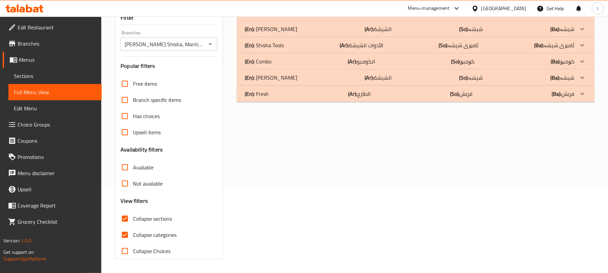
click at [126, 227] on input "Collapse categories" at bounding box center [125, 235] width 16 height 16
checkbox input "false"
click at [271, 57] on p "(En): Combo" at bounding box center [258, 61] width 27 height 8
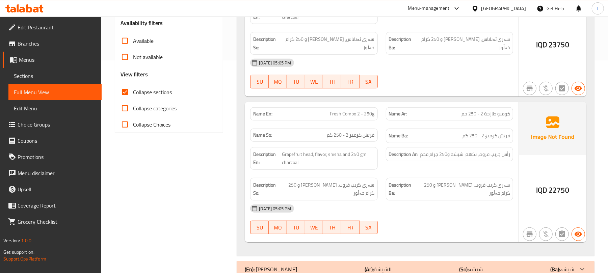
scroll to position [241, 0]
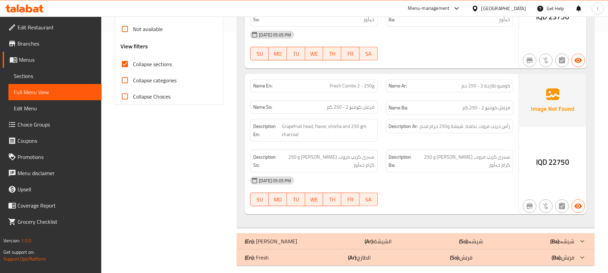
click at [387, 237] on div "(En): Shisha (Ar): الشيشة (So): شیشە (Ba): شیشە" at bounding box center [410, 241] width 330 height 8
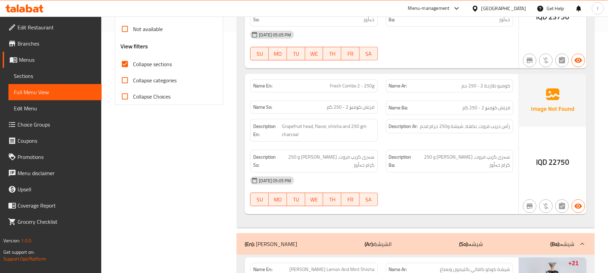
scroll to position [406, 0]
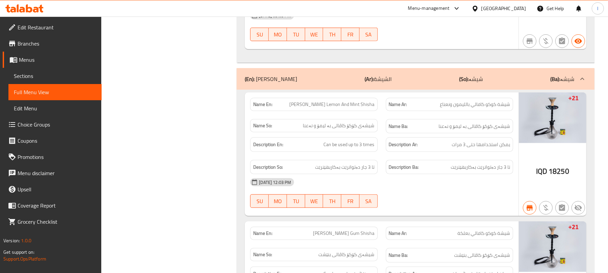
click at [371, 75] on p "(Ar): الشيشة" at bounding box center [378, 79] width 27 height 8
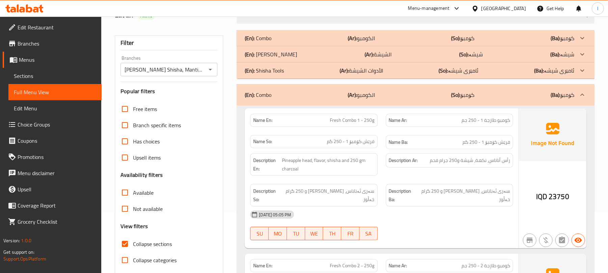
scroll to position [0, 0]
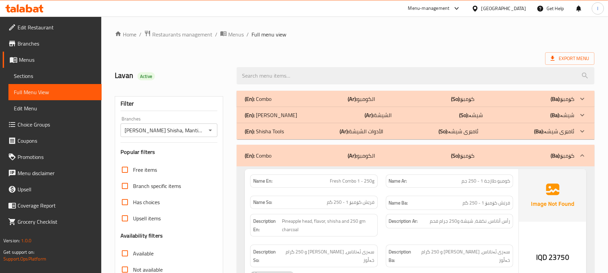
click at [412, 113] on div "(En): Shisha (Ar): الشيشة (So): شیشە (Ba): شیشە" at bounding box center [410, 115] width 330 height 8
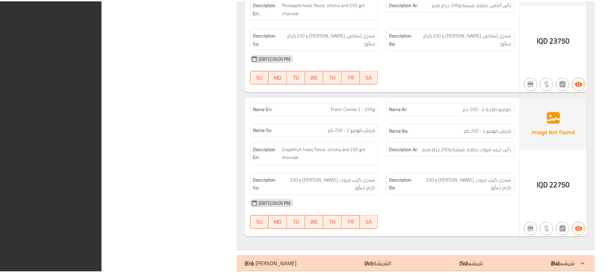
scroll to position [8070, 0]
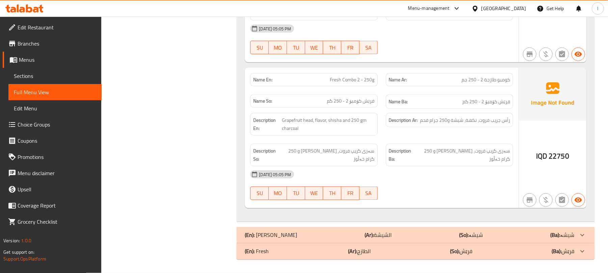
click at [35, 73] on span "Sections" at bounding box center [55, 76] width 82 height 8
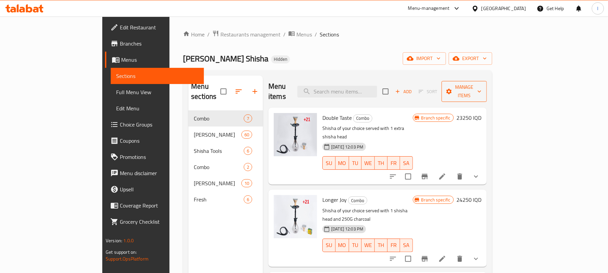
click at [481, 86] on span "Manage items" at bounding box center [464, 91] width 34 height 17
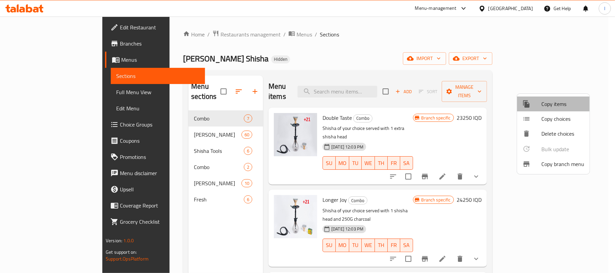
click at [556, 107] on span "Copy items" at bounding box center [562, 104] width 43 height 8
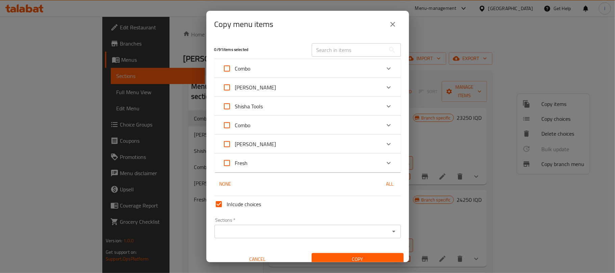
click at [230, 88] on input "[PERSON_NAME]" at bounding box center [227, 87] width 16 height 16
checkbox input "true"
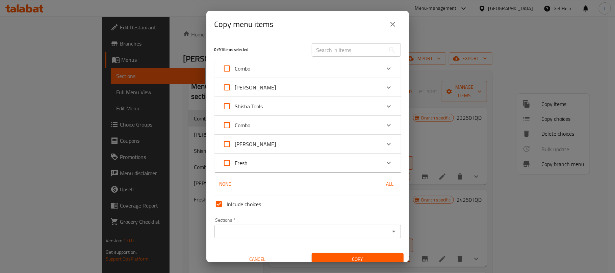
checkbox input "true"
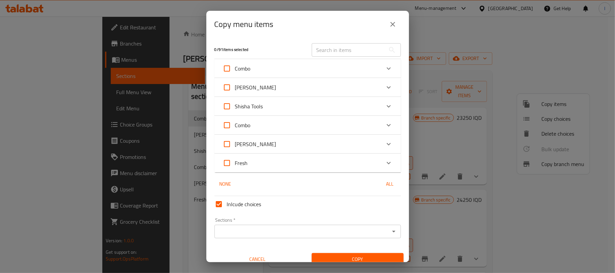
checkbox input "true"
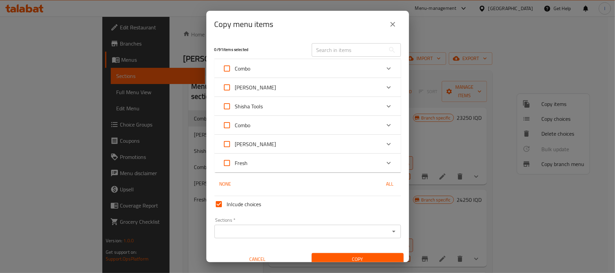
checkbox input "true"
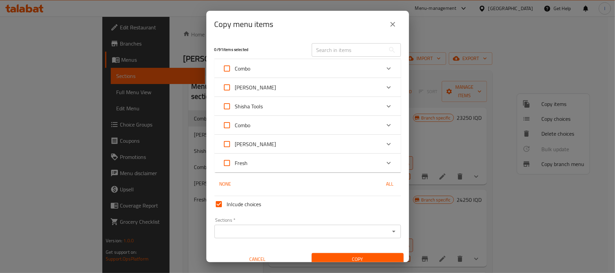
checkbox input "true"
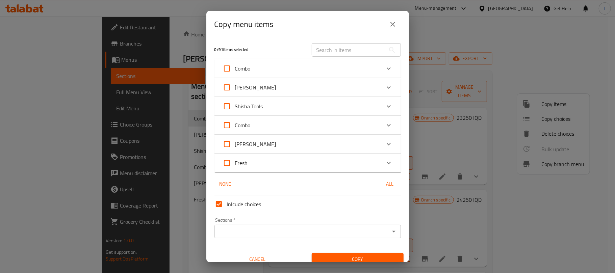
checkbox input "true"
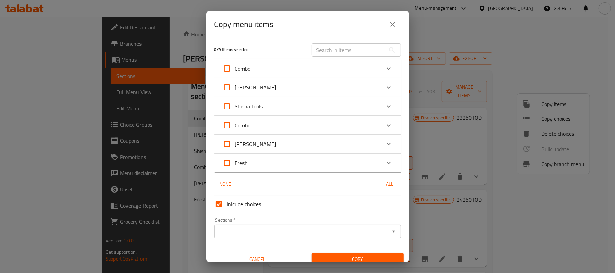
checkbox input "true"
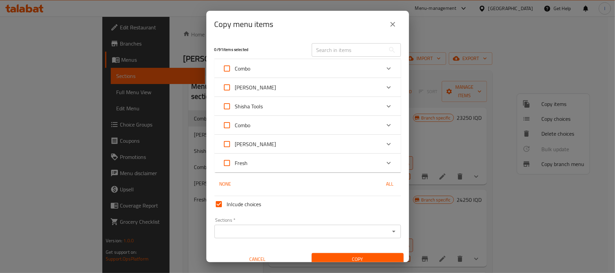
checkbox input "true"
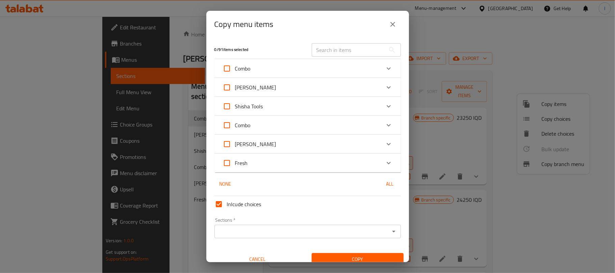
checkbox input "true"
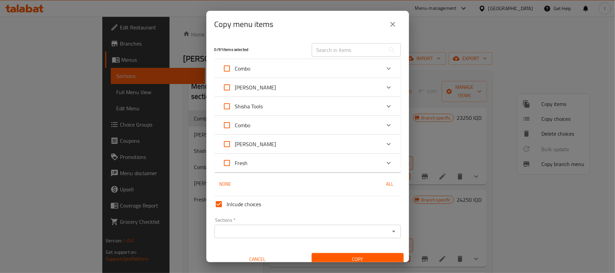
checkbox input "true"
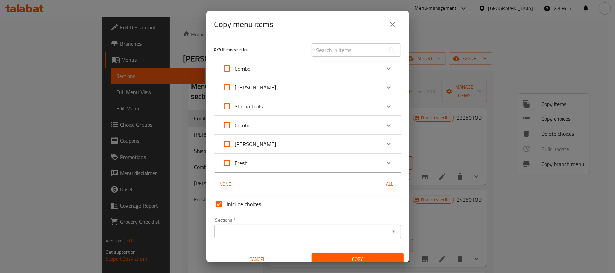
checkbox input "true"
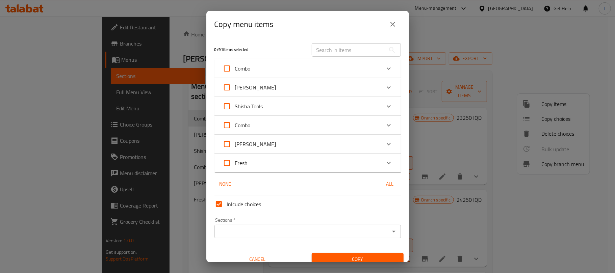
checkbox input "true"
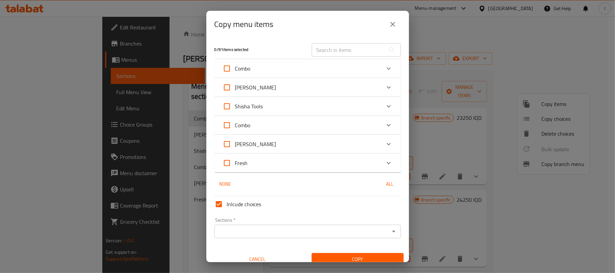
checkbox input "true"
click at [267, 230] on input "Sections   *" at bounding box center [301, 231] width 171 height 9
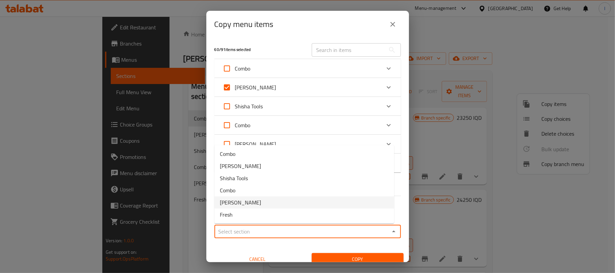
click at [257, 205] on li "[PERSON_NAME]" at bounding box center [304, 202] width 180 height 12
type input "[PERSON_NAME]"
click at [353, 260] on span "Copy" at bounding box center [357, 259] width 81 height 8
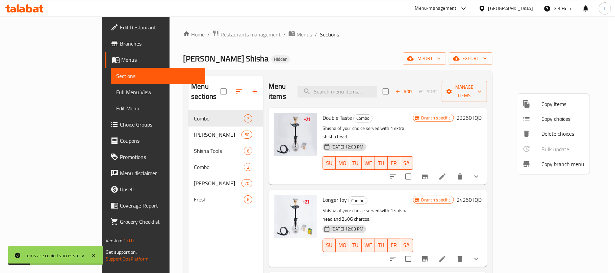
click at [184, 128] on div at bounding box center [307, 136] width 615 height 273
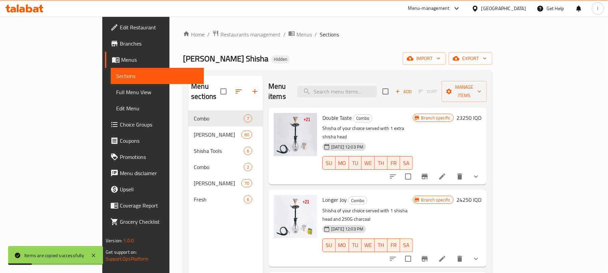
click at [194, 131] on span "[PERSON_NAME]" at bounding box center [218, 135] width 48 height 8
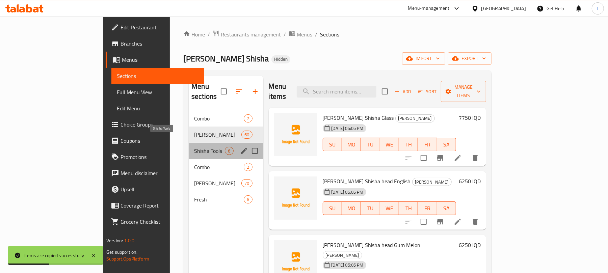
click at [194, 147] on span "Shisha Tools" at bounding box center [209, 151] width 31 height 8
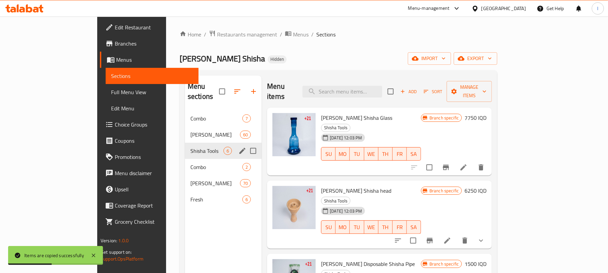
click at [185, 131] on div "Shisha 60" at bounding box center [223, 135] width 77 height 16
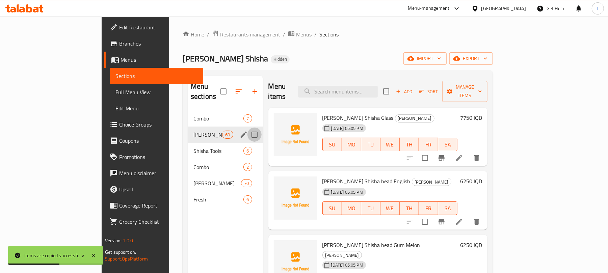
click at [247, 128] on input "Menu sections" at bounding box center [254, 135] width 14 height 14
checkbox input "true"
click at [230, 87] on icon "button" at bounding box center [234, 91] width 8 height 8
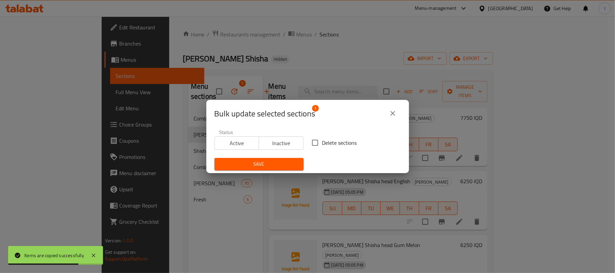
click at [315, 137] on input "Delete sections" at bounding box center [315, 143] width 14 height 14
checkbox input "true"
drag, startPoint x: 270, startPoint y: 169, endPoint x: 269, endPoint y: 162, distance: 7.1
click at [270, 165] on button "Save" at bounding box center [258, 164] width 89 height 12
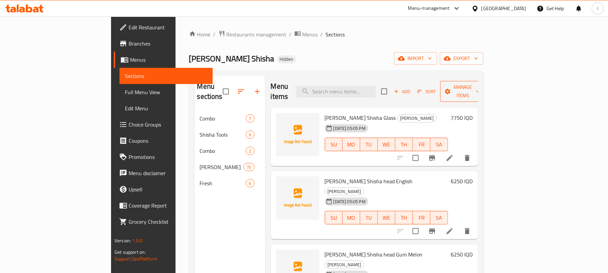
click at [480, 90] on span "Manage items" at bounding box center [463, 91] width 34 height 17
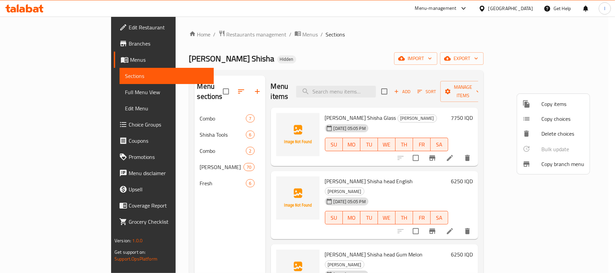
click at [550, 103] on span "Copy items" at bounding box center [562, 104] width 43 height 8
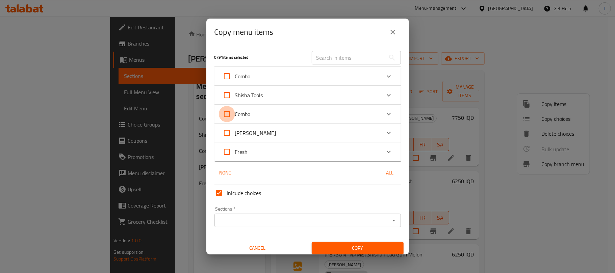
click at [225, 115] on input "Combo" at bounding box center [227, 114] width 16 height 16
checkbox input "true"
click at [286, 224] on input "Sections   *" at bounding box center [301, 220] width 171 height 9
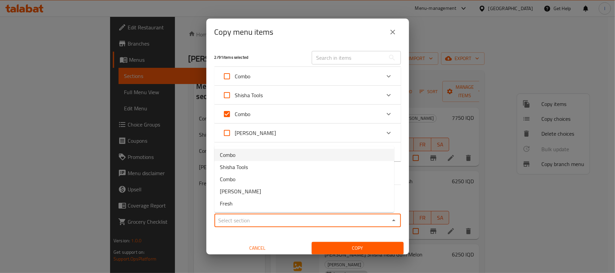
click at [246, 157] on li "Combo" at bounding box center [304, 155] width 180 height 12
type input "Combo"
click at [364, 248] on span "Copy" at bounding box center [357, 248] width 81 height 8
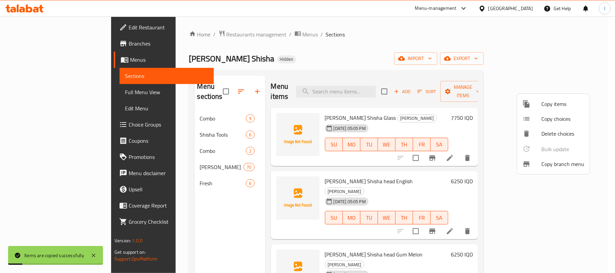
click at [363, 60] on div at bounding box center [307, 136] width 615 height 273
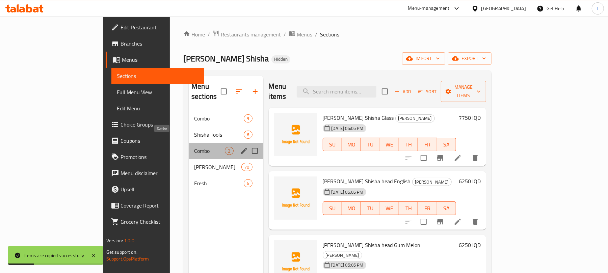
click at [194, 147] on span "Combo" at bounding box center [209, 151] width 31 height 8
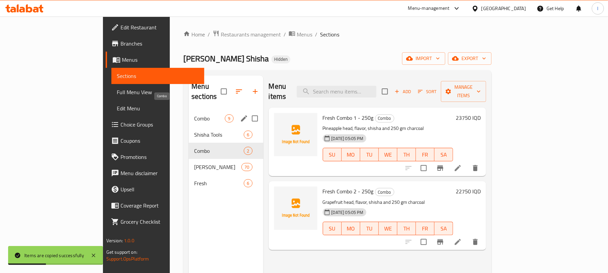
click at [194, 114] on span "Combo" at bounding box center [209, 118] width 31 height 8
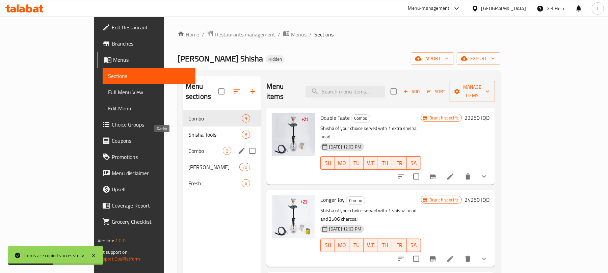
click at [188, 147] on span "Combo" at bounding box center [205, 151] width 34 height 8
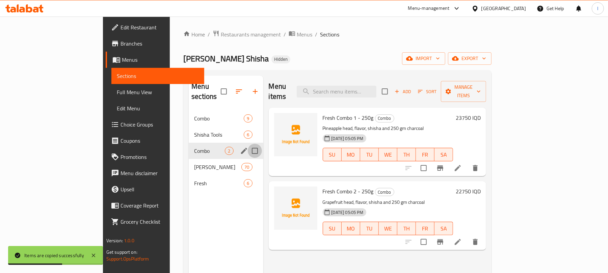
click at [248, 144] on input "Menu sections" at bounding box center [255, 151] width 14 height 14
checkbox input "true"
click at [231, 87] on icon "button" at bounding box center [235, 91] width 8 height 8
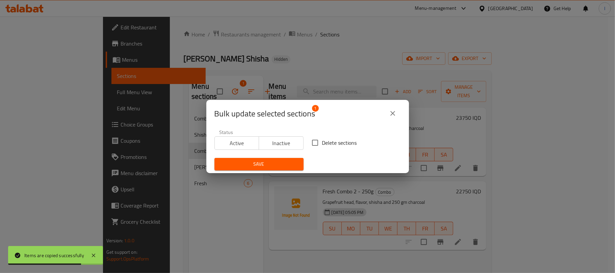
click at [311, 142] on input "Delete sections" at bounding box center [315, 143] width 14 height 14
checkbox input "true"
click at [265, 160] on span "Save" at bounding box center [259, 164] width 78 height 8
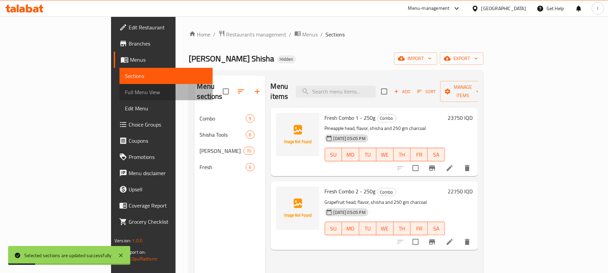
click at [125, 95] on span "Full Menu View" at bounding box center [166, 92] width 82 height 8
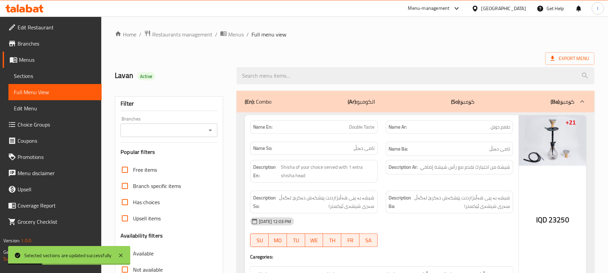
click at [211, 130] on icon "Open" at bounding box center [210, 131] width 3 height 2
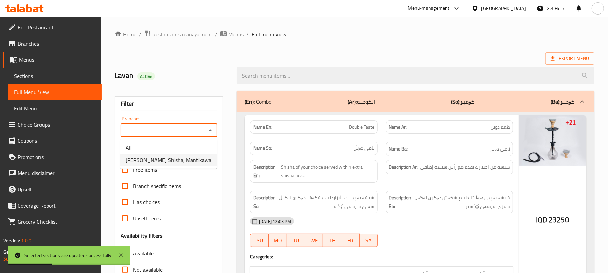
click at [152, 166] on ul "All Coco Cavalli Shisha, Mantikawa" at bounding box center [168, 154] width 97 height 30
click at [157, 165] on li "Coco Cavalli Shisha, Mantikawa" at bounding box center [168, 160] width 97 height 12
type input "Coco Cavalli Shisha, Mantikawa"
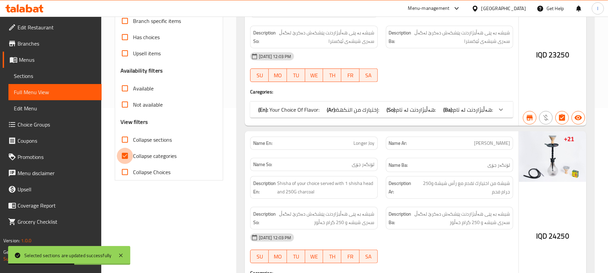
click at [129, 160] on input "Collapse categories" at bounding box center [125, 156] width 16 height 16
checkbox input "false"
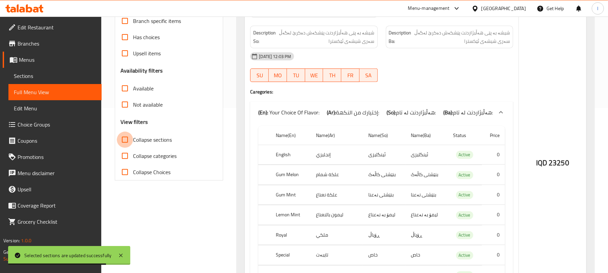
click at [125, 142] on input "Collapse sections" at bounding box center [125, 140] width 16 height 16
checkbox input "true"
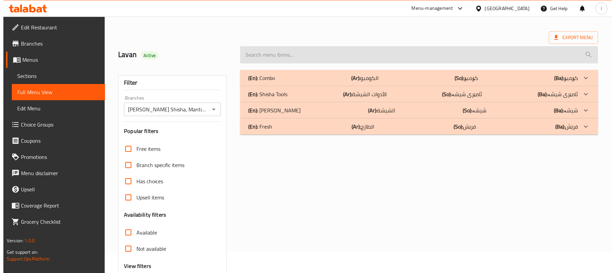
scroll to position [0, 0]
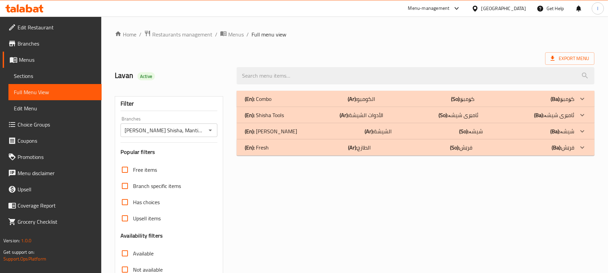
click at [284, 133] on div "(En): Shisha (Ar): الشيشة (So): شیشە (Ba): شیشە" at bounding box center [410, 131] width 330 height 8
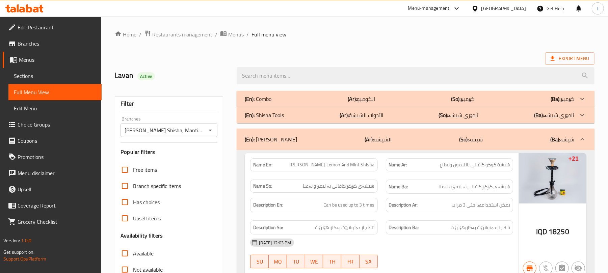
click at [292, 98] on div "(En): Combo (Ar): الكومبو (So): کۆمبۆ (Ba): کۆمبۆ" at bounding box center [410, 99] width 330 height 8
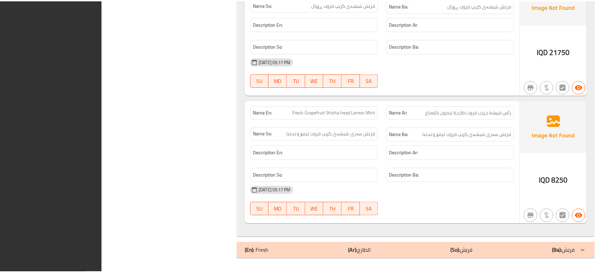
scroll to position [12118, 0]
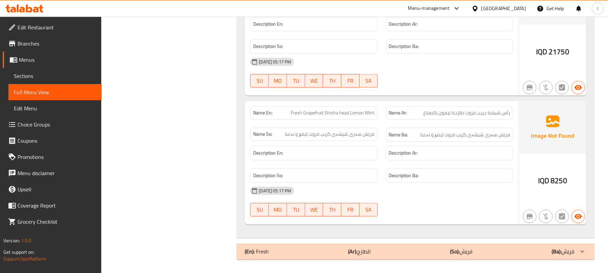
click at [30, 74] on span "Sections" at bounding box center [55, 76] width 82 height 8
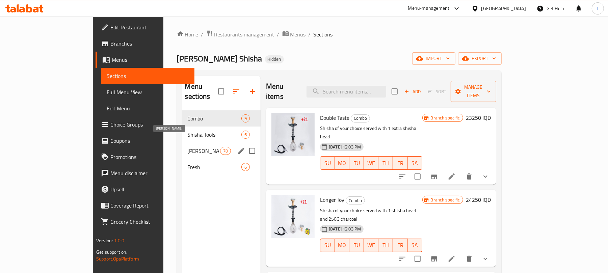
click at [188, 147] on span "[PERSON_NAME]" at bounding box center [204, 151] width 32 height 8
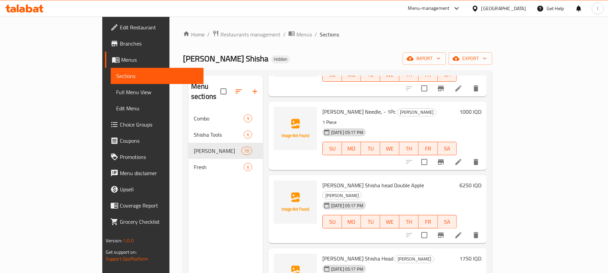
scroll to position [1486, 0]
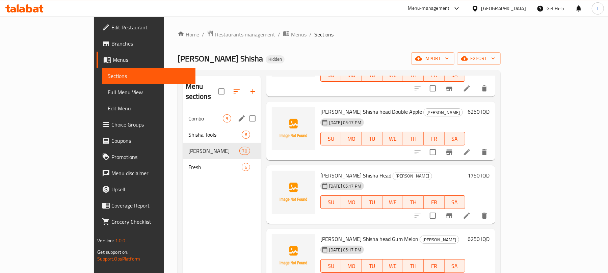
click at [183, 114] on div "Combo 9" at bounding box center [222, 118] width 78 height 16
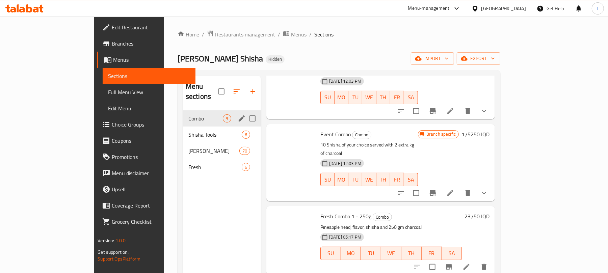
scroll to position [407, 0]
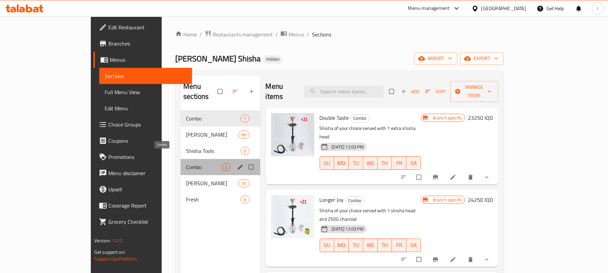
click at [186, 163] on span "Combo" at bounding box center [204, 167] width 36 height 8
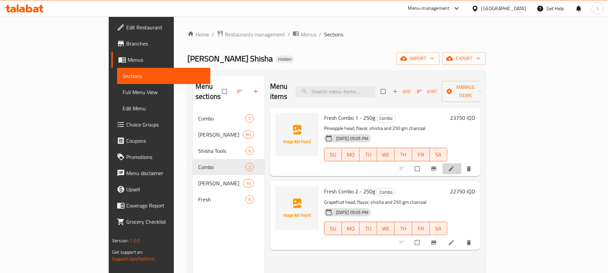
click at [462, 164] on li at bounding box center [452, 168] width 19 height 11
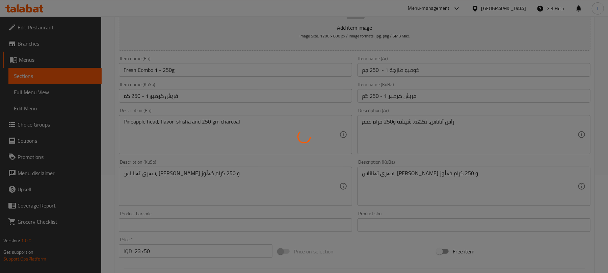
scroll to position [116, 0]
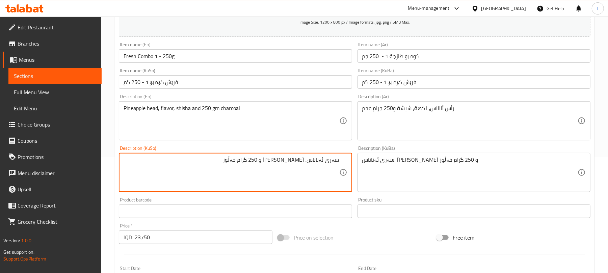
drag, startPoint x: 292, startPoint y: 163, endPoint x: 307, endPoint y: 160, distance: 15.5
click at [307, 160] on textarea "سەری ئەناناس، [PERSON_NAME] و 250 گرام خەڵوز" at bounding box center [231, 173] width 215 height 32
click at [279, 159] on textarea "[PERSON_NAME]، [PERSON_NAME] و 250 گرام خەڵوز" at bounding box center [231, 173] width 215 height 32
click at [279, 160] on textarea "[PERSON_NAME]، [PERSON_NAME] و 250 گرام خەڵوز" at bounding box center [231, 173] width 215 height 32
click at [279, 161] on textarea "[PERSON_NAME]، [PERSON_NAME] و 250 گرام خەڵوز" at bounding box center [231, 173] width 215 height 32
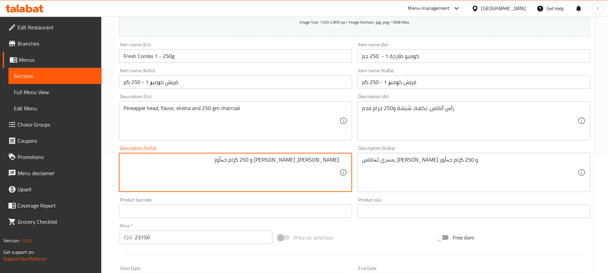
click at [279, 161] on textarea "[PERSON_NAME]، [PERSON_NAME] و 250 گرام خەڵوز" at bounding box center [231, 173] width 215 height 32
type textarea "[PERSON_NAME]، [PERSON_NAME] و 250 گرام خەڵوز"
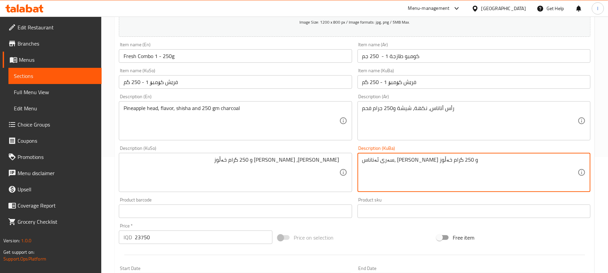
click at [393, 166] on textarea "سەری ئەناناس، [PERSON_NAME] و 250 گرام خەڵوز" at bounding box center [469, 173] width 215 height 32
paste textarea "امی شیشە"
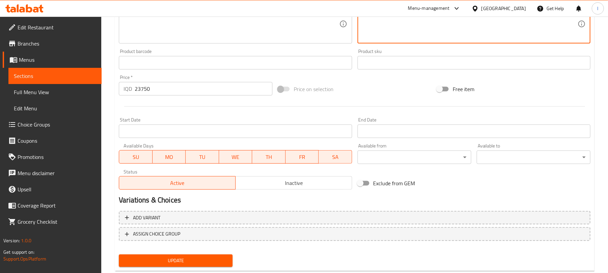
scroll to position [281, 0]
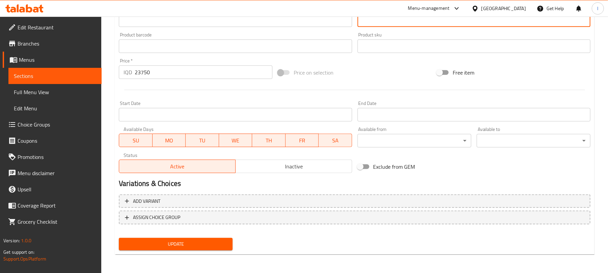
type textarea "[PERSON_NAME]، [PERSON_NAME] و 250 گرام خەڵوز"
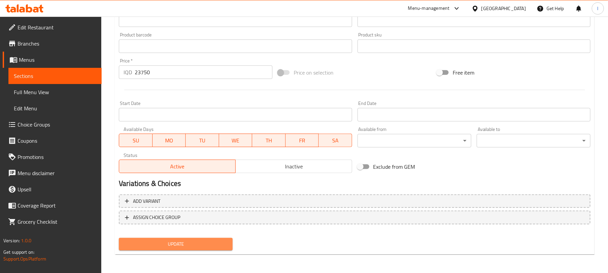
click at [228, 246] on button "Update" at bounding box center [176, 244] width 114 height 12
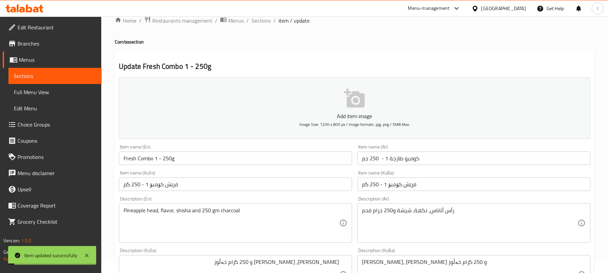
scroll to position [0, 0]
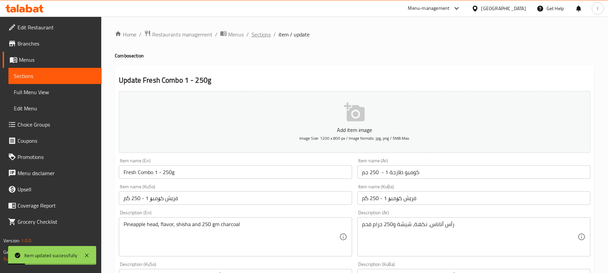
click at [269, 34] on span "Sections" at bounding box center [261, 34] width 19 height 8
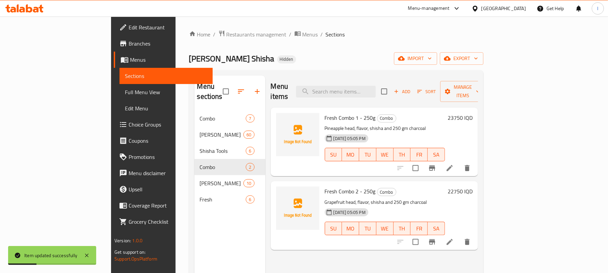
click at [459, 236] on li at bounding box center [449, 242] width 19 height 12
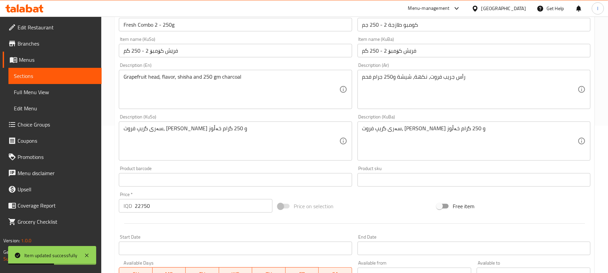
scroll to position [165, 0]
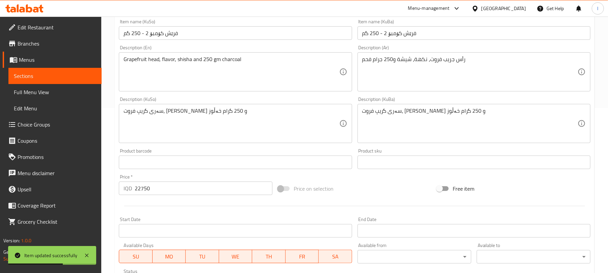
click at [261, 102] on div "Description (KuSo) سەری گریپ فروت، تەعمی شیەشا و 250 گرام خەڵوز Description (Ku…" at bounding box center [235, 120] width 233 height 46
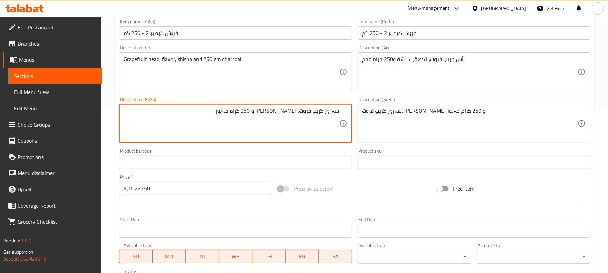
drag, startPoint x: 297, startPoint y: 110, endPoint x: 268, endPoint y: 110, distance: 29.4
click at [268, 110] on textarea "سەری گریپ فروت، [PERSON_NAME] و 250 گرام خەڵوز" at bounding box center [231, 124] width 215 height 32
drag, startPoint x: 266, startPoint y: 110, endPoint x: 298, endPoint y: 108, distance: 31.8
click at [298, 108] on textarea "سەری گریپ فروت، [PERSON_NAME] و 250 گرام خەڵوز" at bounding box center [231, 124] width 215 height 32
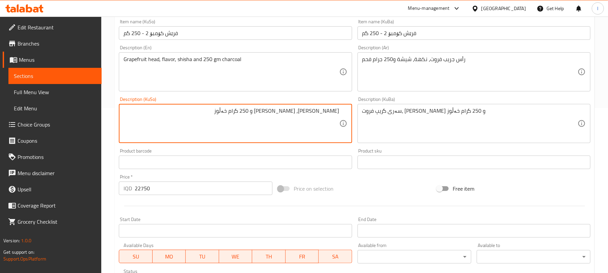
type textarea "[PERSON_NAME]، [PERSON_NAME] و 250 گرام خەڵوز"
click at [300, 111] on textarea "[PERSON_NAME]، [PERSON_NAME] و 250 گرام خەڵوز" at bounding box center [231, 124] width 215 height 32
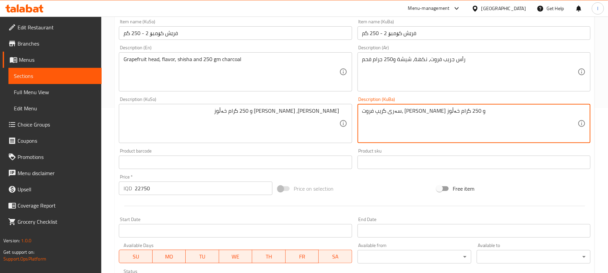
click at [411, 122] on textarea "سەری گریپ فروت، [PERSON_NAME] و 250 گرام خەڵوز" at bounding box center [469, 124] width 215 height 32
click at [412, 122] on textarea "سەری گریپ فروت، [PERSON_NAME] و 250 گرام خەڵوز" at bounding box center [469, 124] width 215 height 32
paste textarea "امی شیشە"
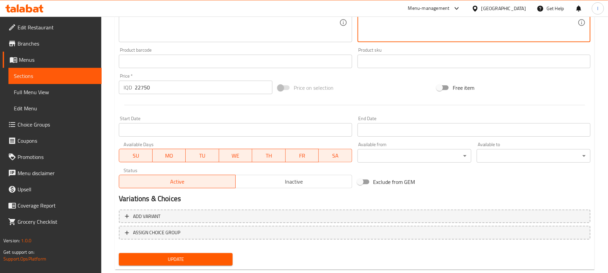
scroll to position [281, 0]
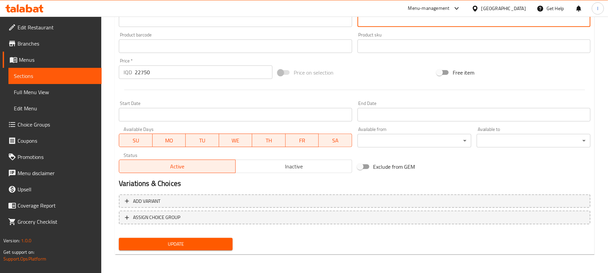
type textarea "[PERSON_NAME]، [PERSON_NAME] و 250 گرام خەڵوز"
click at [221, 251] on div "Update" at bounding box center [175, 244] width 119 height 18
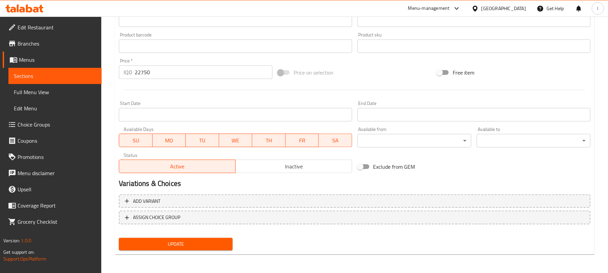
click at [221, 248] on button "Update" at bounding box center [176, 244] width 114 height 12
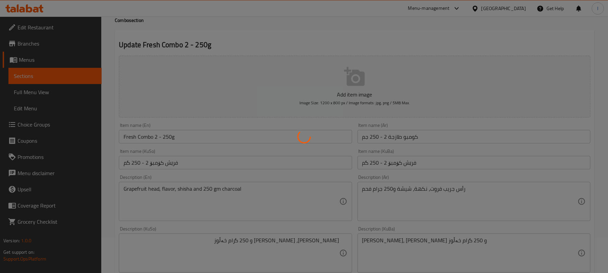
scroll to position [0, 0]
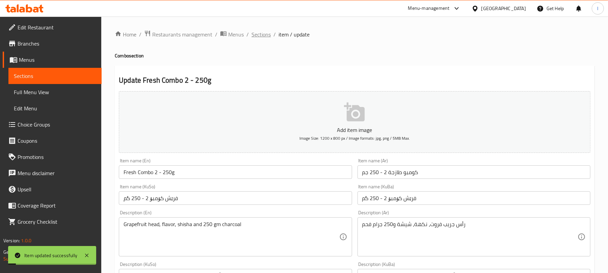
click at [255, 33] on span "Sections" at bounding box center [261, 34] width 19 height 8
